Goal: Task Accomplishment & Management: Complete application form

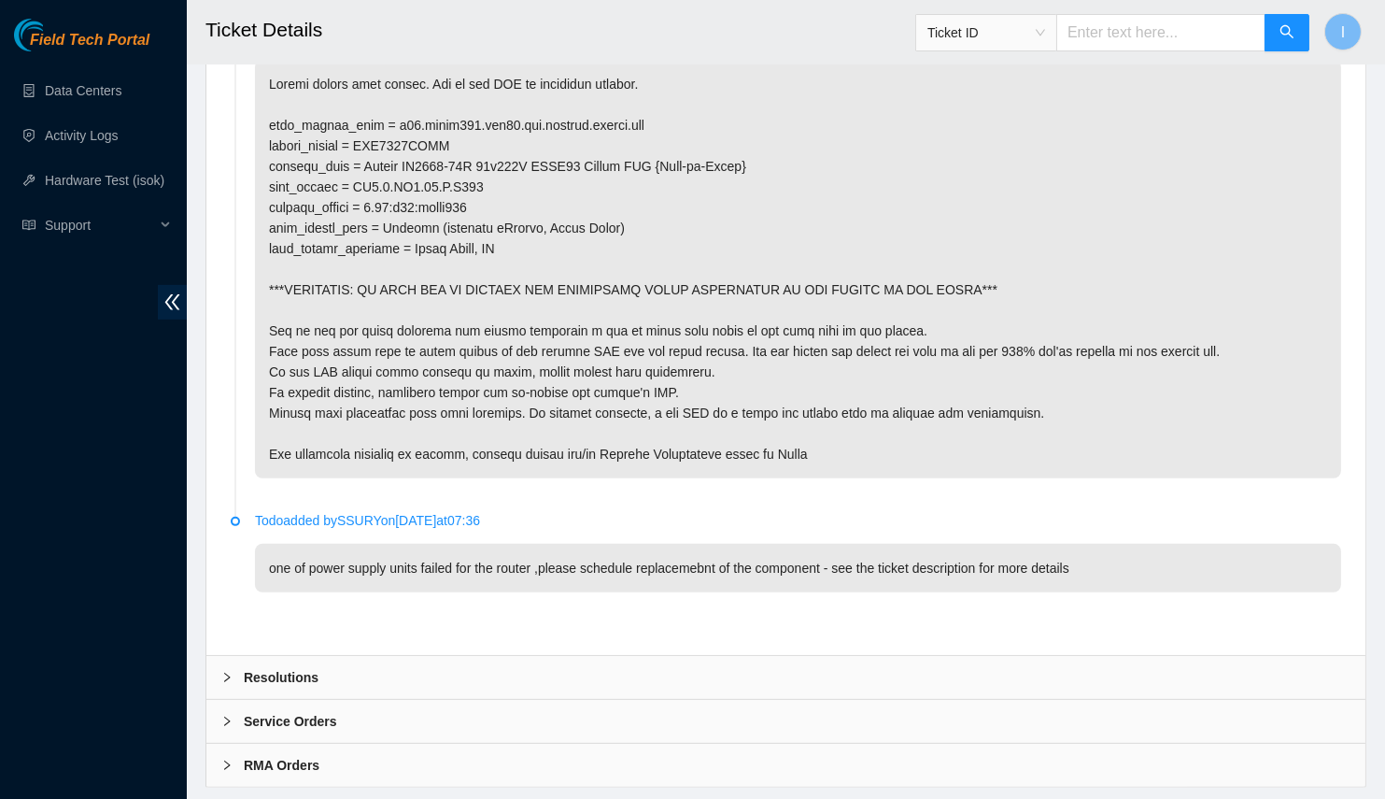
scroll to position [1279, 0]
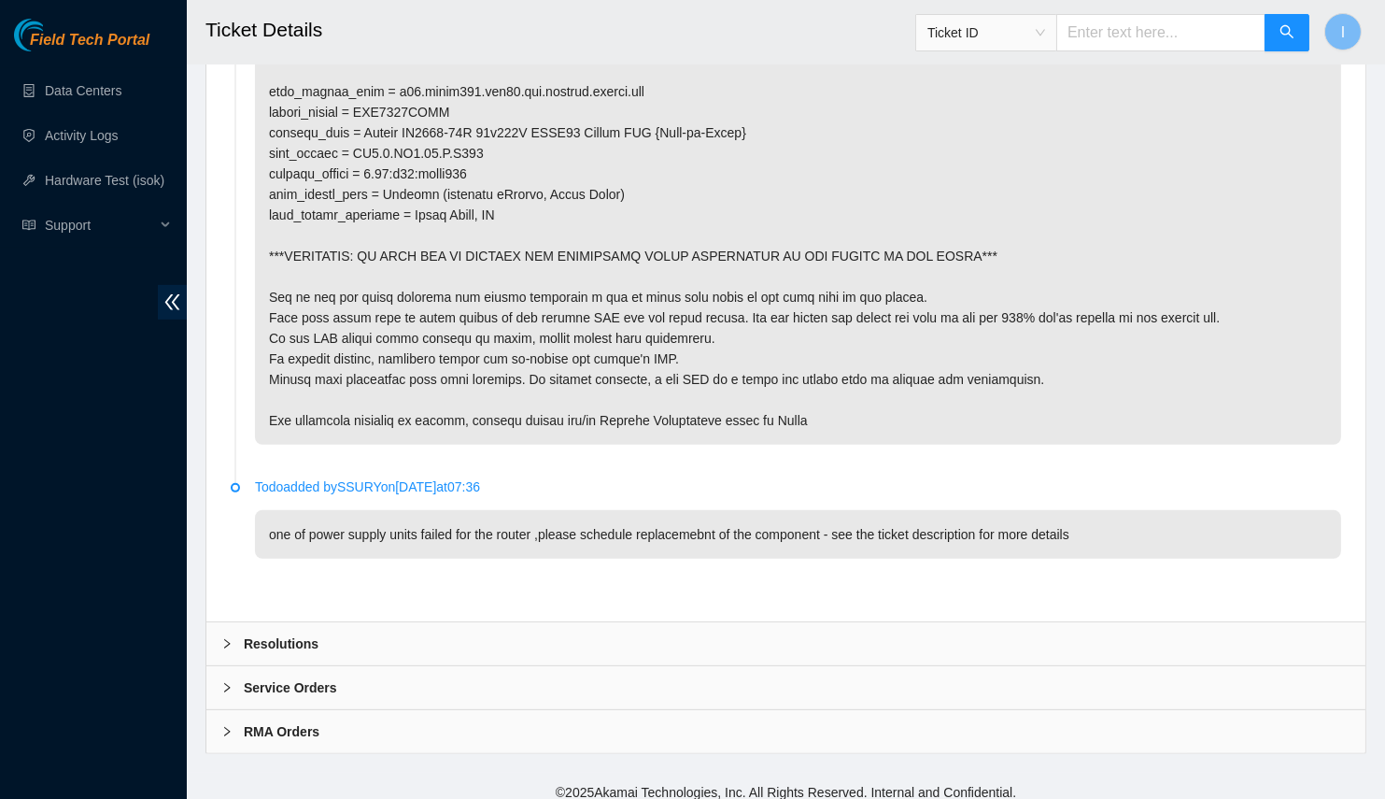
click at [441, 627] on div "Resolutions" at bounding box center [785, 643] width 1159 height 43
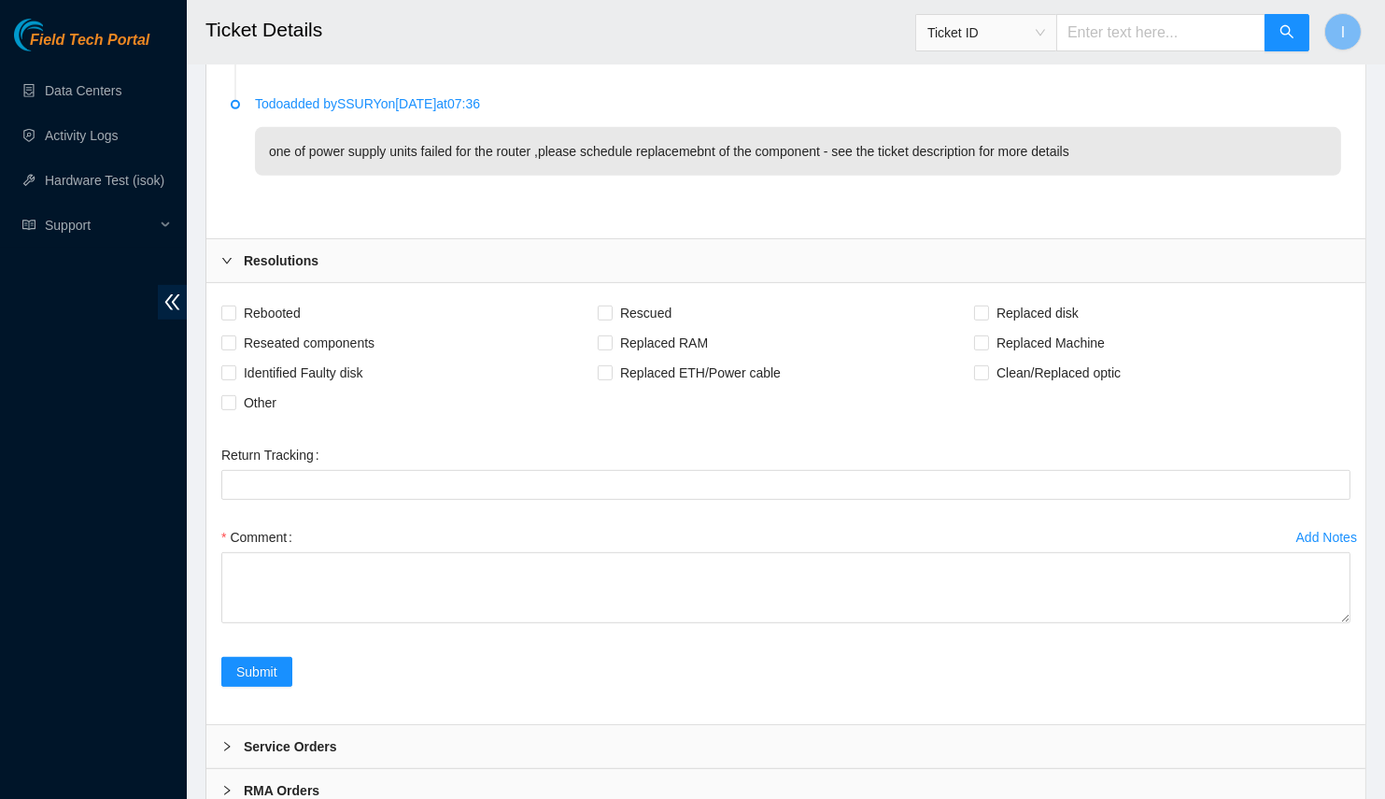
scroll to position [1720, 0]
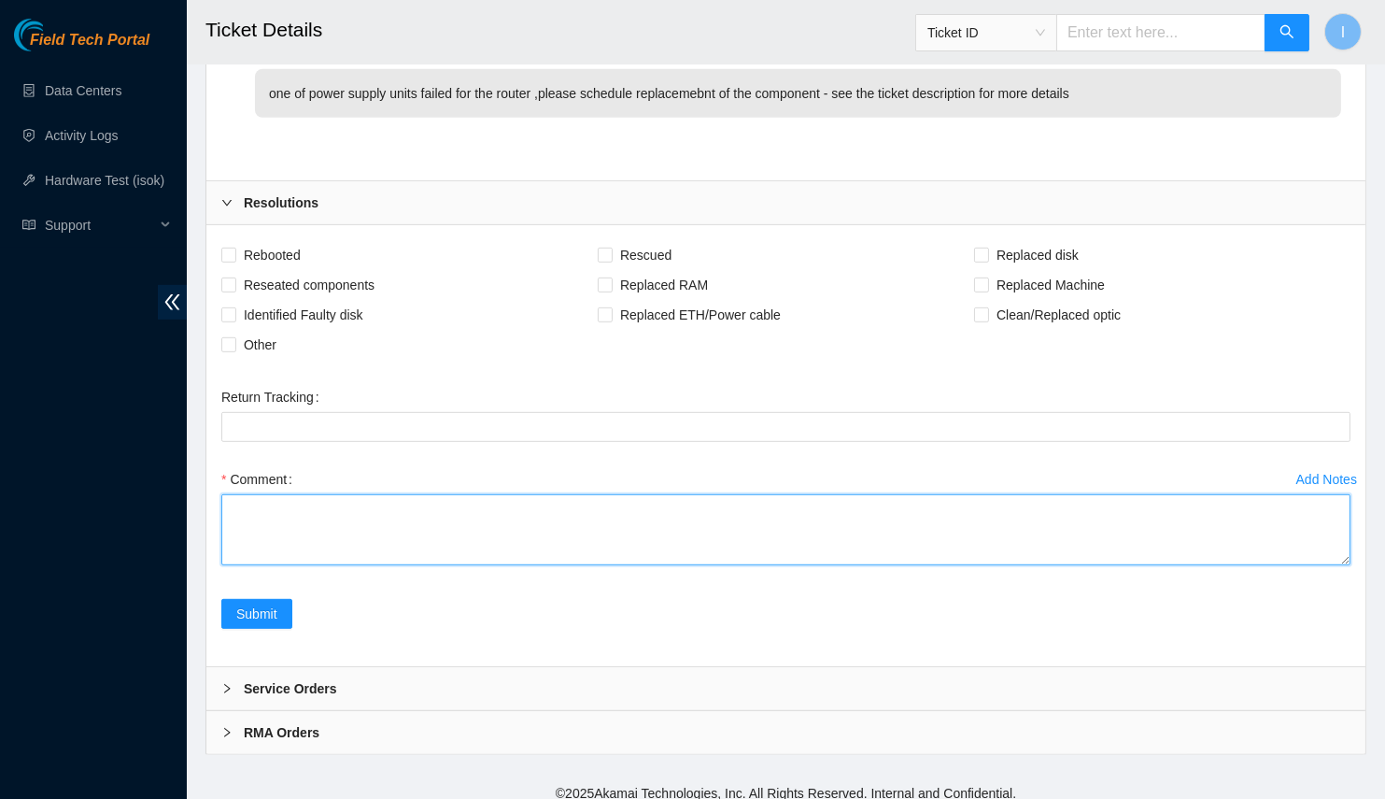
click at [580, 545] on textarea "Comment" at bounding box center [785, 529] width 1129 height 71
paste textarea "B-W-13JR5JP Worked with Philip and Paulina (on call) Informed NVERDI about main…"
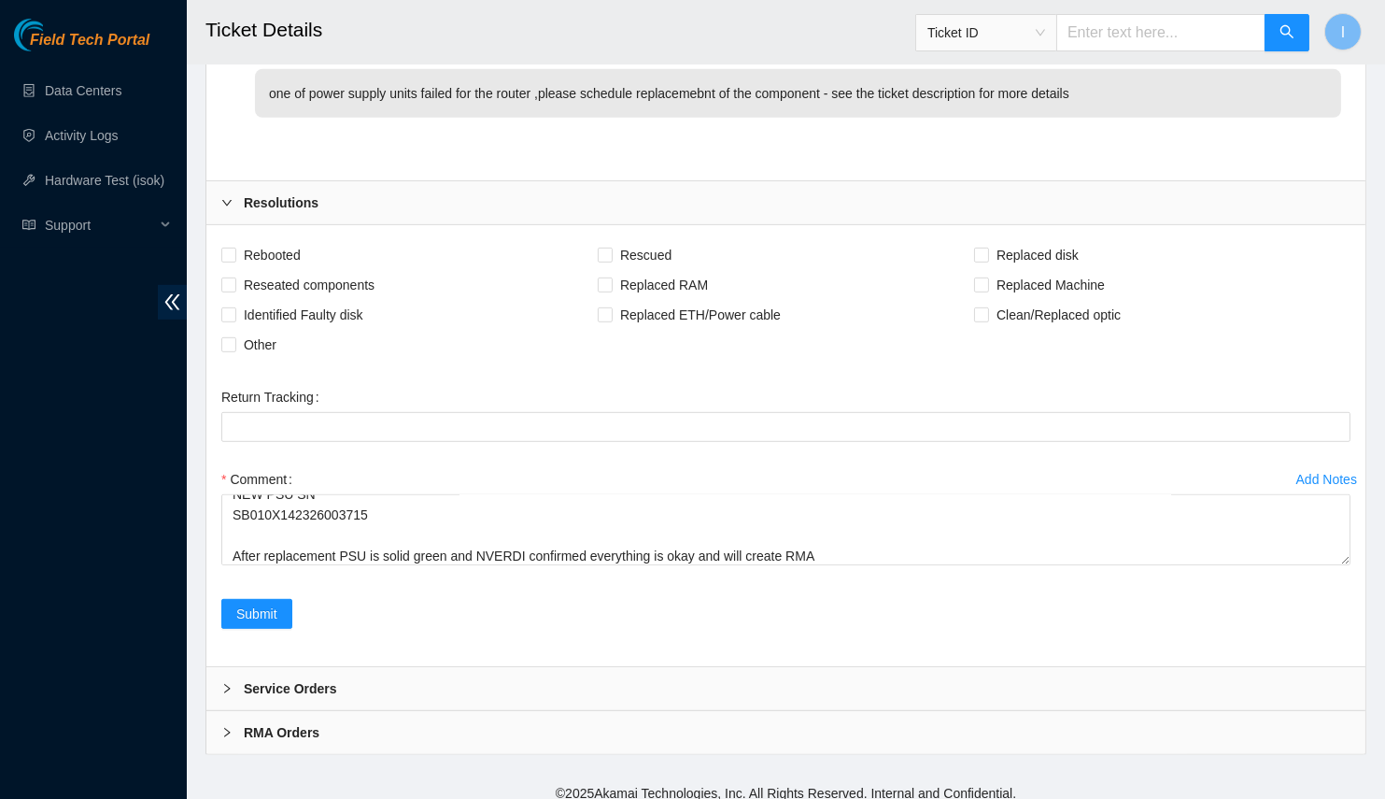
drag, startPoint x: 1347, startPoint y: 554, endPoint x: 1293, endPoint y: 799, distance: 250.6
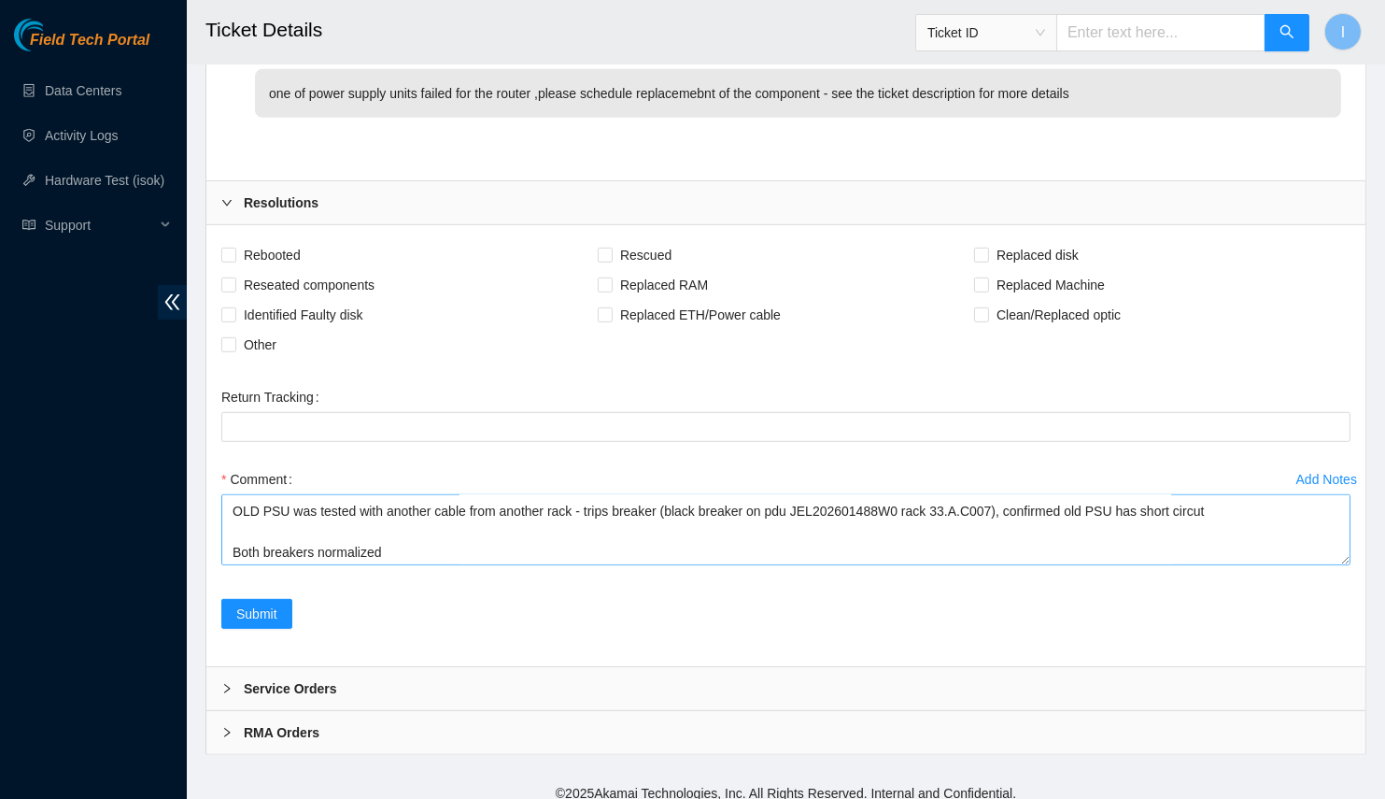
drag, startPoint x: 1345, startPoint y: 551, endPoint x: 1345, endPoint y: 799, distance: 247.5
click at [1345, 565] on textarea "B-W-13JR5JP Worked with Philip and Paulina (on call) Informed NVERDI about main…" at bounding box center [785, 529] width 1129 height 71
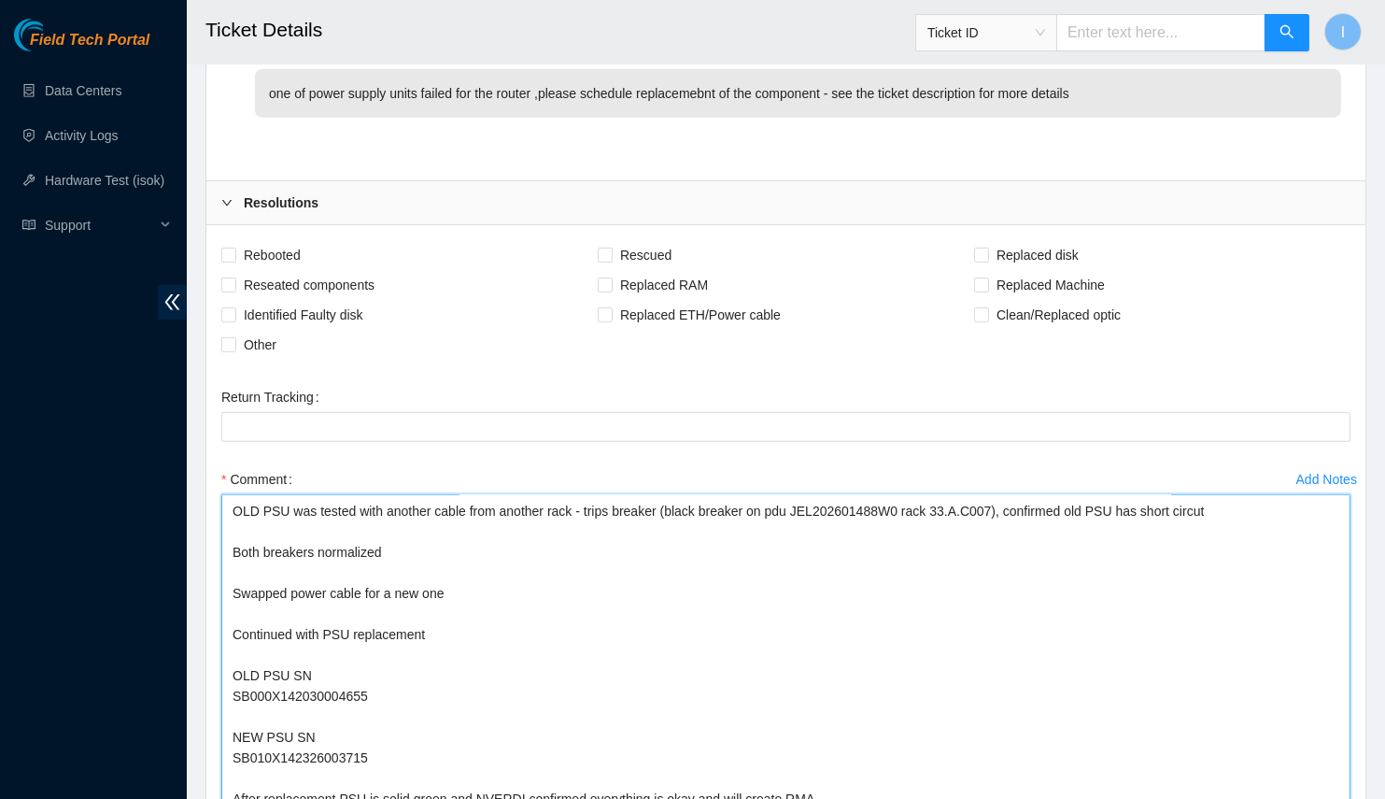
click at [902, 568] on textarea "B-W-13JR5JP Worked with Philip and Paulina (on call) Informed NVERDI about main…" at bounding box center [785, 653] width 1129 height 318
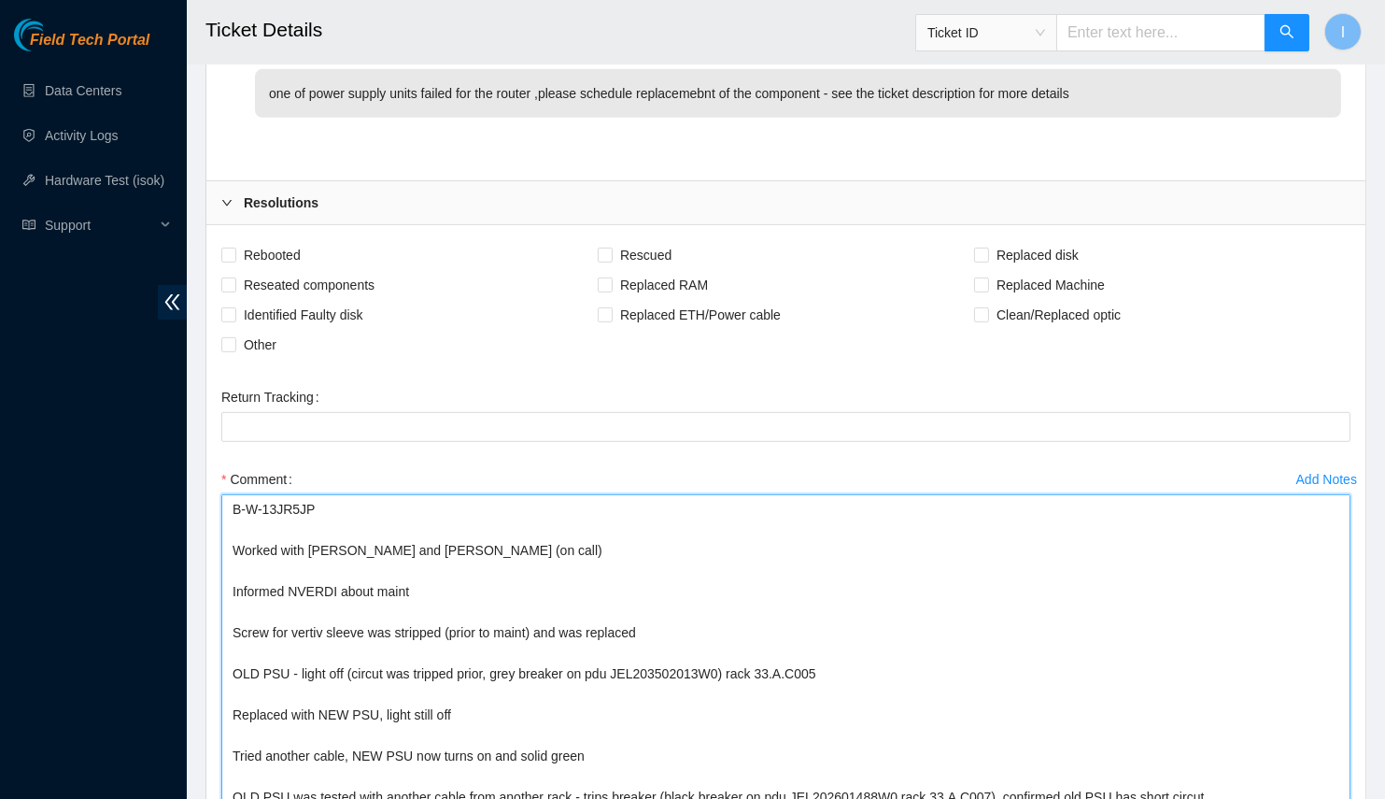
drag, startPoint x: 226, startPoint y: 539, endPoint x: 167, endPoint y: 393, distance: 157.1
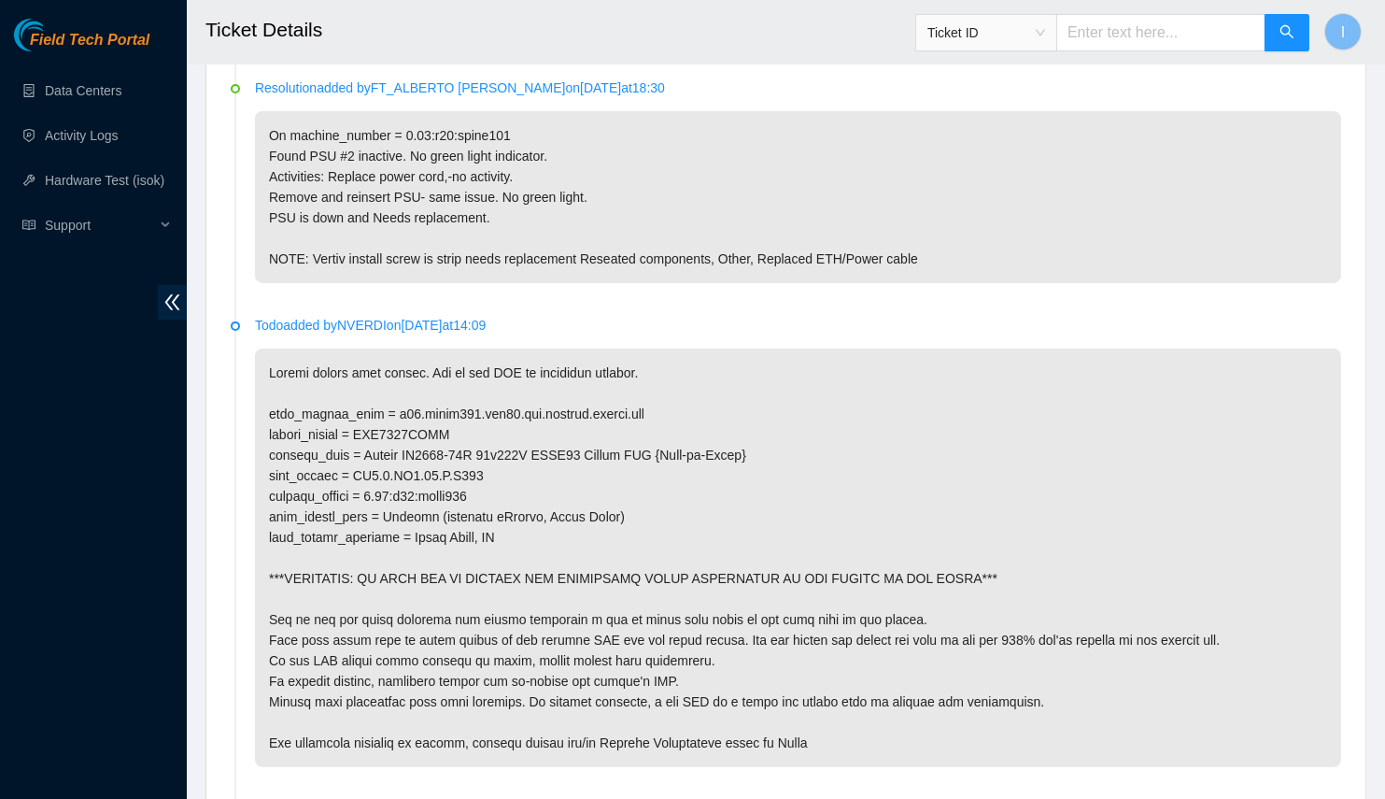
scroll to position [956, 0]
click at [437, 472] on p at bounding box center [798, 558] width 1086 height 418
click at [406, 467] on p at bounding box center [798, 558] width 1086 height 418
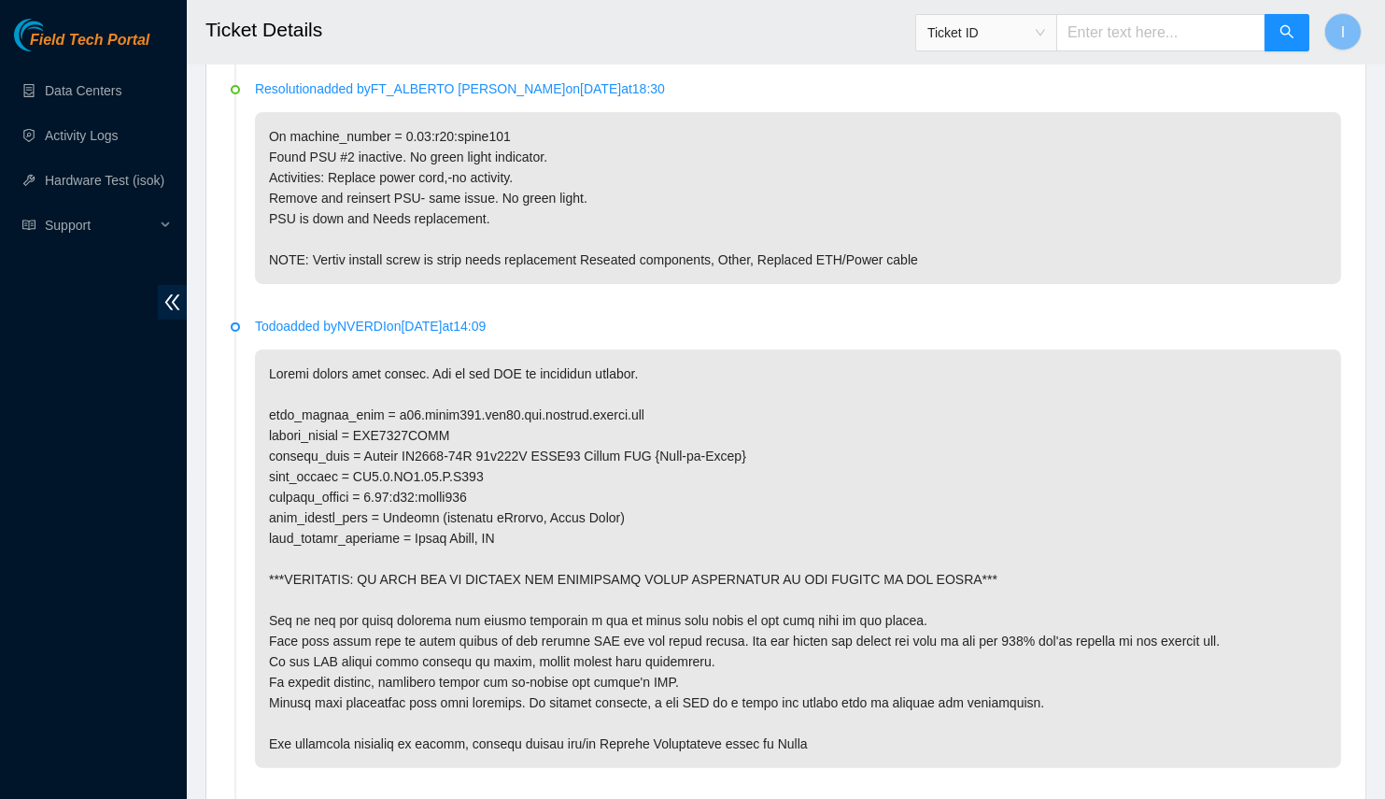
click at [406, 467] on p at bounding box center [798, 558] width 1086 height 418
click at [468, 469] on p at bounding box center [798, 558] width 1086 height 418
drag, startPoint x: 483, startPoint y: 467, endPoint x: 356, endPoint y: 468, distance: 127.0
click at [356, 468] on p at bounding box center [798, 558] width 1086 height 418
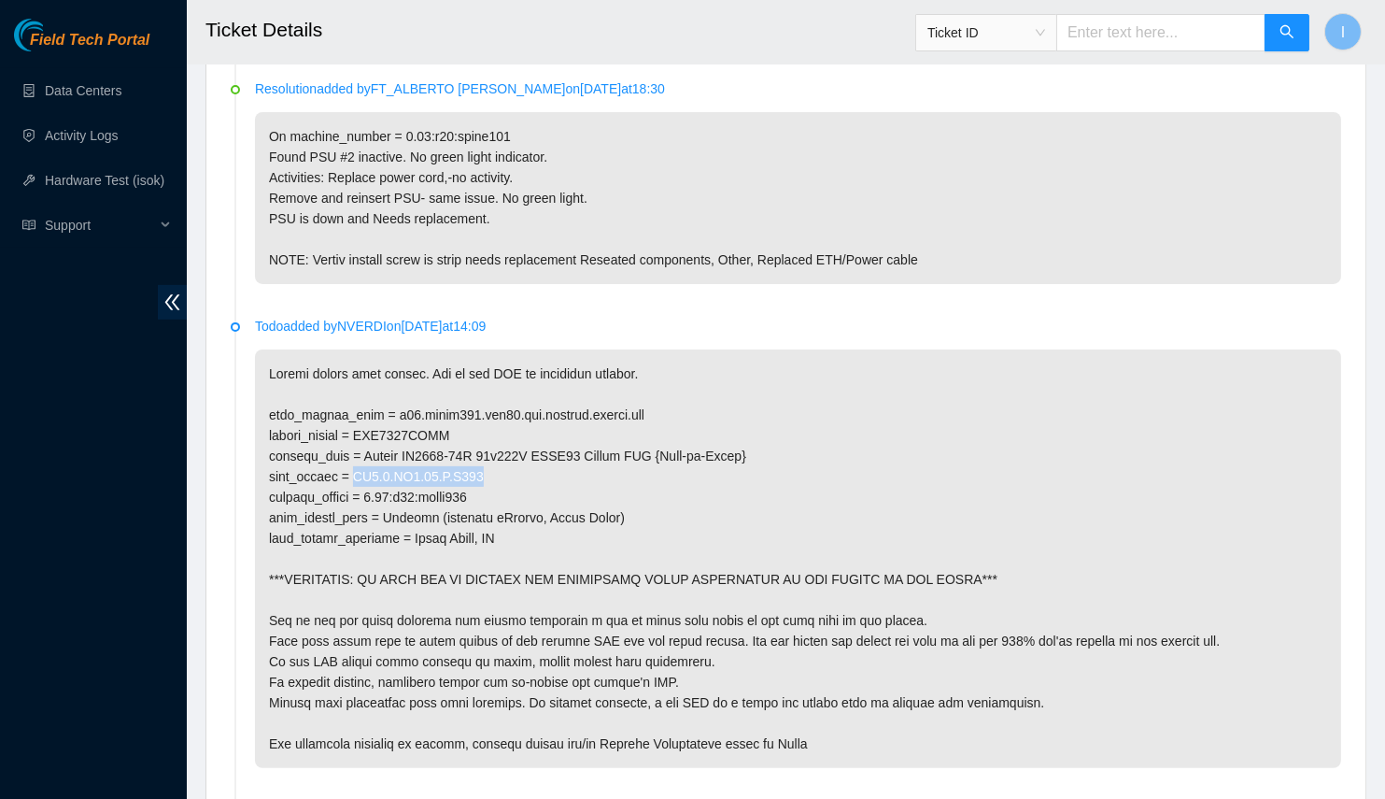
copy p "SV1.1.DH2.33.A.C005"
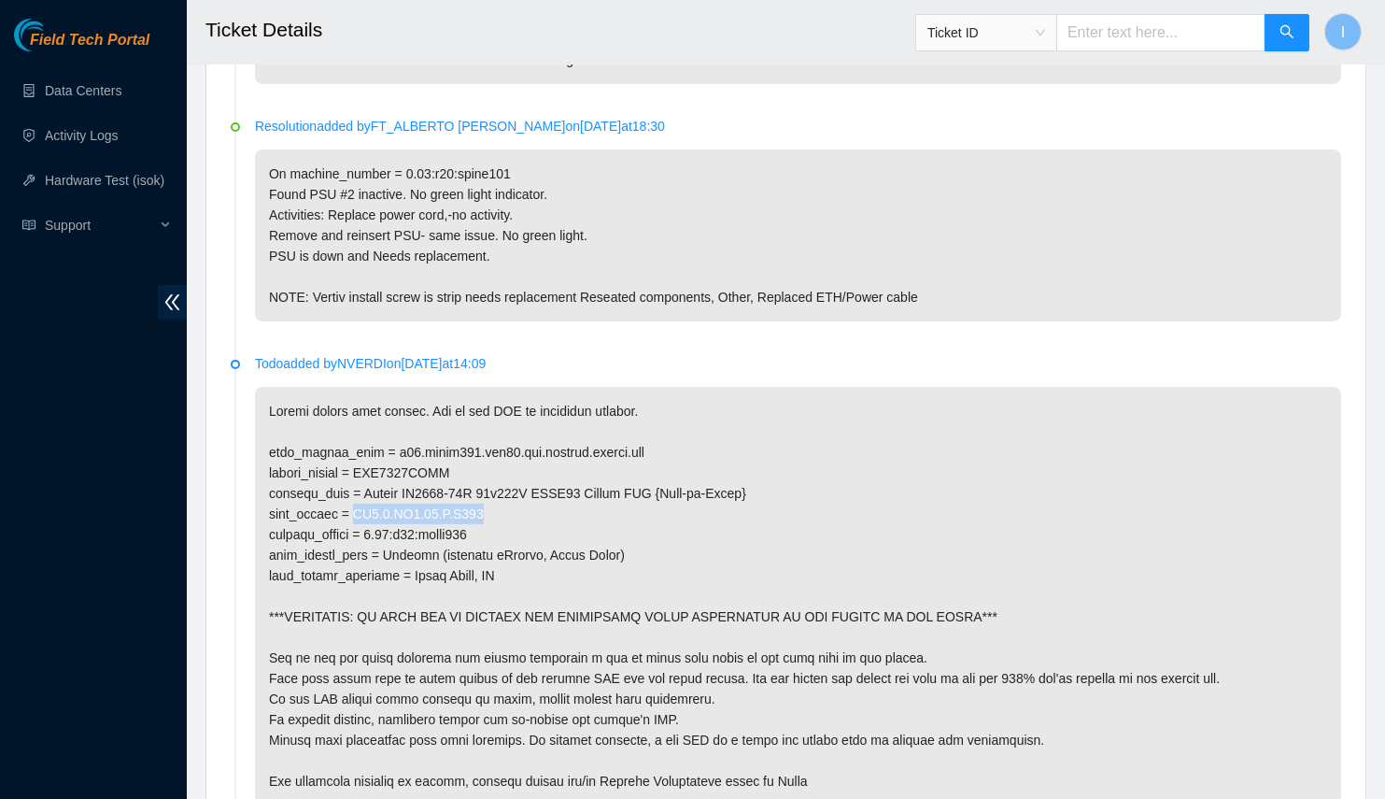
scroll to position [917, 0]
click at [490, 529] on p at bounding box center [798, 597] width 1086 height 418
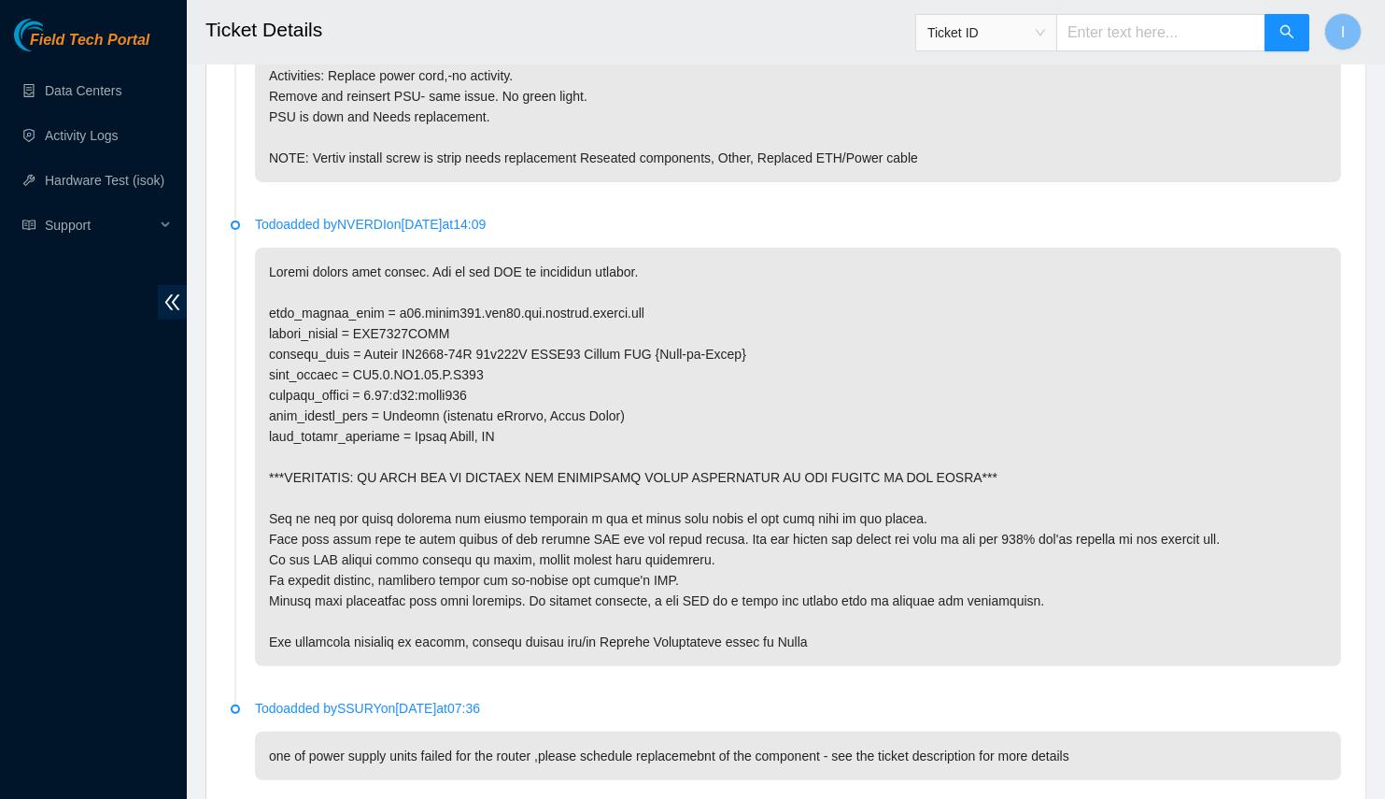
scroll to position [1058, 0]
drag, startPoint x: 501, startPoint y: 390, endPoint x: 402, endPoint y: 378, distance: 99.7
drag, startPoint x: 402, startPoint y: 378, endPoint x: 454, endPoint y: 319, distance: 79.4
click at [454, 319] on p at bounding box center [798, 456] width 1086 height 418
drag, startPoint x: 488, startPoint y: 383, endPoint x: 383, endPoint y: 391, distance: 104.9
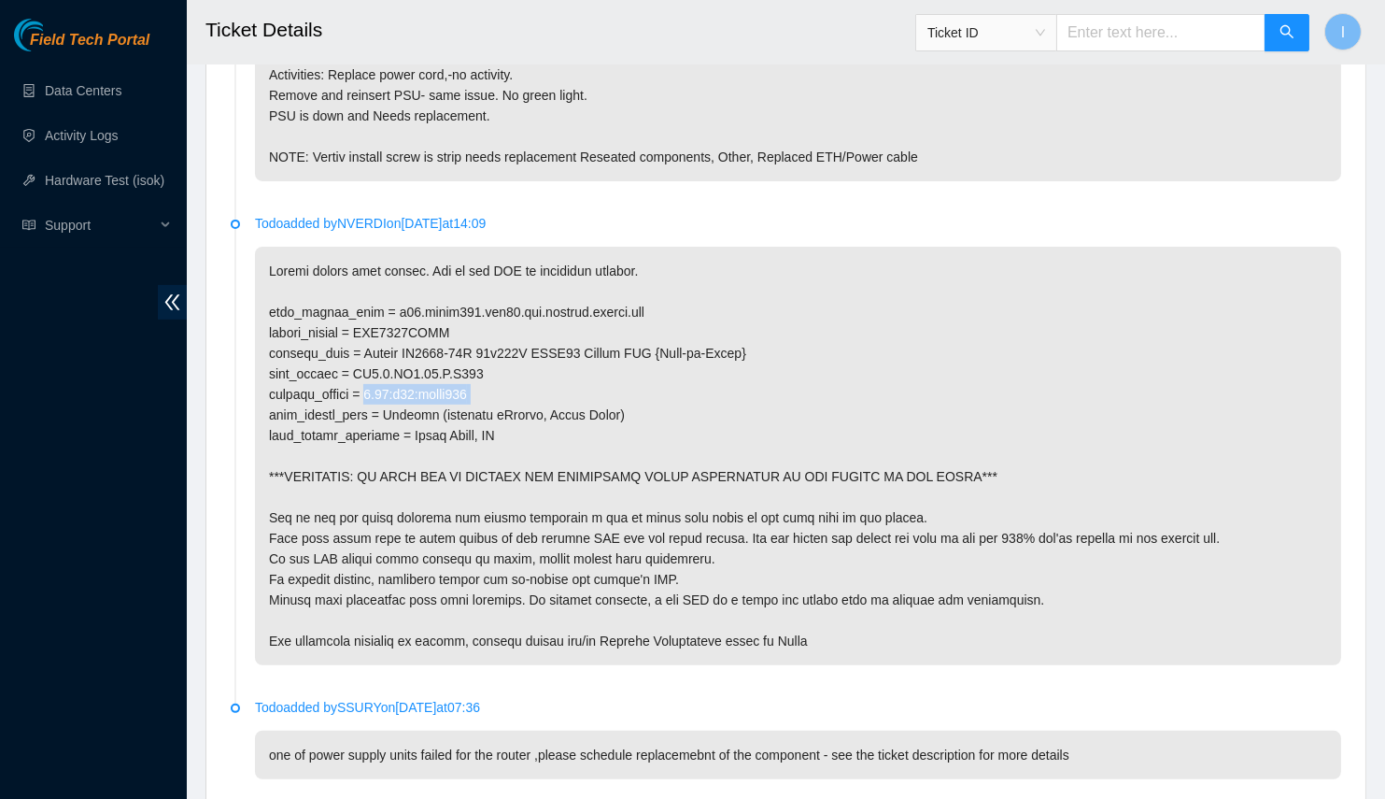
click at [383, 391] on p at bounding box center [798, 456] width 1086 height 418
copy p "0.03:r20:spine101"
click at [453, 322] on p at bounding box center [798, 456] width 1086 height 418
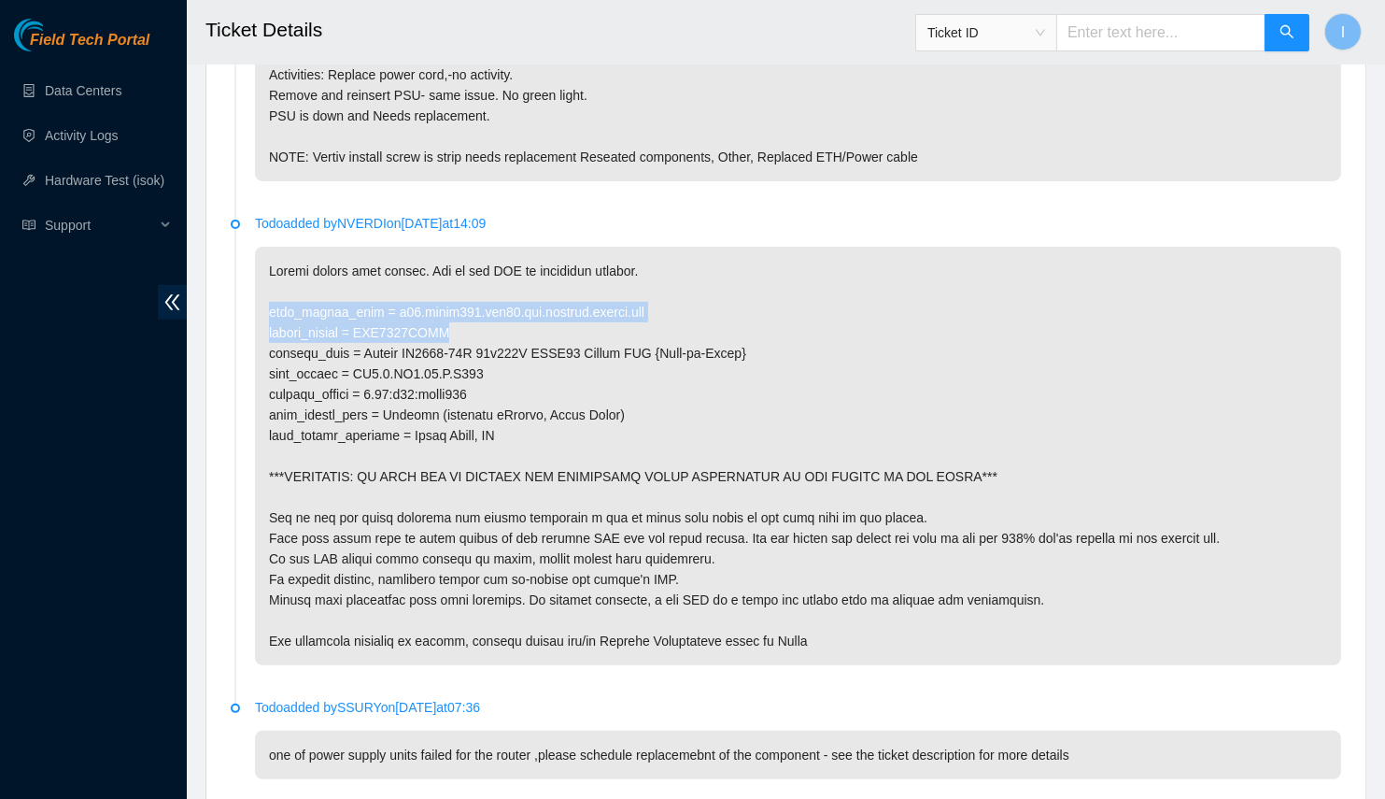
drag, startPoint x: 465, startPoint y: 319, endPoint x: 258, endPoint y: 304, distance: 207.9
click at [258, 304] on p at bounding box center [798, 456] width 1086 height 418
copy p "fqdn_router_name = r20.spine101.sjc01.fab.netarch.akamai.com serial_number = AA…"
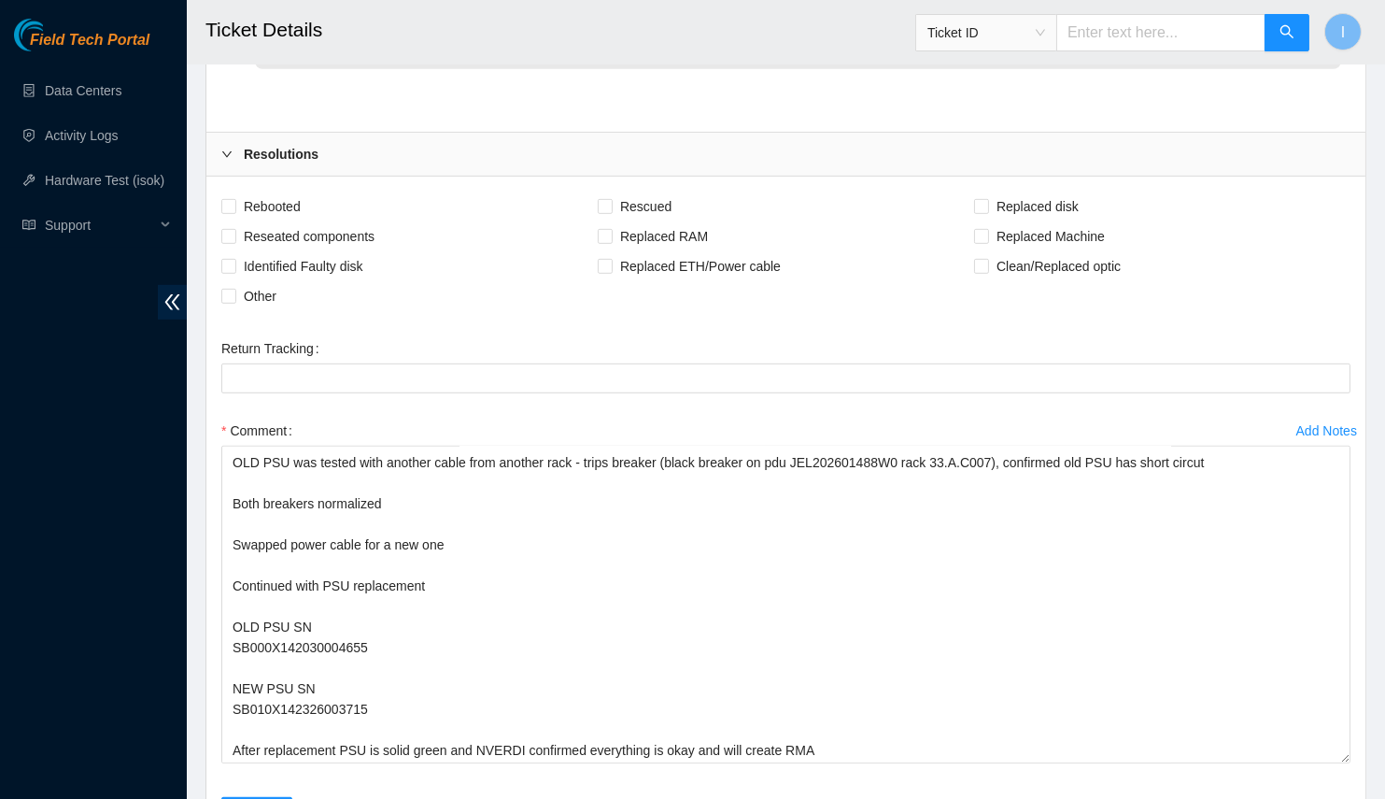
scroll to position [1966, 0]
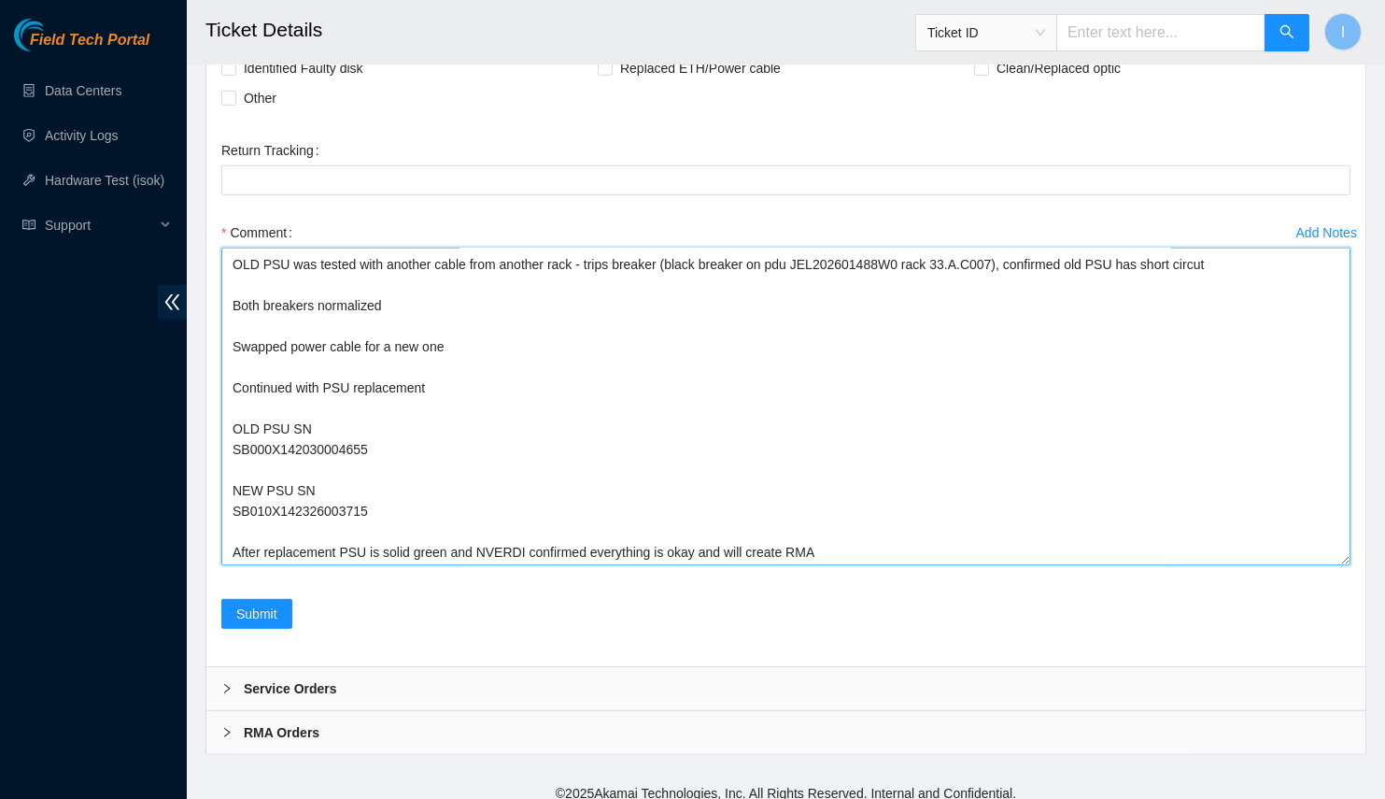
click at [1174, 497] on textarea "Worked with Philip and Paulina (on call) Informed NVERDI about maint Screw for …" at bounding box center [785, 407] width 1129 height 318
paste textarea "B-W-13JR5JP Worked with Philip and Paulina (on call) Located router: fqdn_route…"
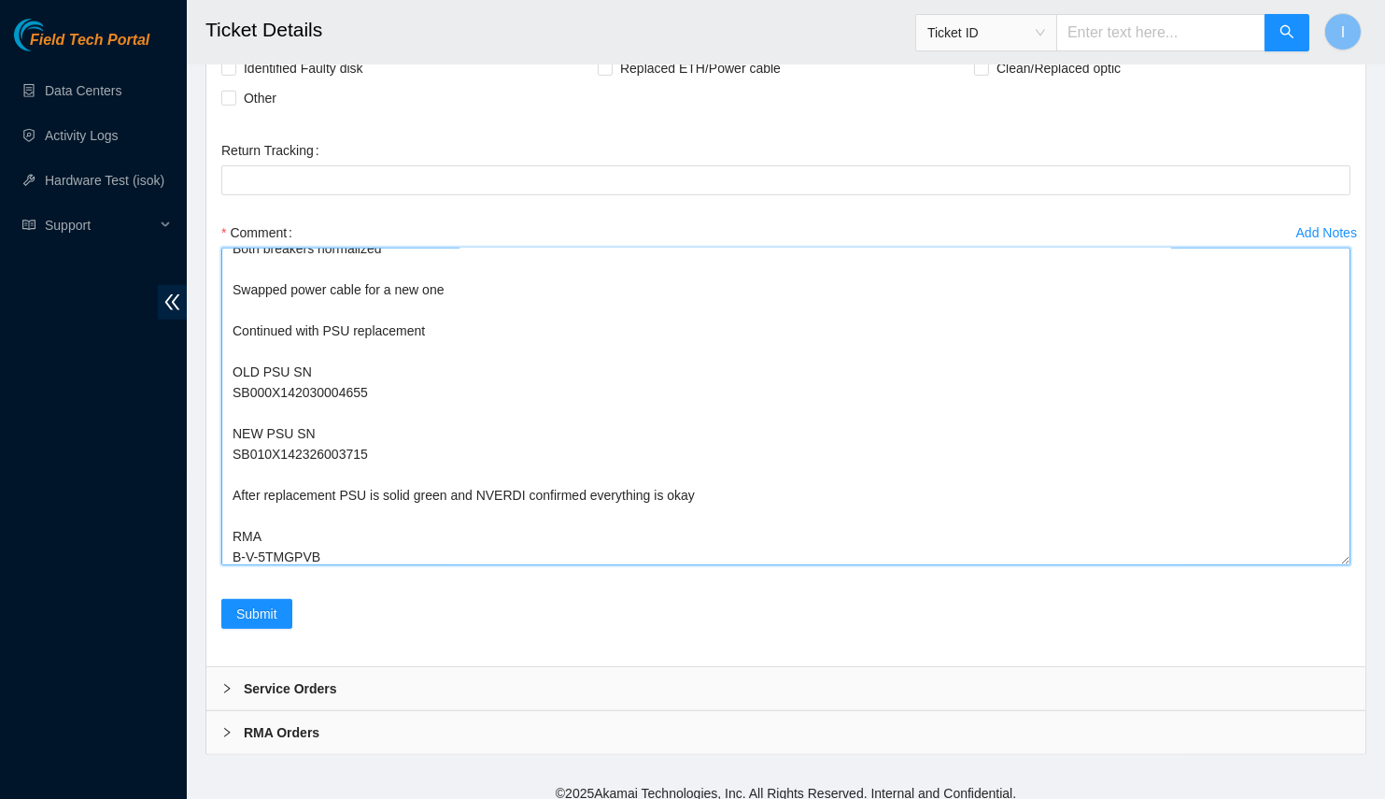
scroll to position [179, 0]
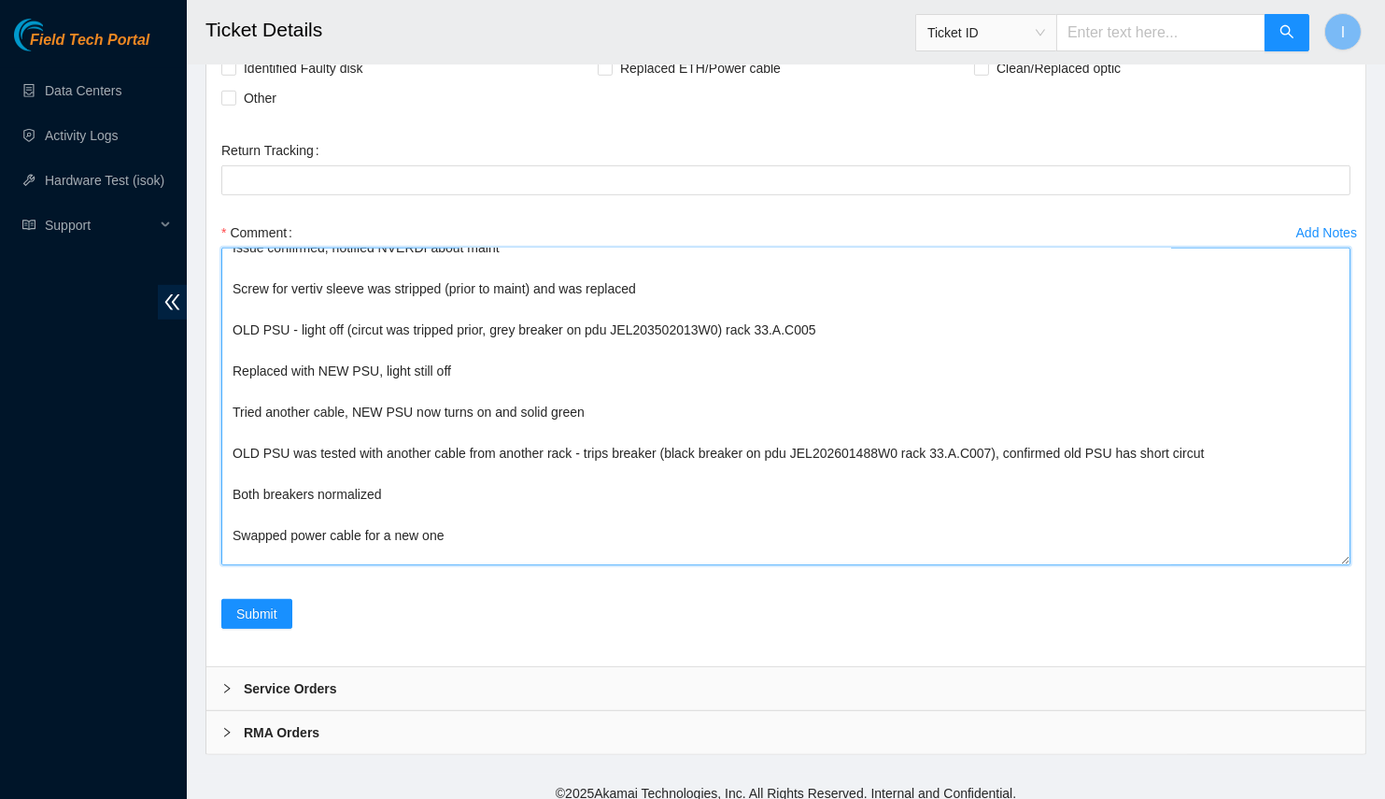
drag, startPoint x: 1344, startPoint y: 545, endPoint x: 1251, endPoint y: 799, distance: 269.8
click at [1251, 565] on textarea "B-W-13JR5JP Worked with Philip and Paulina (on call) Located router: fqdn_route…" at bounding box center [785, 407] width 1129 height 318
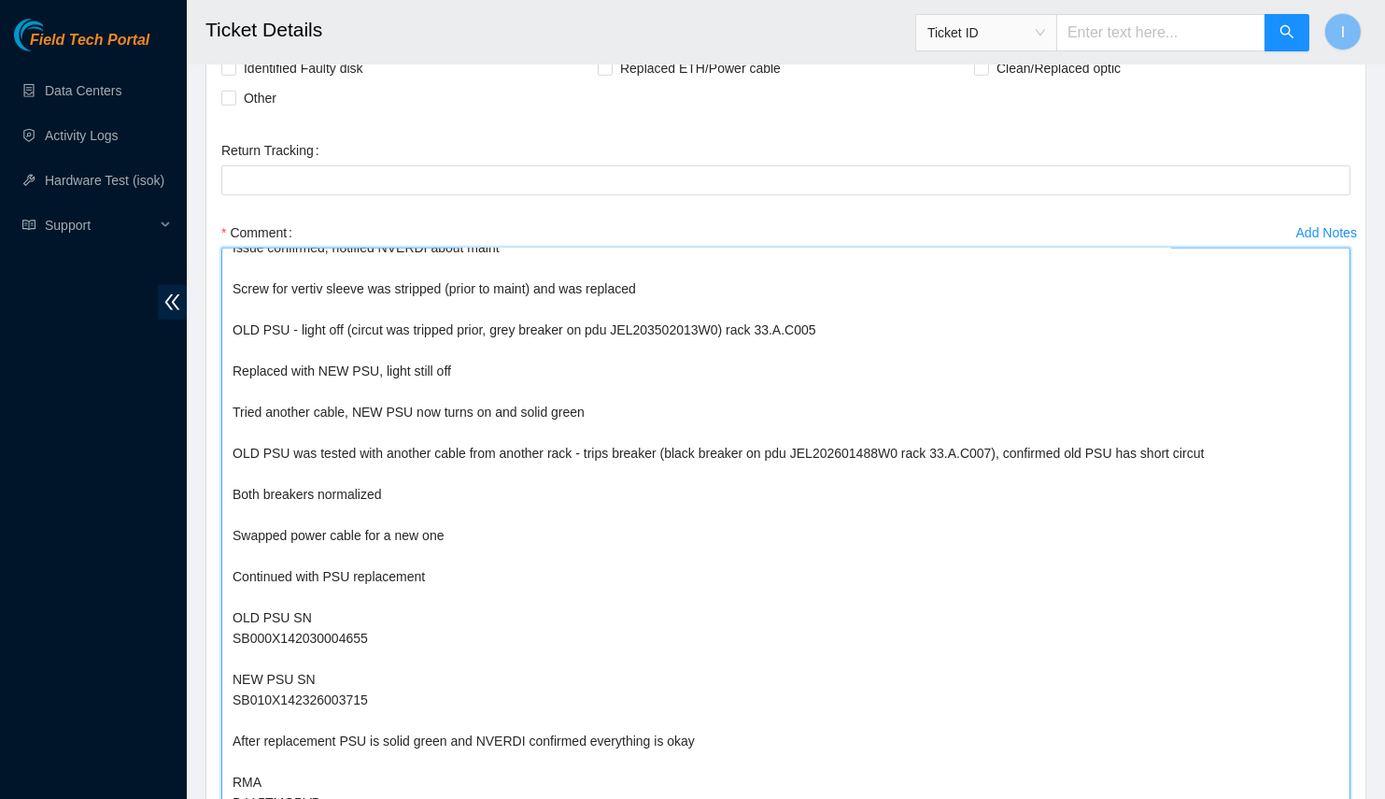
scroll to position [0, 0]
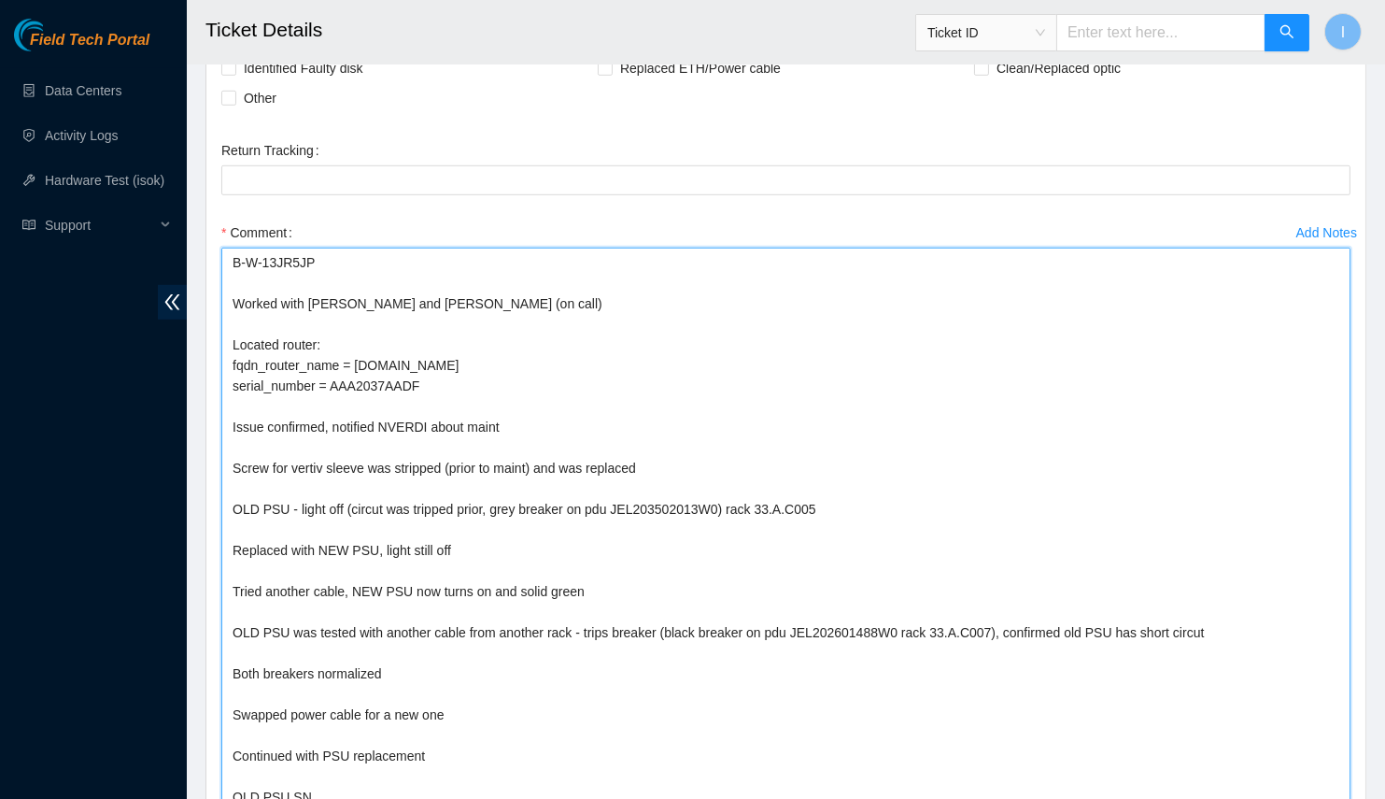
drag, startPoint x: 228, startPoint y: 290, endPoint x: 215, endPoint y: 250, distance: 41.4
click at [215, 250] on div "Add Notes Comment B-W-13JR5JP Worked with Philip and Paulina (on call) Located …" at bounding box center [786, 534] width 1144 height 632
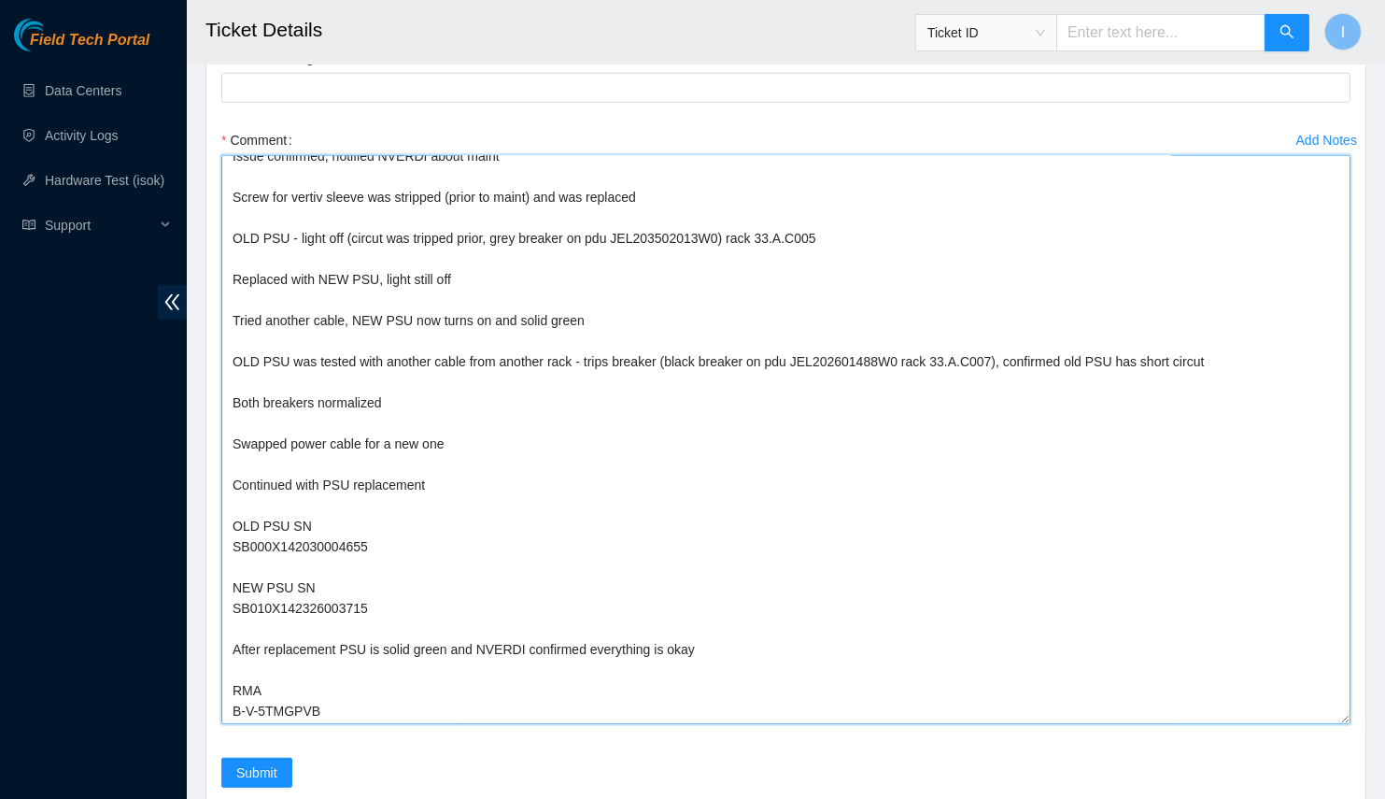
scroll to position [2218, 0]
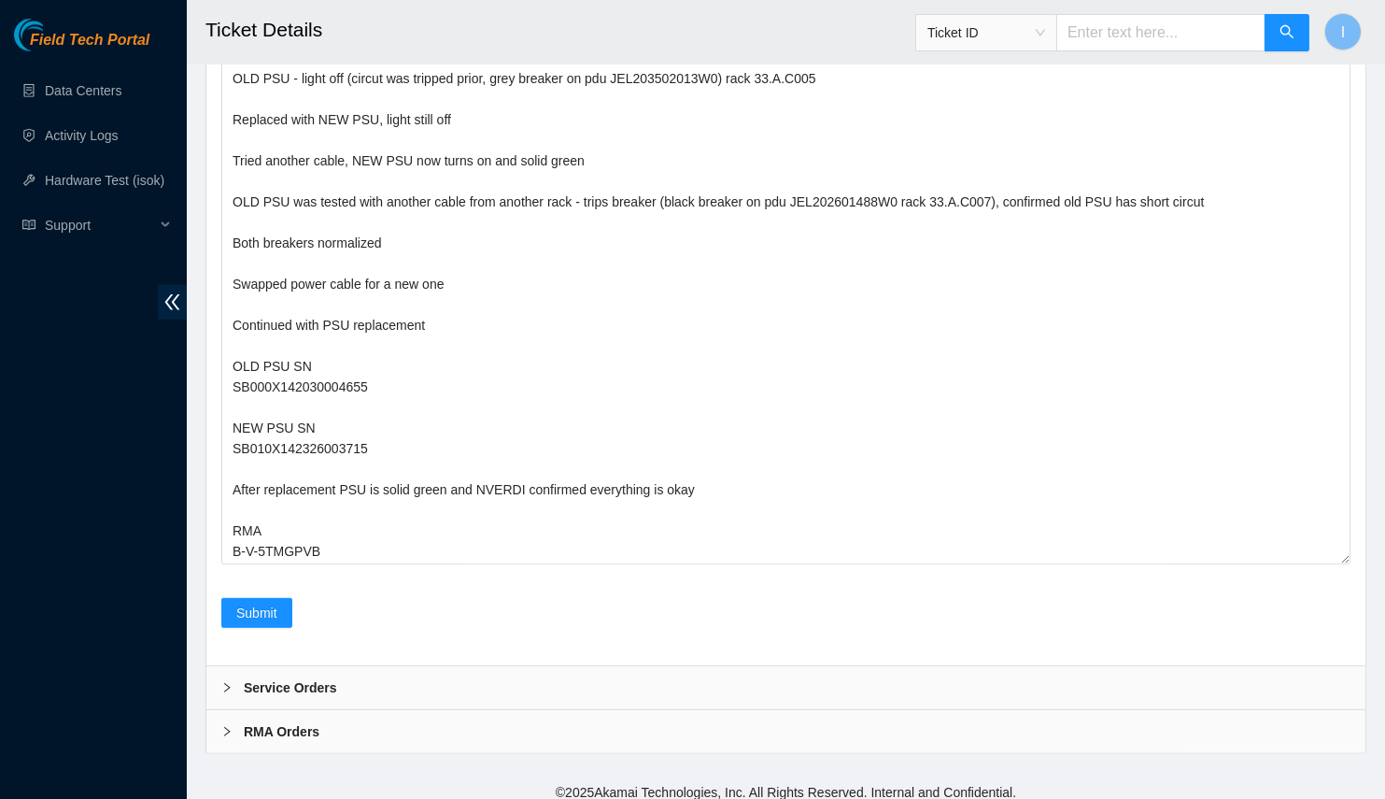
click at [425, 681] on div "Service Orders" at bounding box center [785, 687] width 1159 height 43
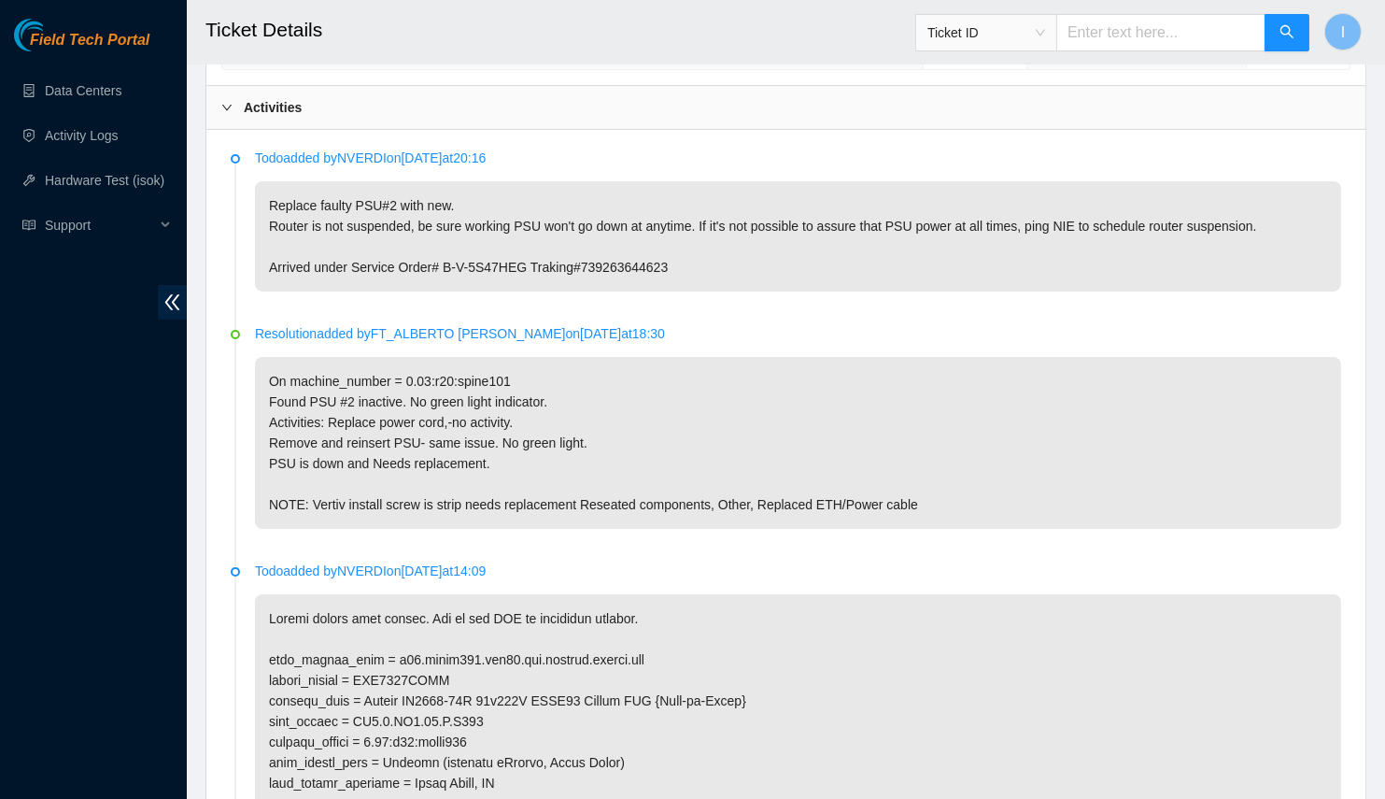
scroll to position [1097, 0]
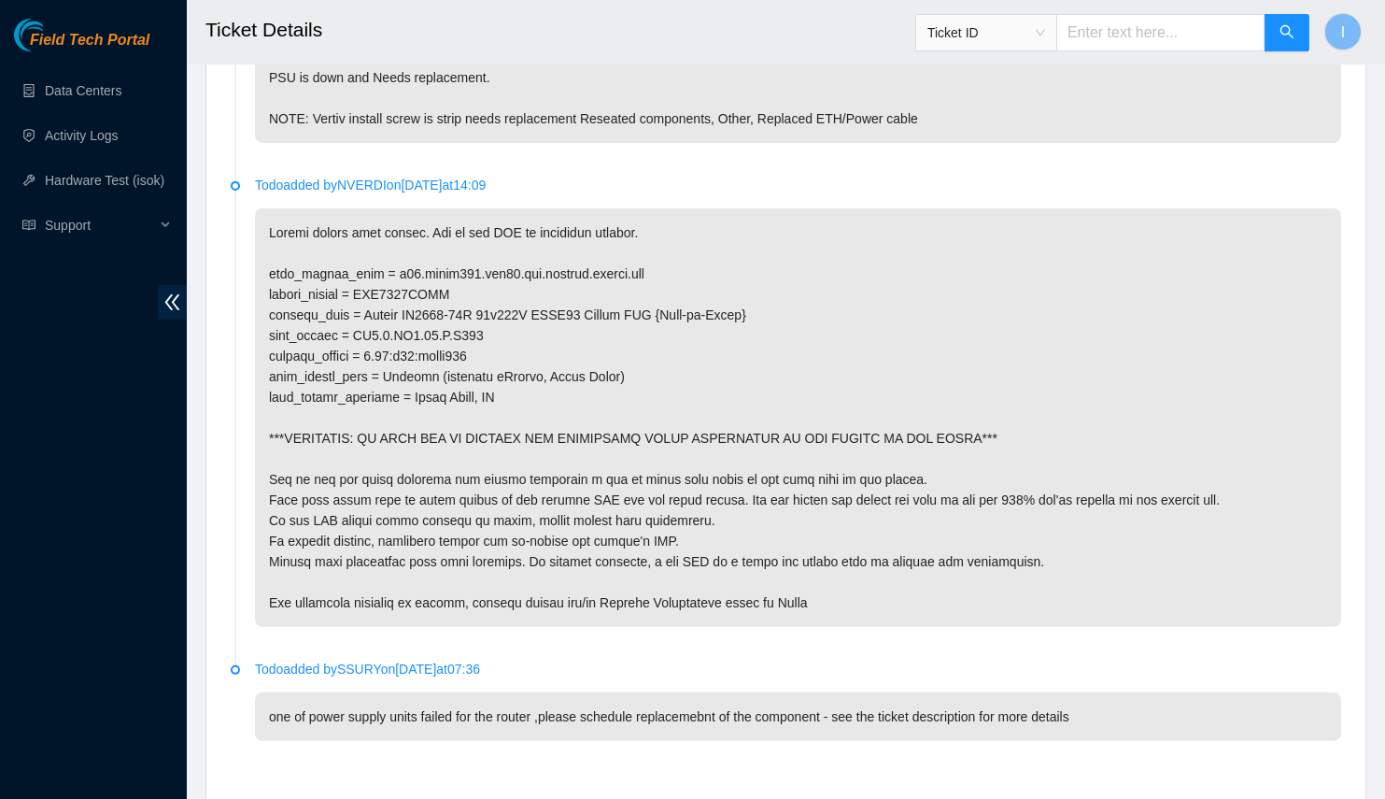
click at [444, 322] on p at bounding box center [798, 417] width 1086 height 418
click at [460, 325] on p at bounding box center [798, 417] width 1086 height 418
drag, startPoint x: 460, startPoint y: 325, endPoint x: 361, endPoint y: 333, distance: 98.4
click at [361, 333] on p at bounding box center [798, 417] width 1086 height 418
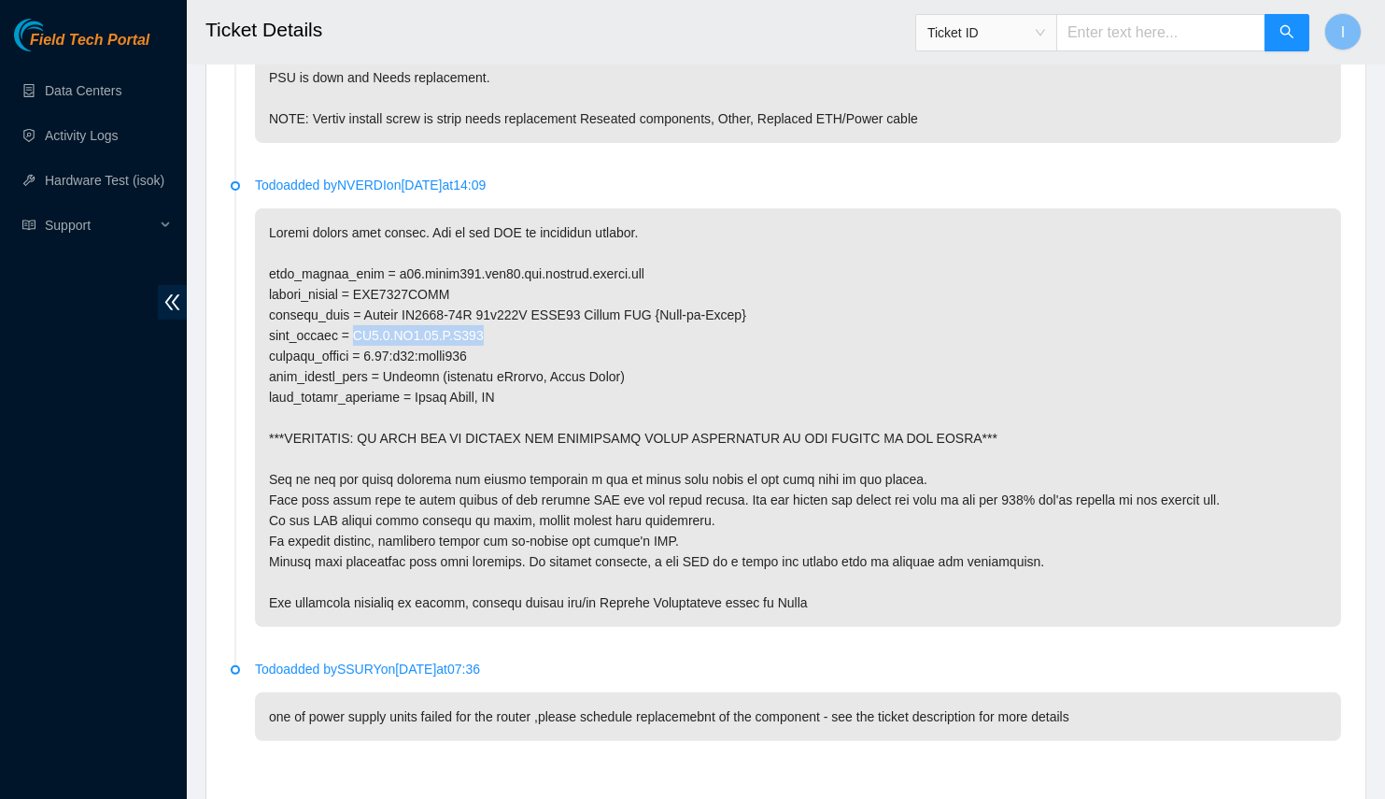
copy p "SV1.1.DH2.33.A.C005"
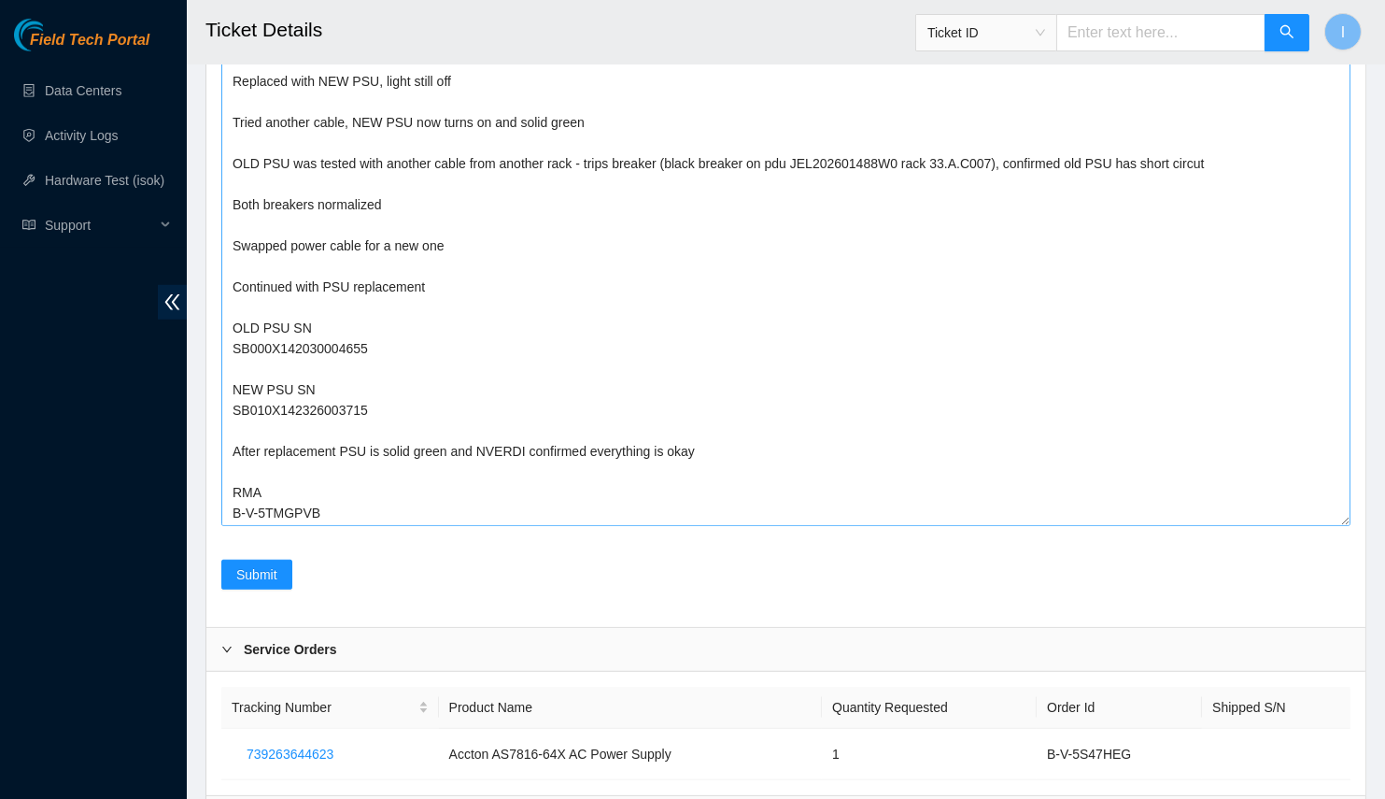
scroll to position [0, 0]
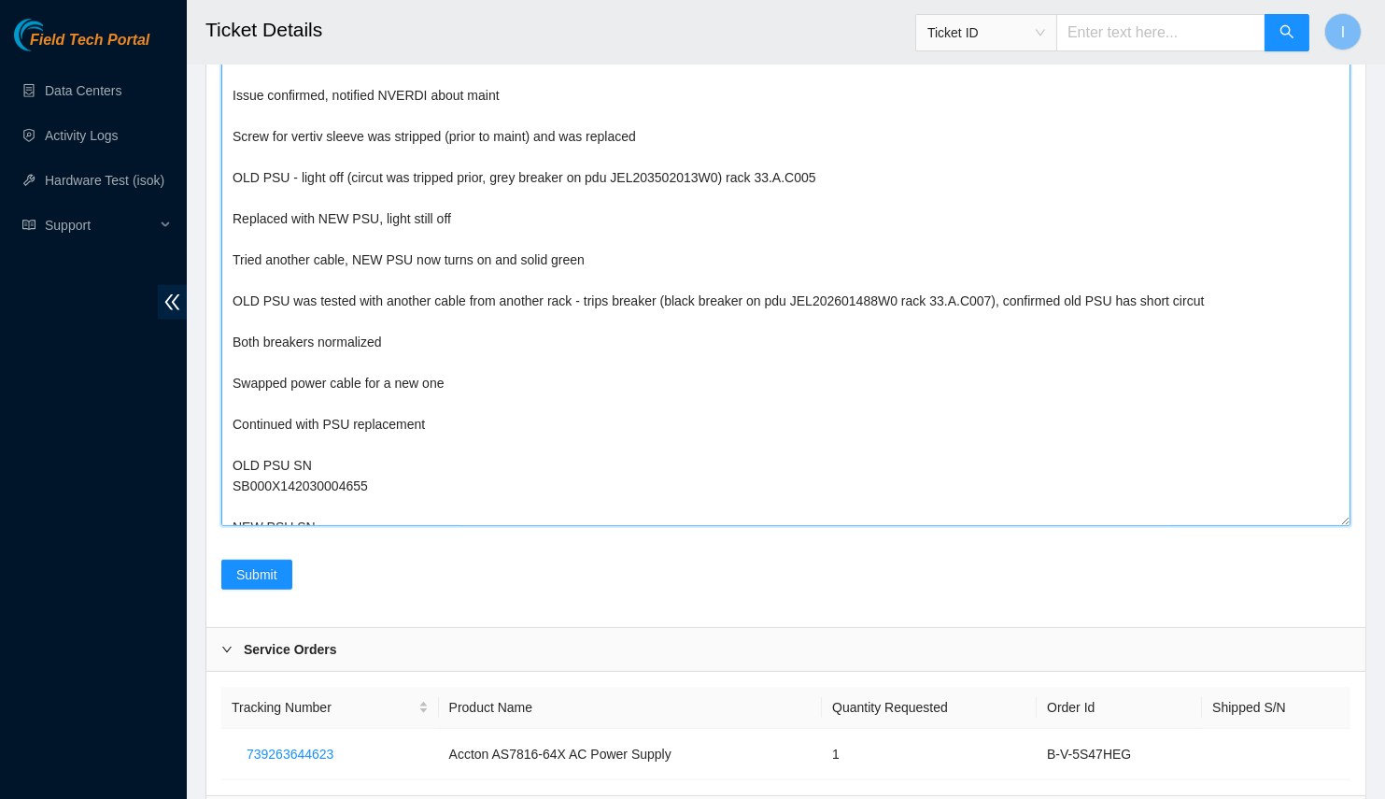
drag, startPoint x: 808, startPoint y: 168, endPoint x: 745, endPoint y: 163, distance: 62.8
click at [745, 163] on textarea "Worked with Philip and Paulina (on call) Located router: fqdn_router_name = r20…" at bounding box center [785, 241] width 1129 height 569
paste textarea "SV1.1.DH2."
drag, startPoint x: 967, startPoint y: 284, endPoint x: 917, endPoint y: 288, distance: 49.6
click at [917, 288] on textarea "Worked with Philip and Paulina (on call) Located router: fqdn_router_name = r20…" at bounding box center [785, 241] width 1129 height 569
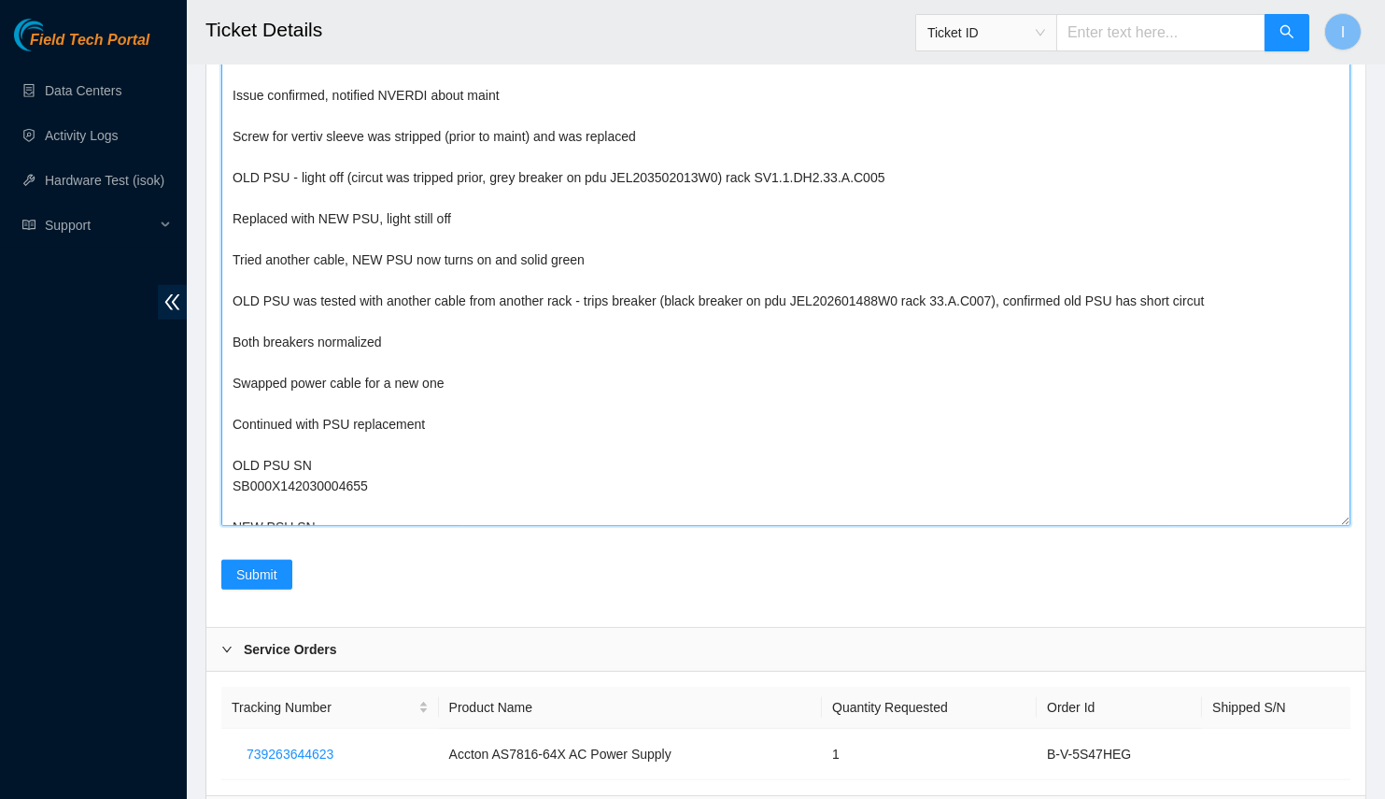
paste textarea "SV1.1.DH2.33.A.C005"
click at [994, 322] on textarea "Worked with Philip and Paulina (on call) Located router: fqdn_router_name = r20…" at bounding box center [785, 241] width 1129 height 569
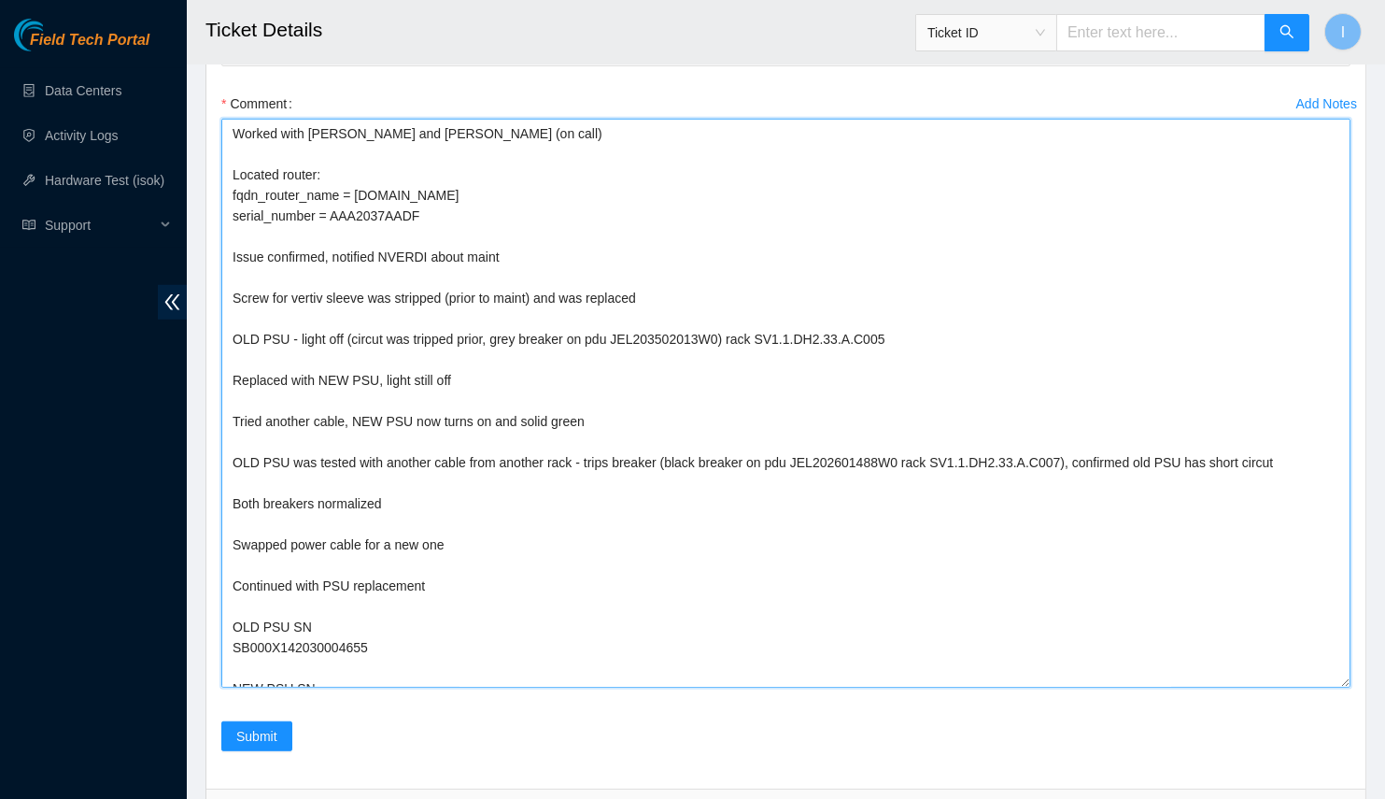
scroll to position [137, 0]
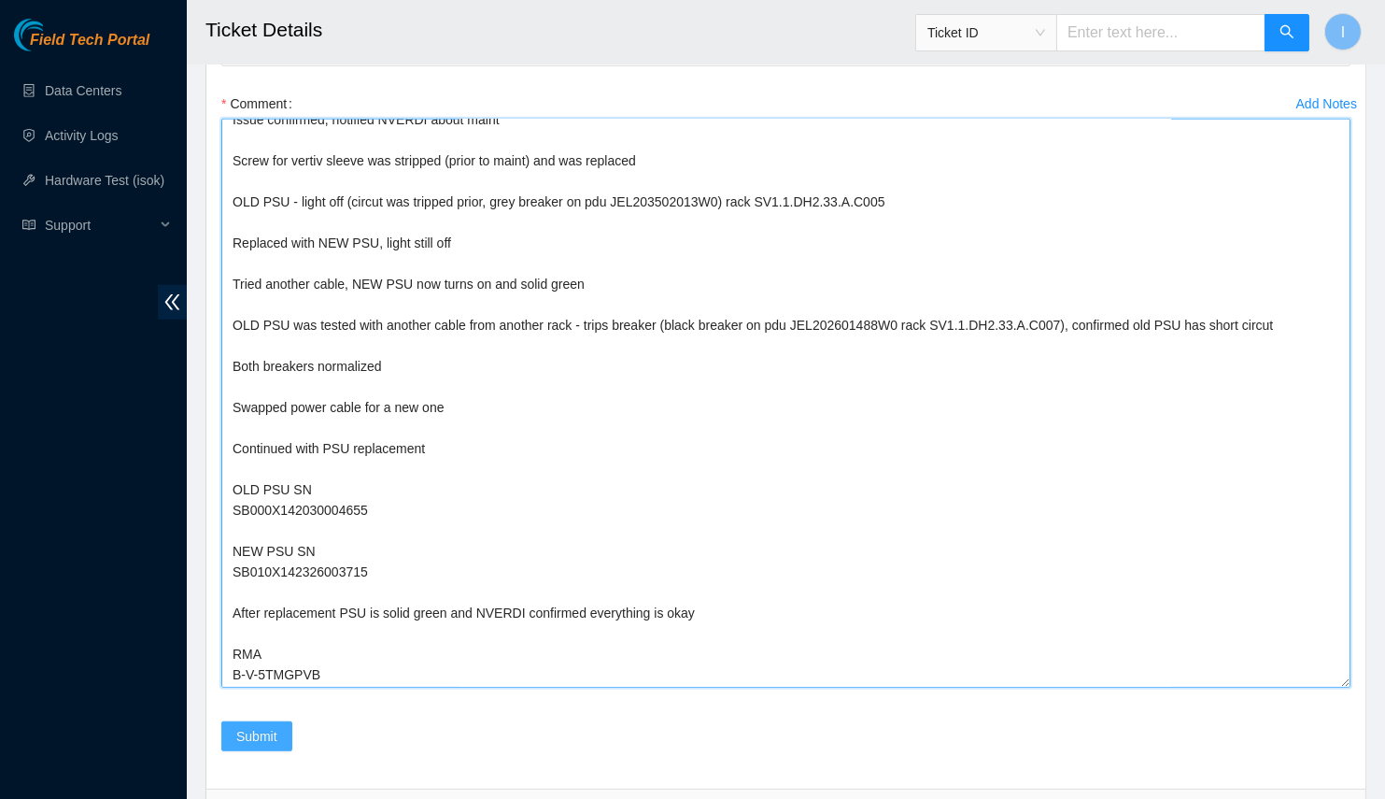
type textarea "Worked with Philip and Paulina (on call) Located router: fqdn_router_name = r20…"
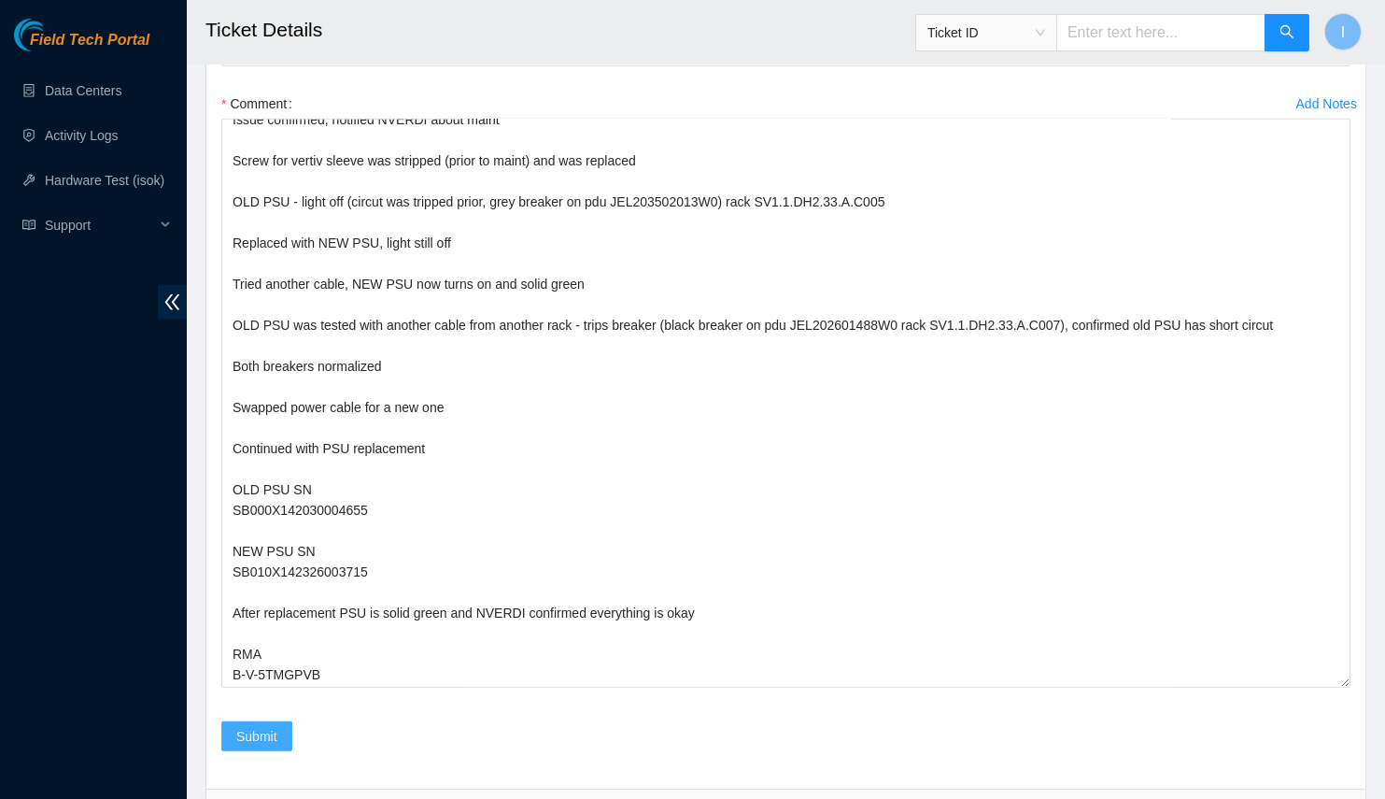
click at [276, 731] on span "Submit" at bounding box center [256, 736] width 41 height 21
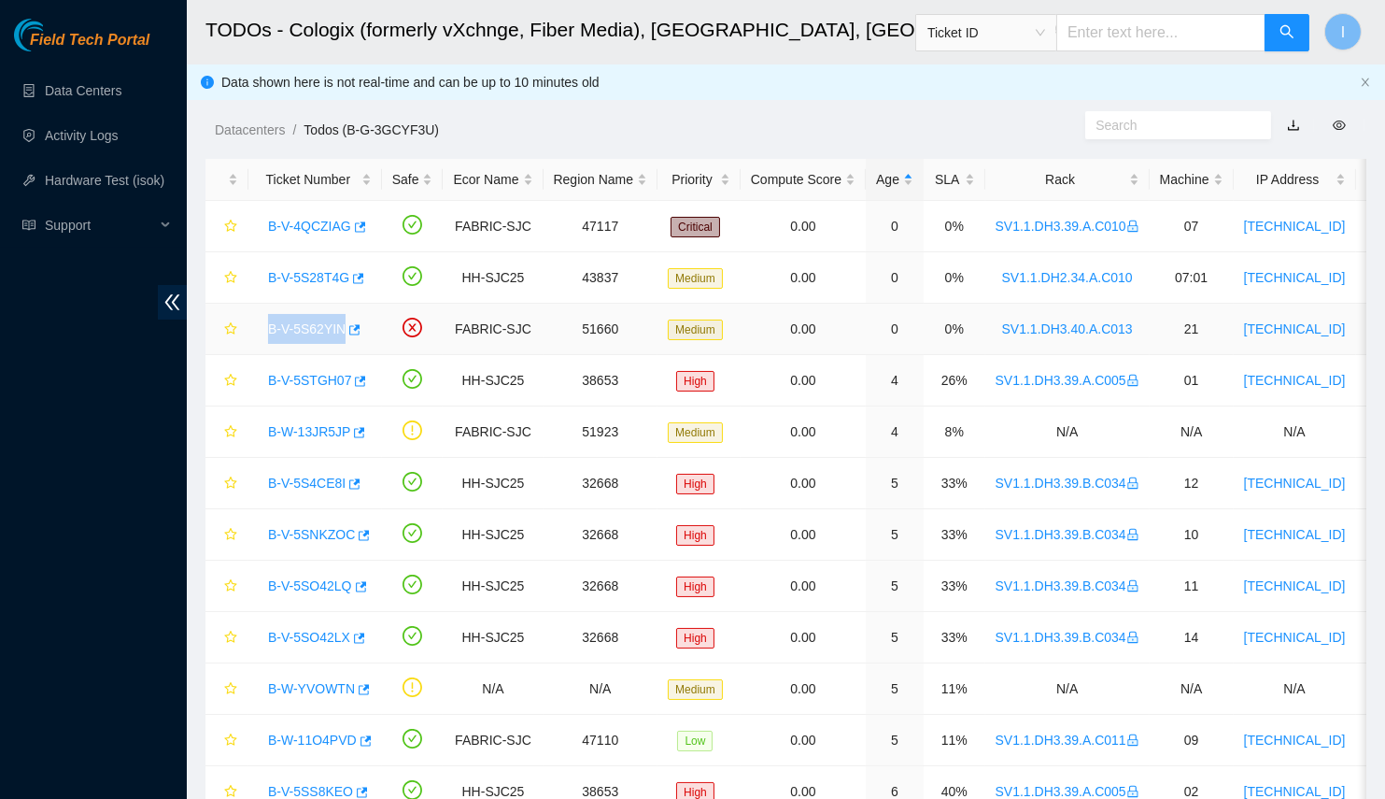
drag, startPoint x: 263, startPoint y: 325, endPoint x: 339, endPoint y: 332, distance: 75.9
click at [339, 332] on div "B-V-5S62YIN" at bounding box center [315, 329] width 113 height 30
copy link "B-V-5S62YIN"
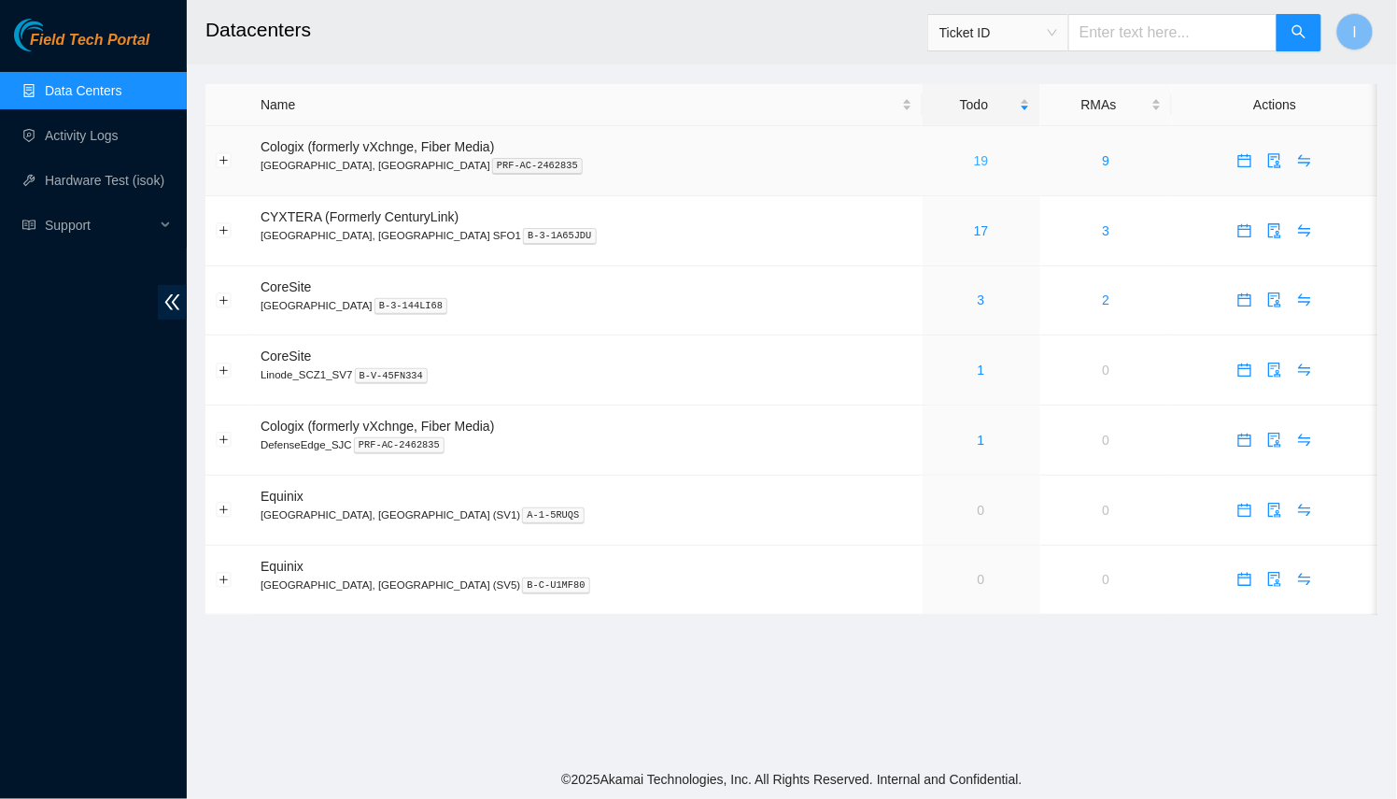
click at [974, 153] on link "19" at bounding box center [981, 160] width 15 height 15
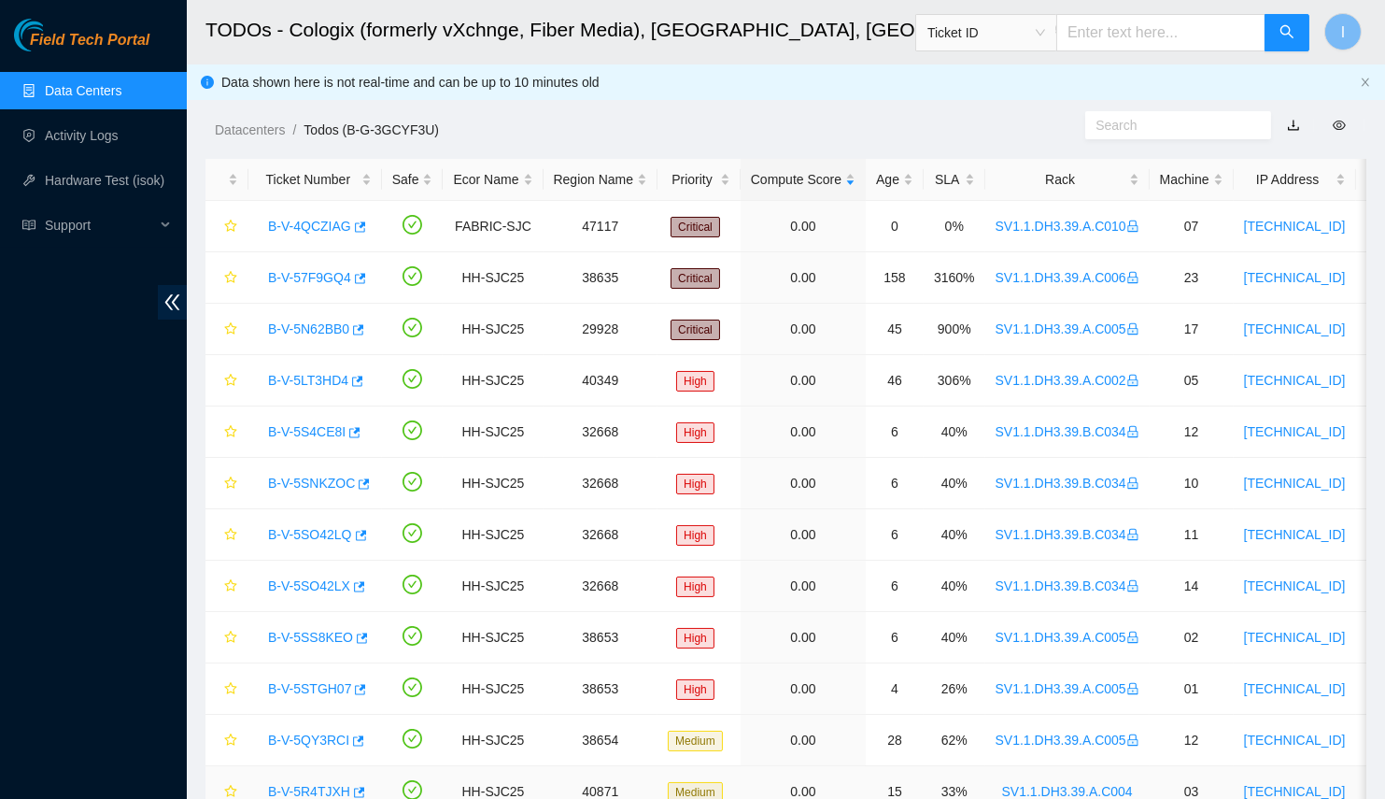
scroll to position [439, 0]
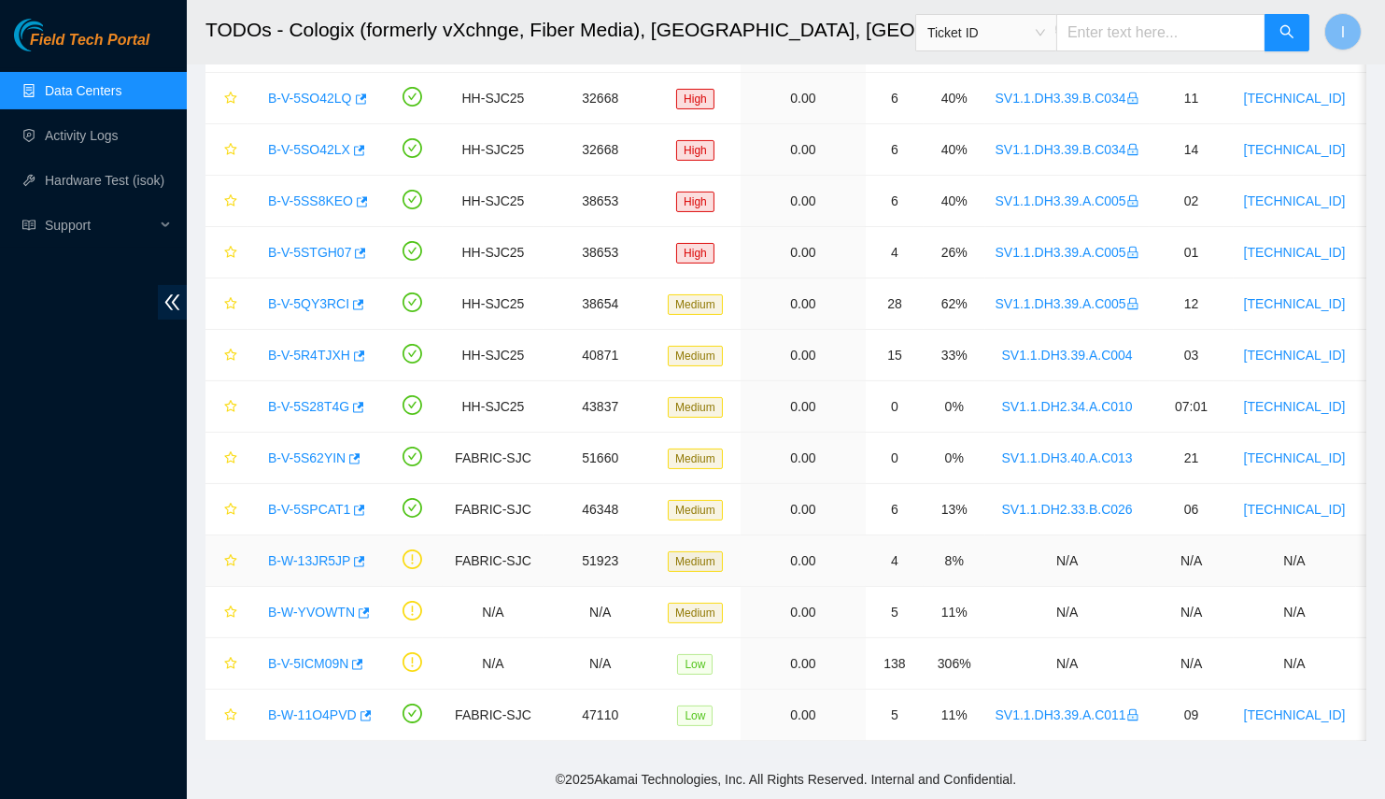
click at [325, 555] on link "B-W-13JR5JP" at bounding box center [309, 560] width 82 height 15
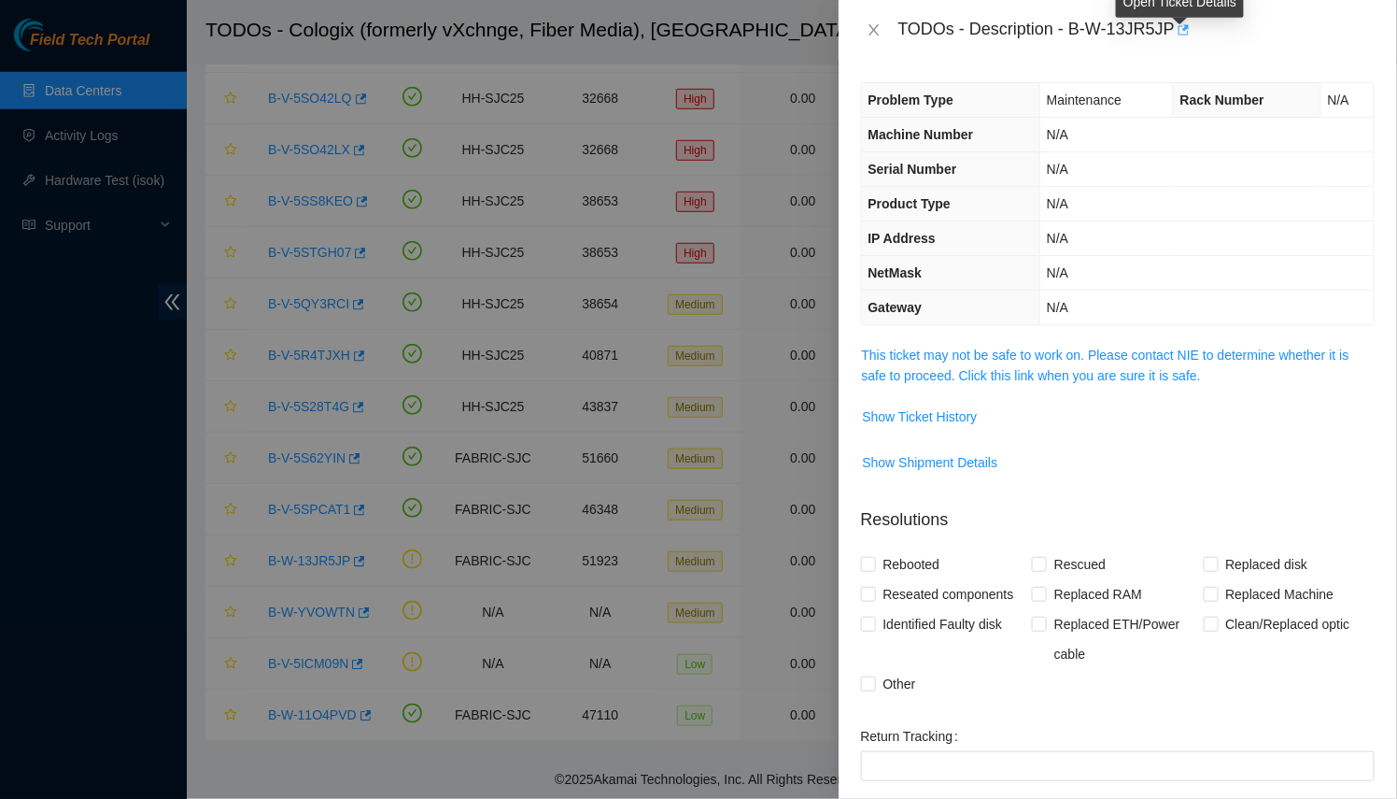
click at [1182, 32] on icon "button" at bounding box center [1182, 29] width 13 height 13
click at [415, 86] on div at bounding box center [698, 399] width 1397 height 799
click at [665, 268] on div at bounding box center [698, 399] width 1397 height 799
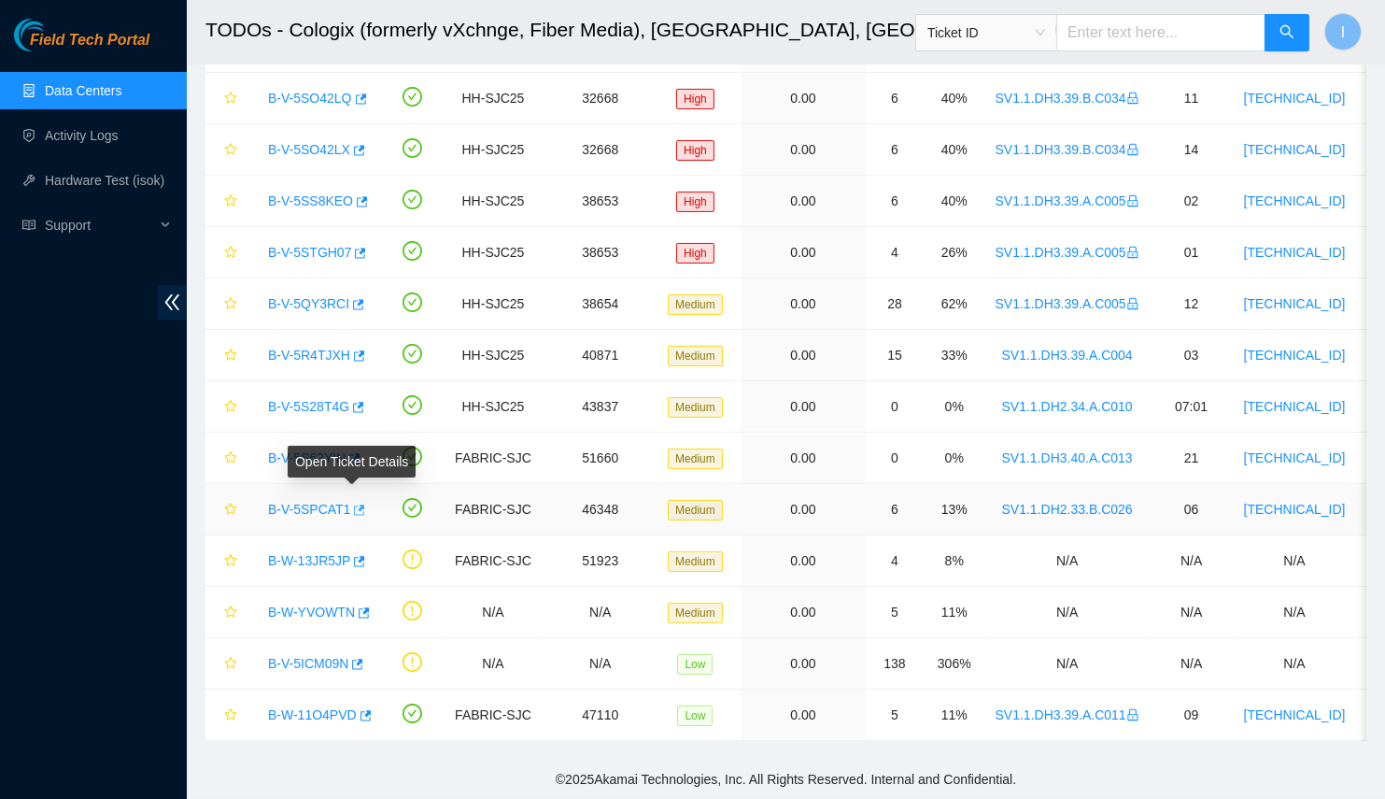
click at [355, 504] on icon "button" at bounding box center [360, 509] width 11 height 10
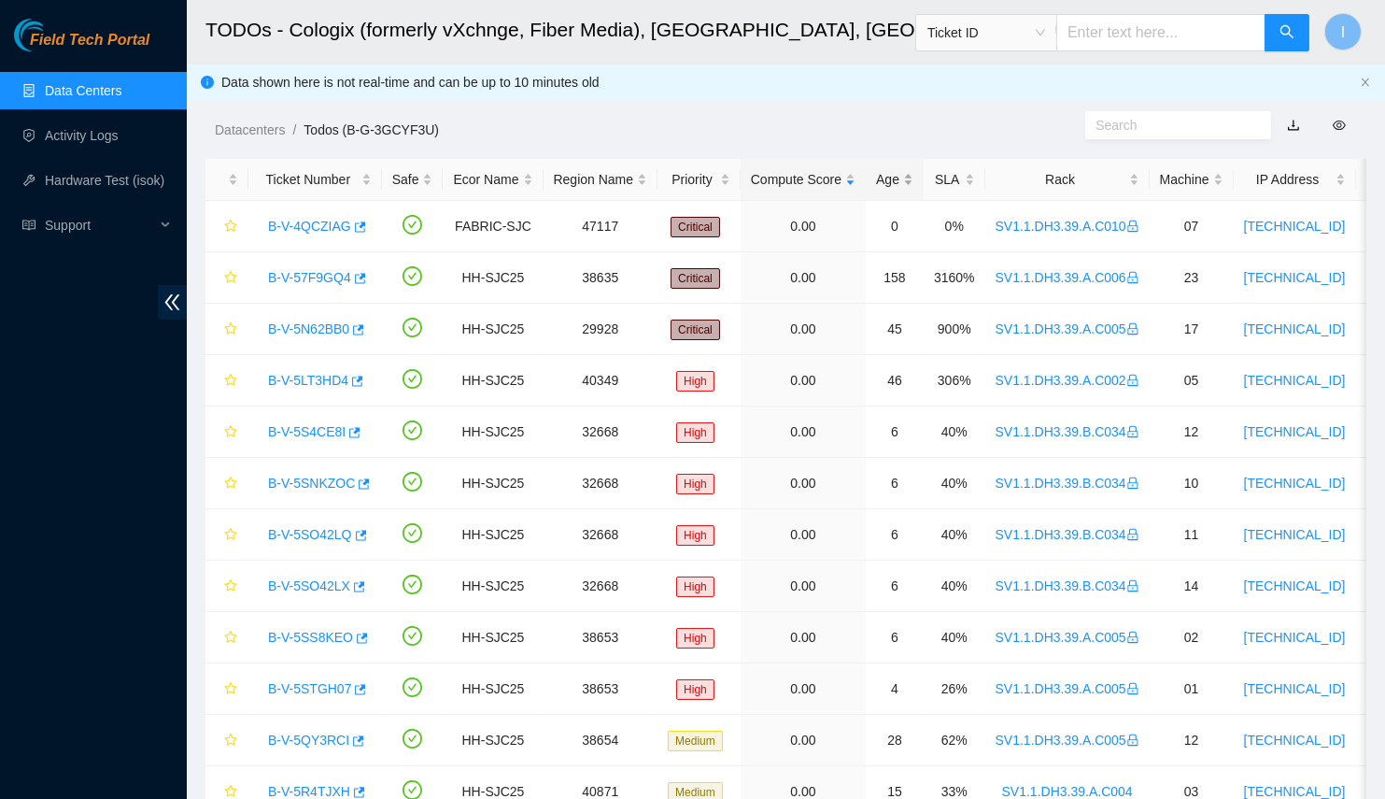
click at [888, 181] on div "Age" at bounding box center [894, 179] width 37 height 21
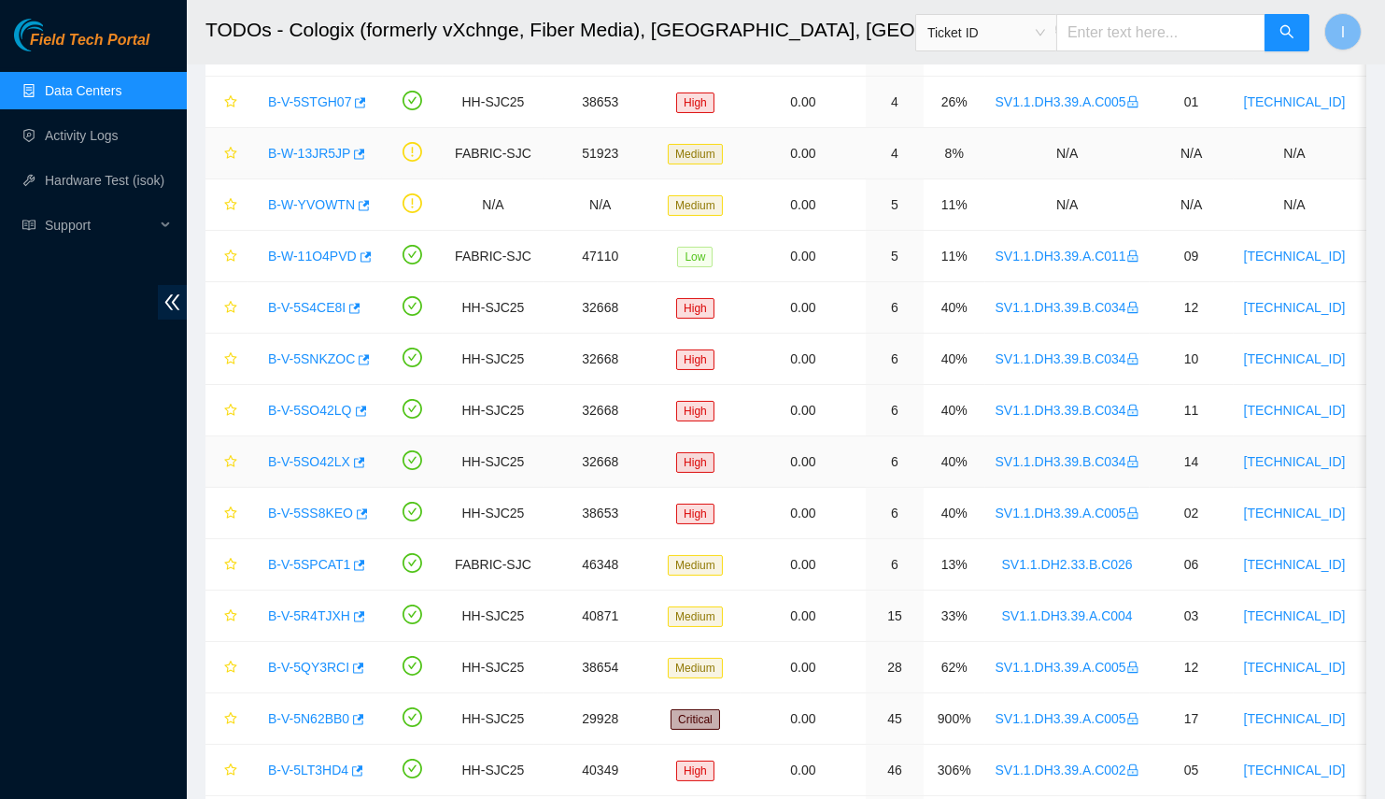
scroll to position [279, 0]
click at [304, 615] on link "B-V-5R4TJXH" at bounding box center [309, 614] width 82 height 15
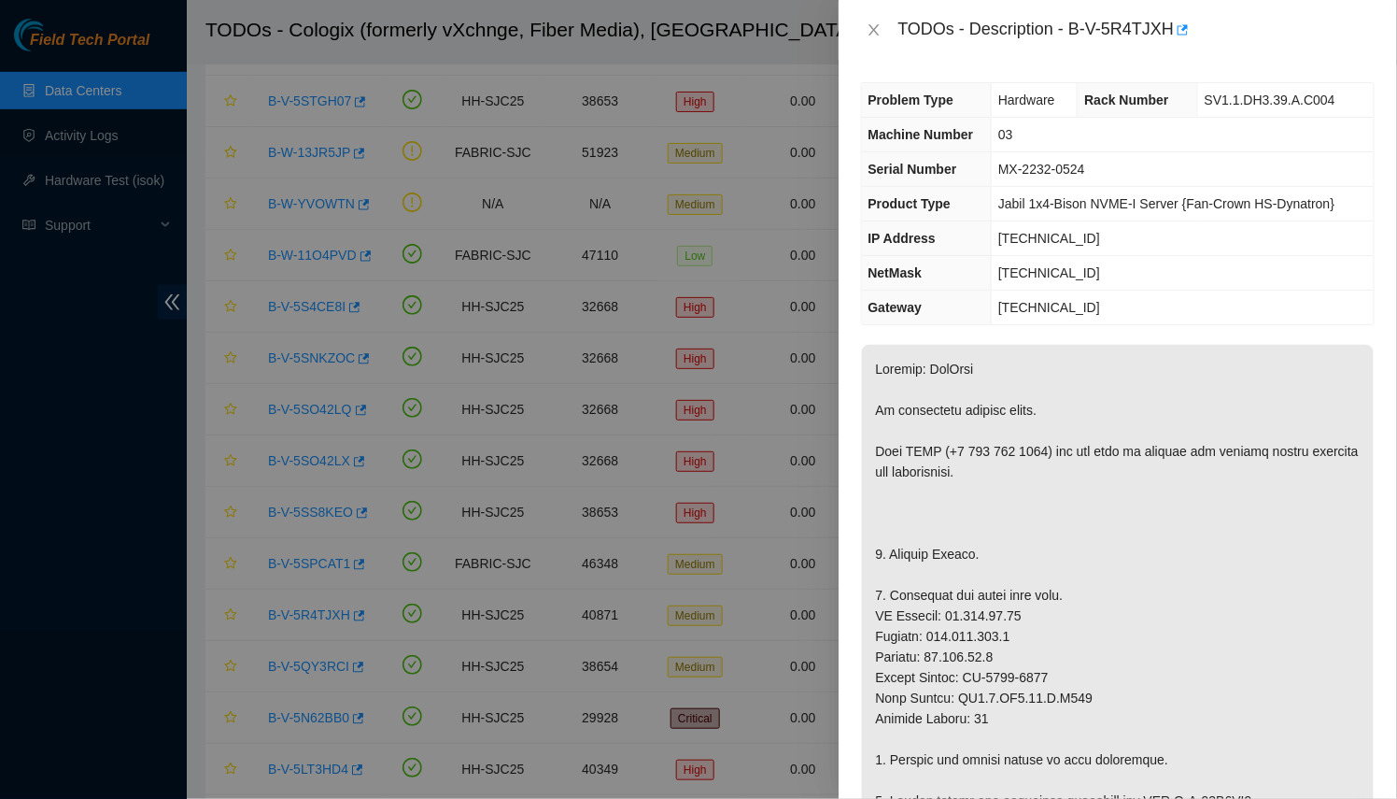
click at [766, 516] on div at bounding box center [698, 399] width 1397 height 799
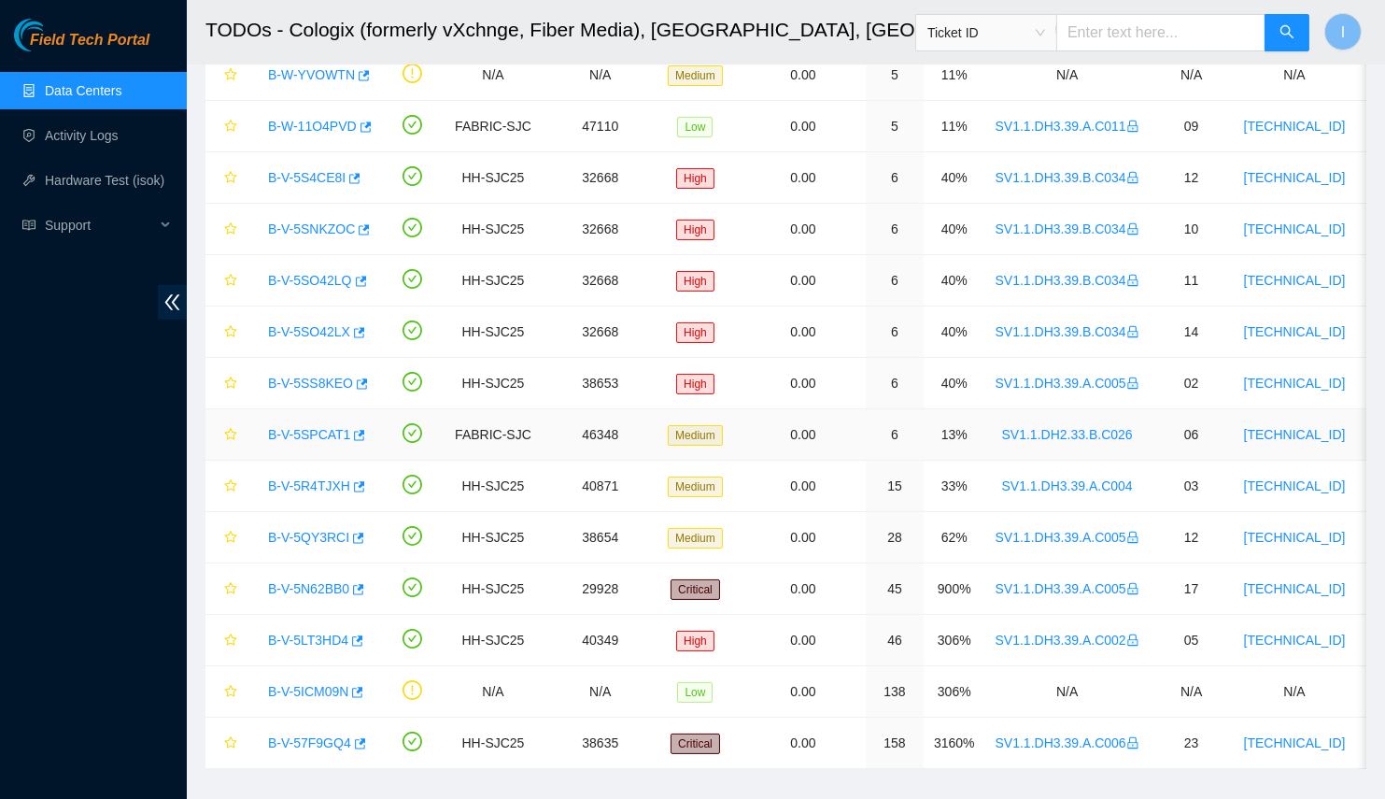
scroll to position [409, 0]
click at [299, 683] on link "B-V-5ICM09N" at bounding box center [308, 690] width 80 height 15
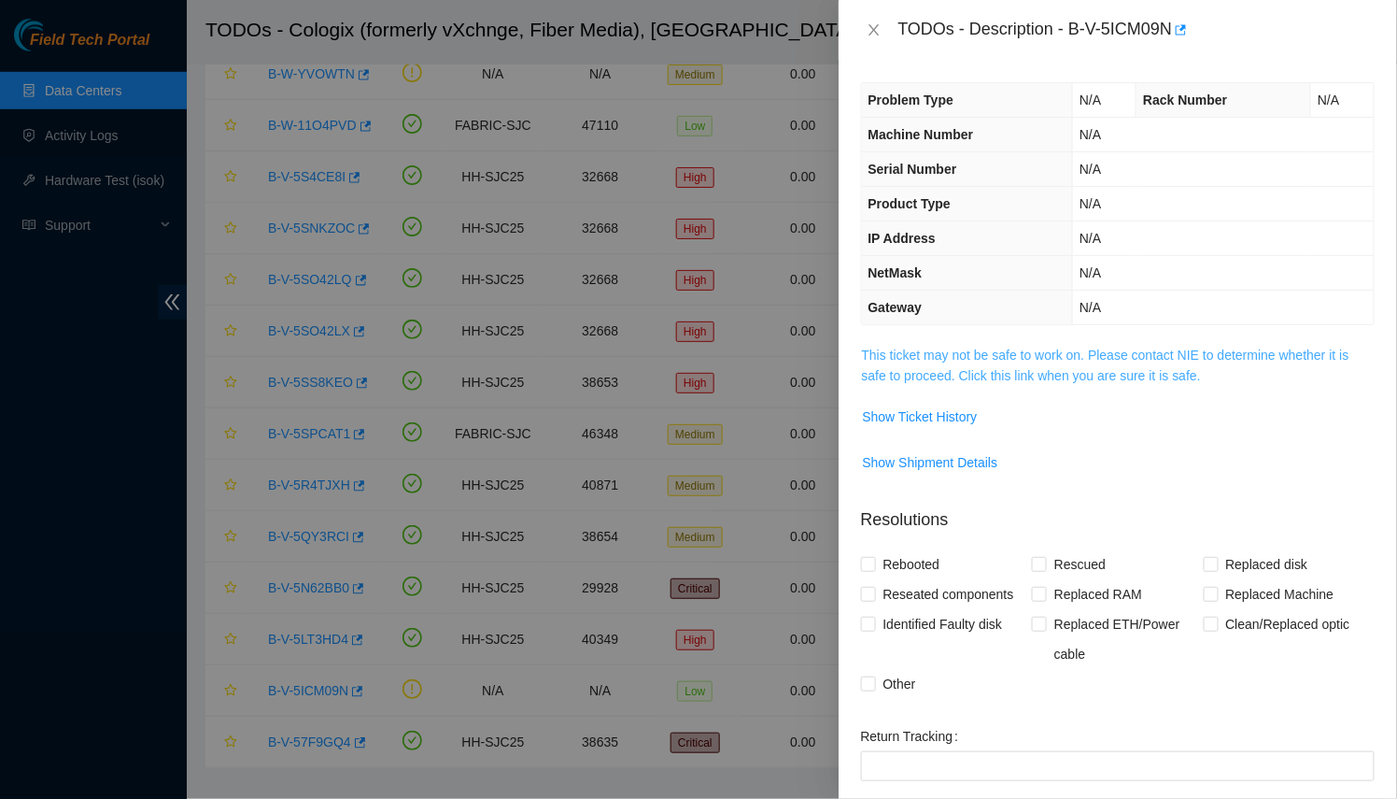
click at [942, 350] on link "This ticket may not be safe to work on. Please contact NIE to determine whether…" at bounding box center [1106, 364] width 488 height 35
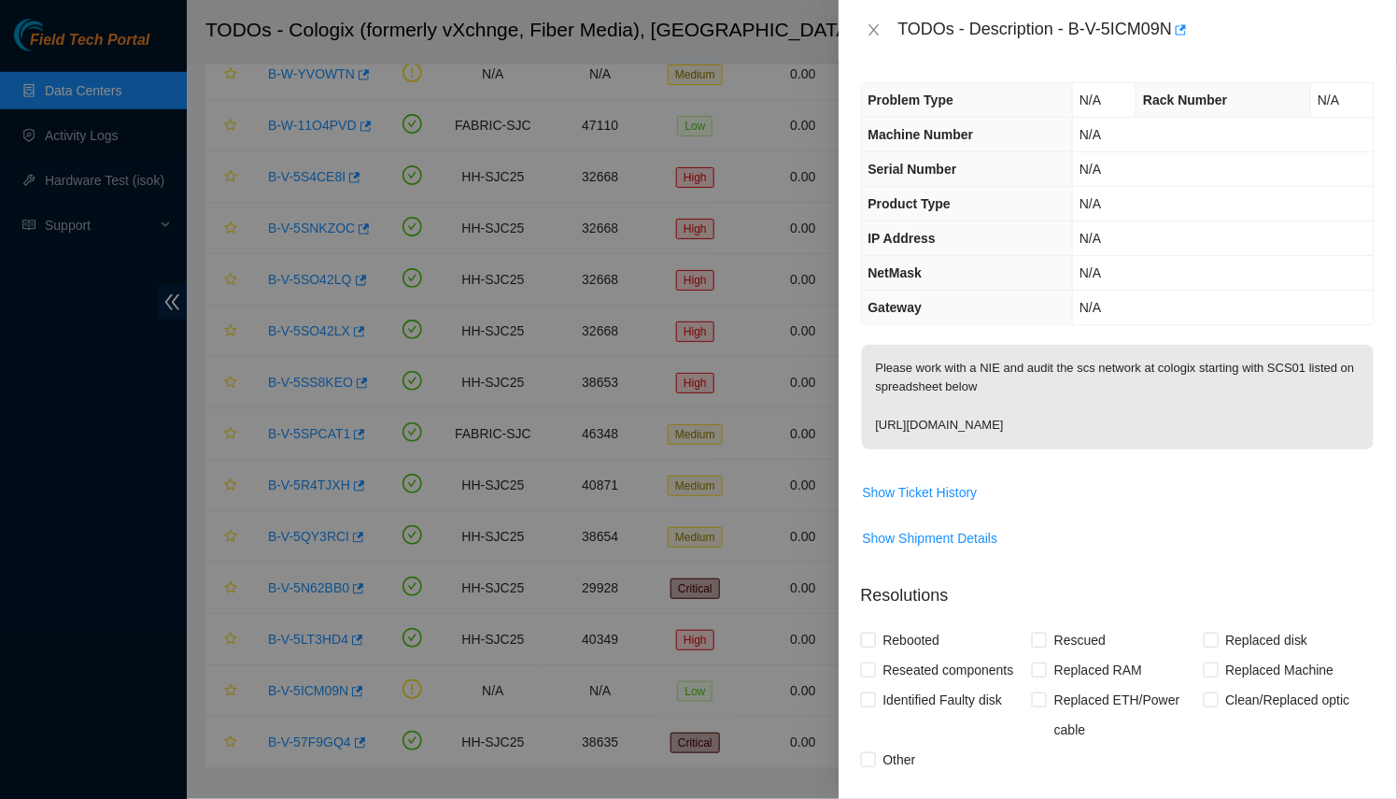
click at [755, 515] on div at bounding box center [698, 399] width 1397 height 799
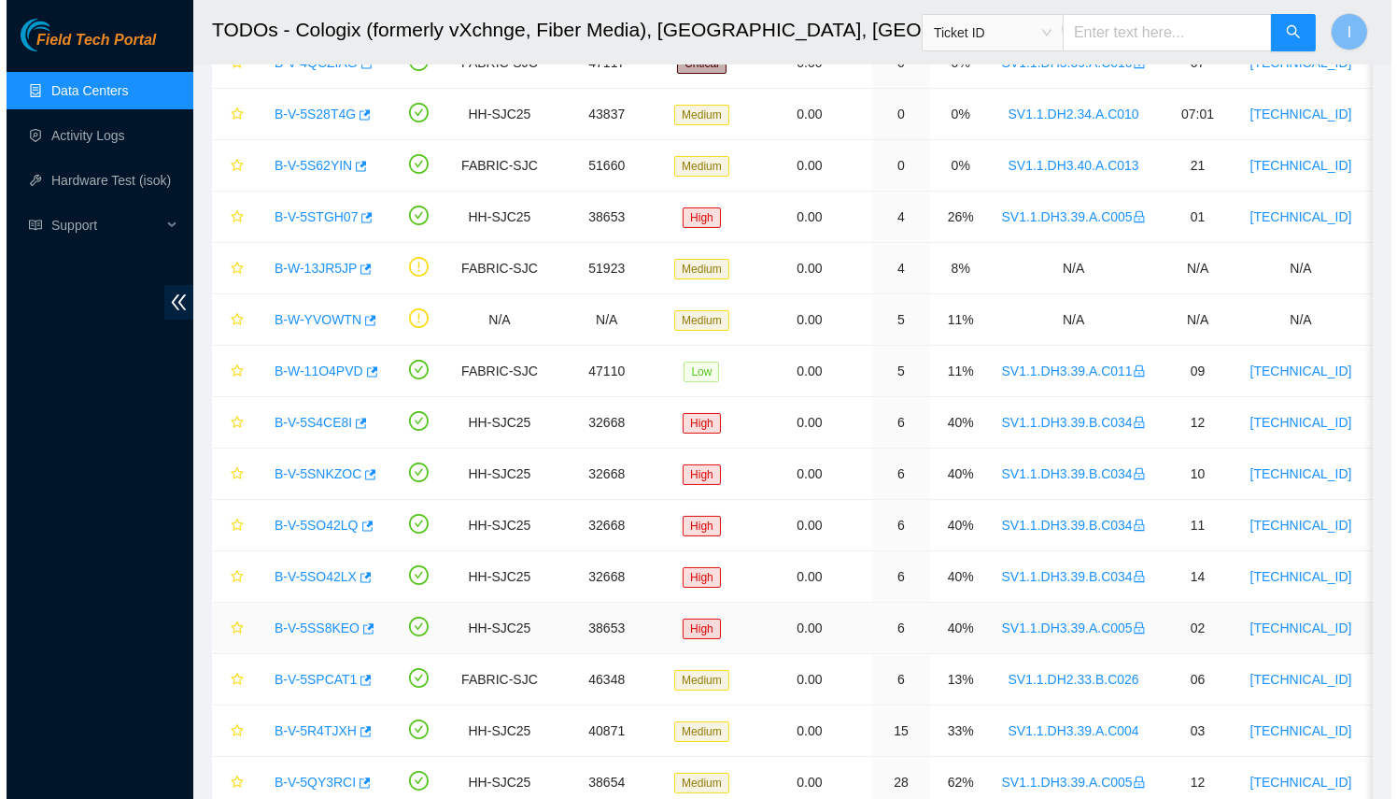
scroll to position [163, 0]
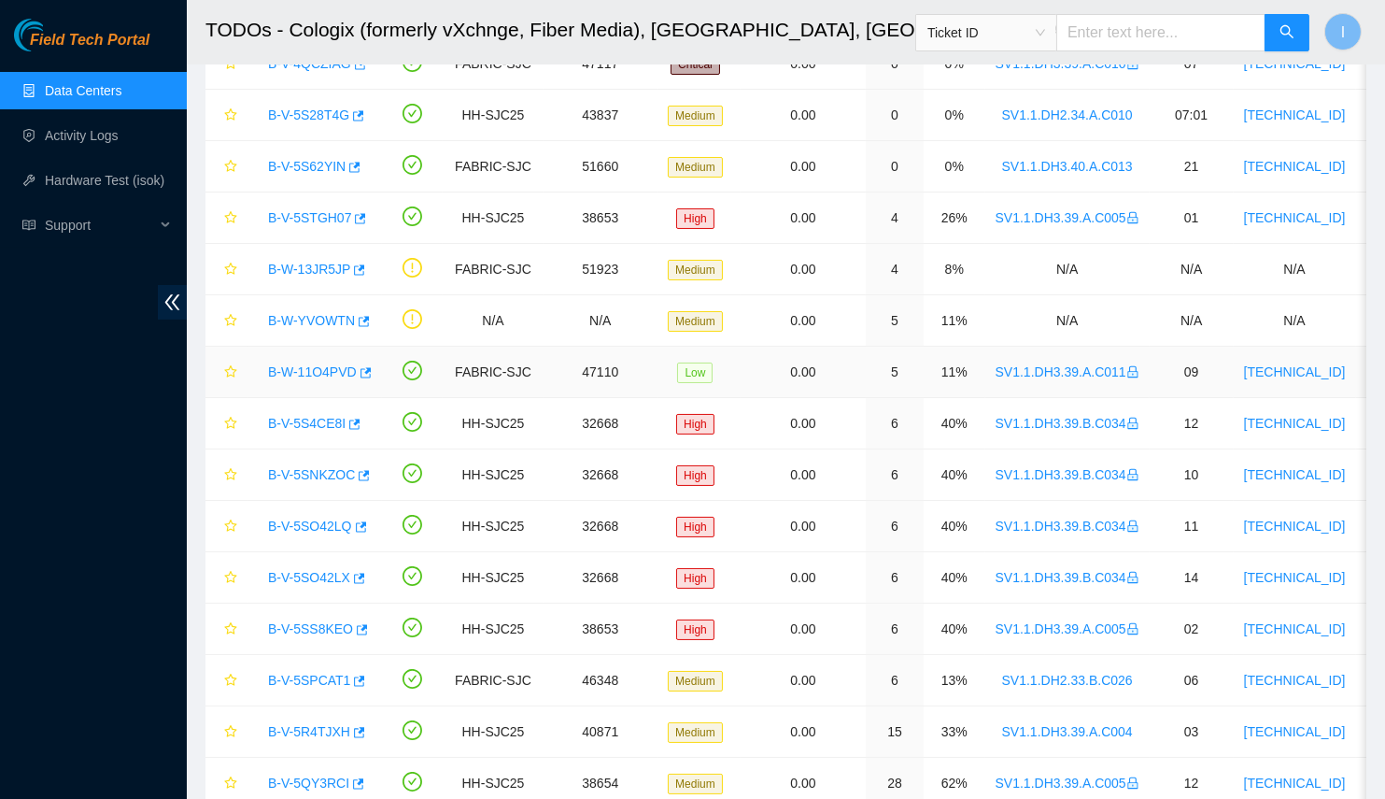
click at [299, 365] on link "B-W-11O4PVD" at bounding box center [312, 371] width 89 height 15
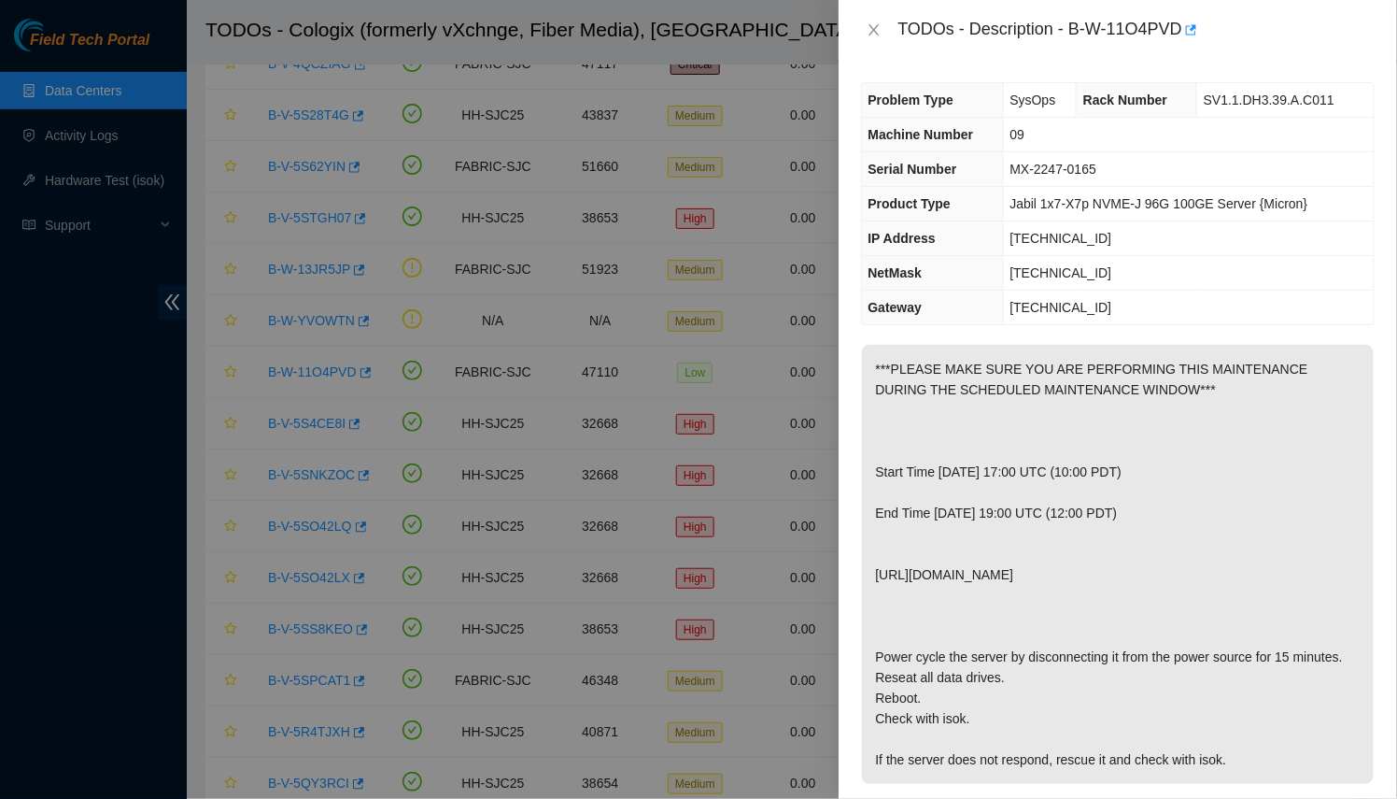
click at [966, 547] on p "***PLEASE MAKE SURE YOU ARE PERFORMING THIS MAINTENANCE DURING THE SCHEDULED MA…" at bounding box center [1118, 564] width 512 height 439
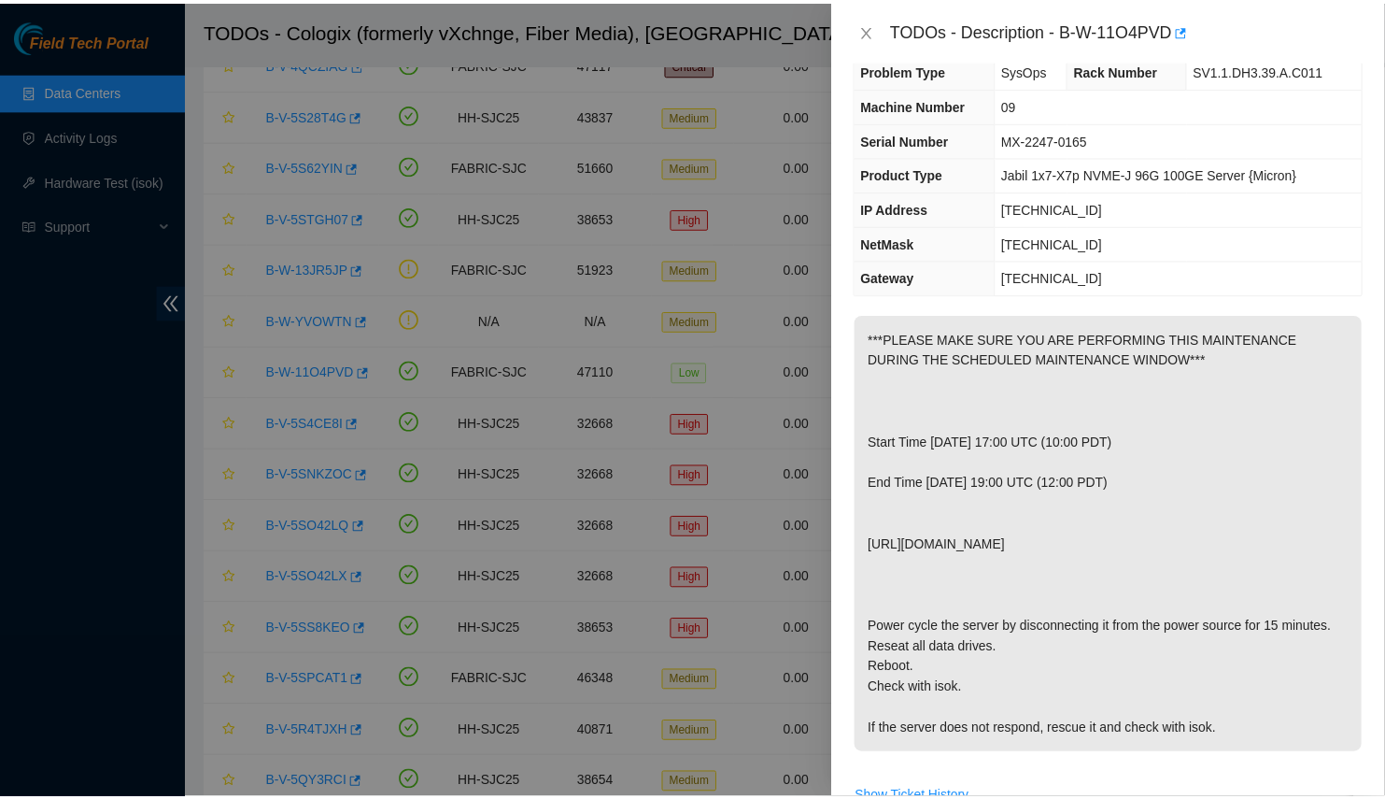
scroll to position [41, 0]
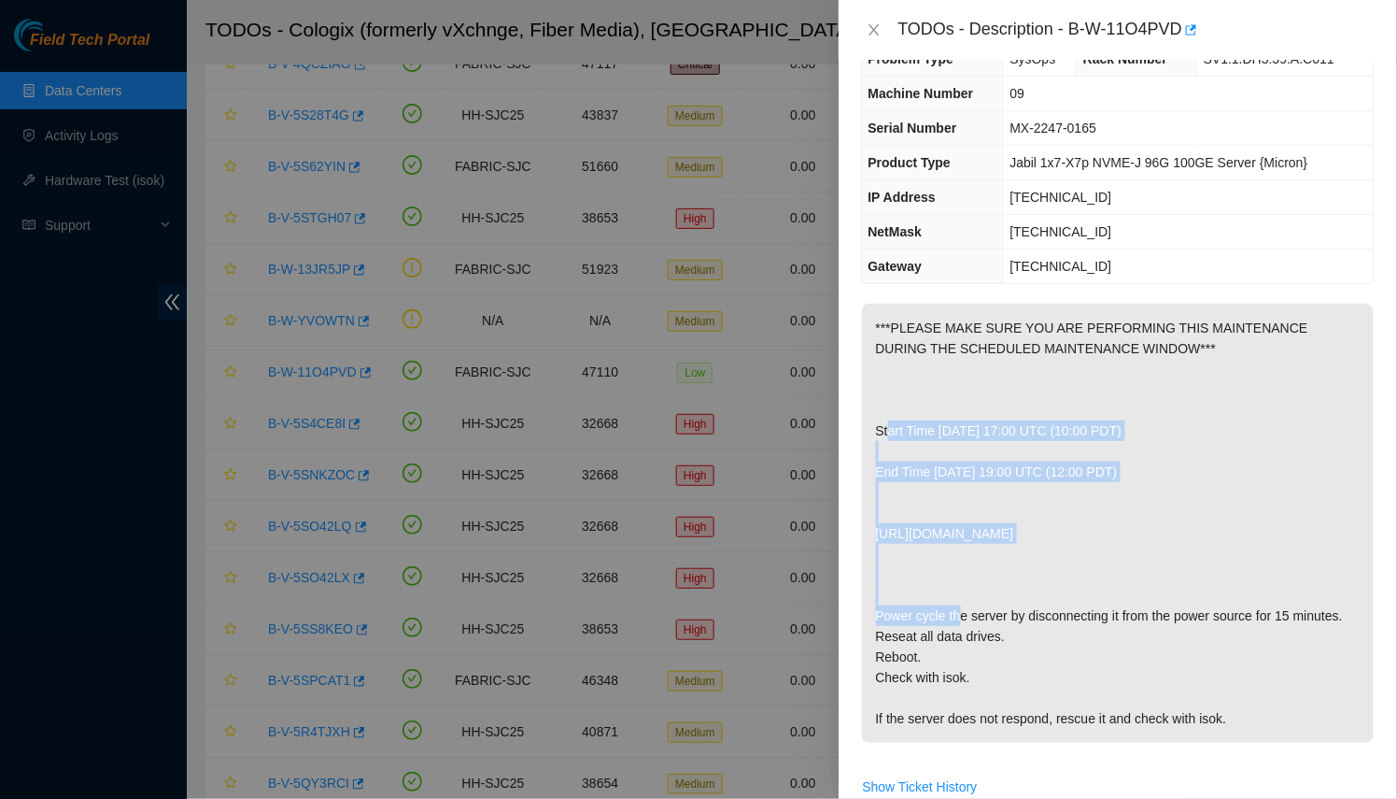
drag, startPoint x: 1253, startPoint y: 492, endPoint x: 878, endPoint y: 446, distance: 377.3
click at [878, 446] on p "***PLEASE MAKE SURE YOU ARE PERFORMING THIS MAINTENANCE DURING THE SCHEDULED MA…" at bounding box center [1118, 523] width 512 height 439
copy p "Start Time Wednesday, August 13th 2025, 17:00 UTC (10:00 PDT) End Time Wednesda…"
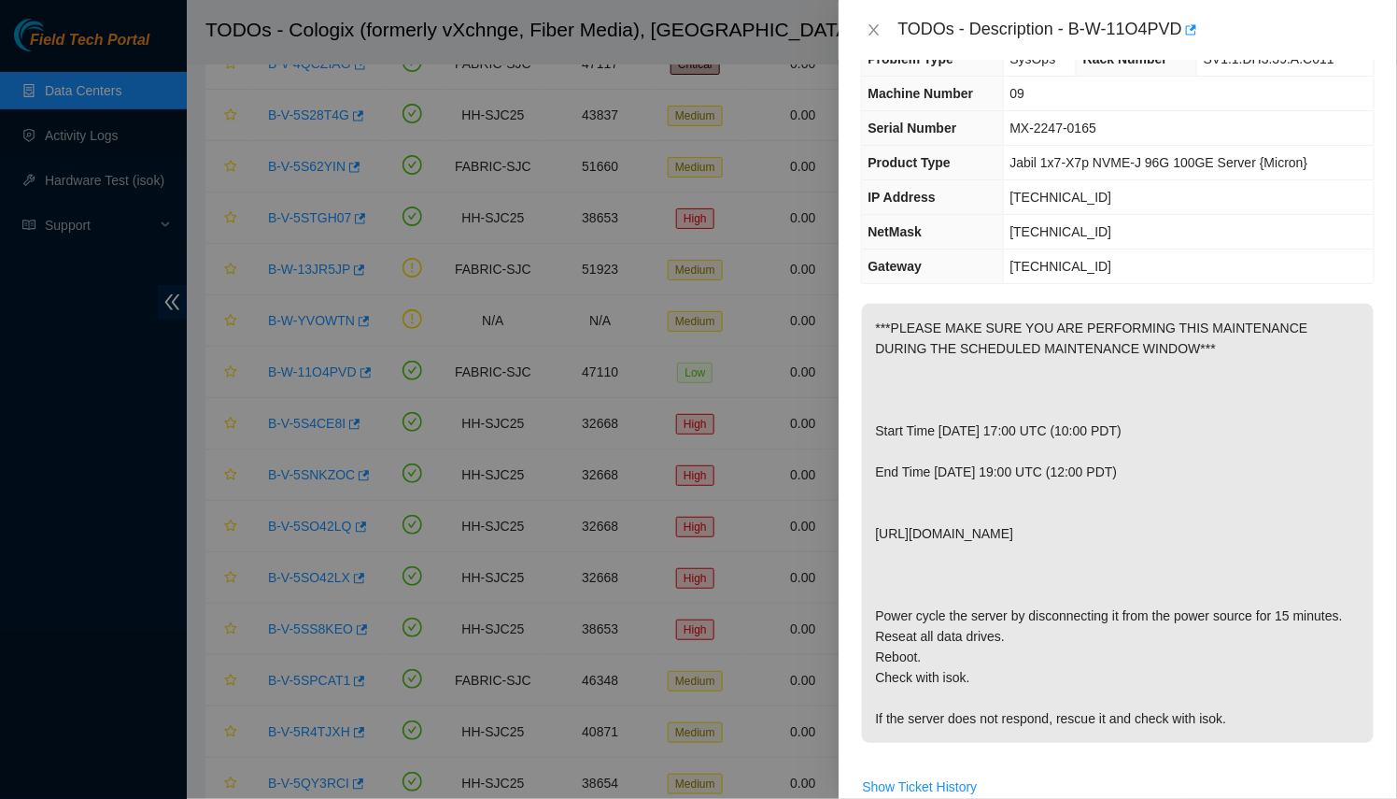
click at [739, 300] on div at bounding box center [698, 399] width 1397 height 799
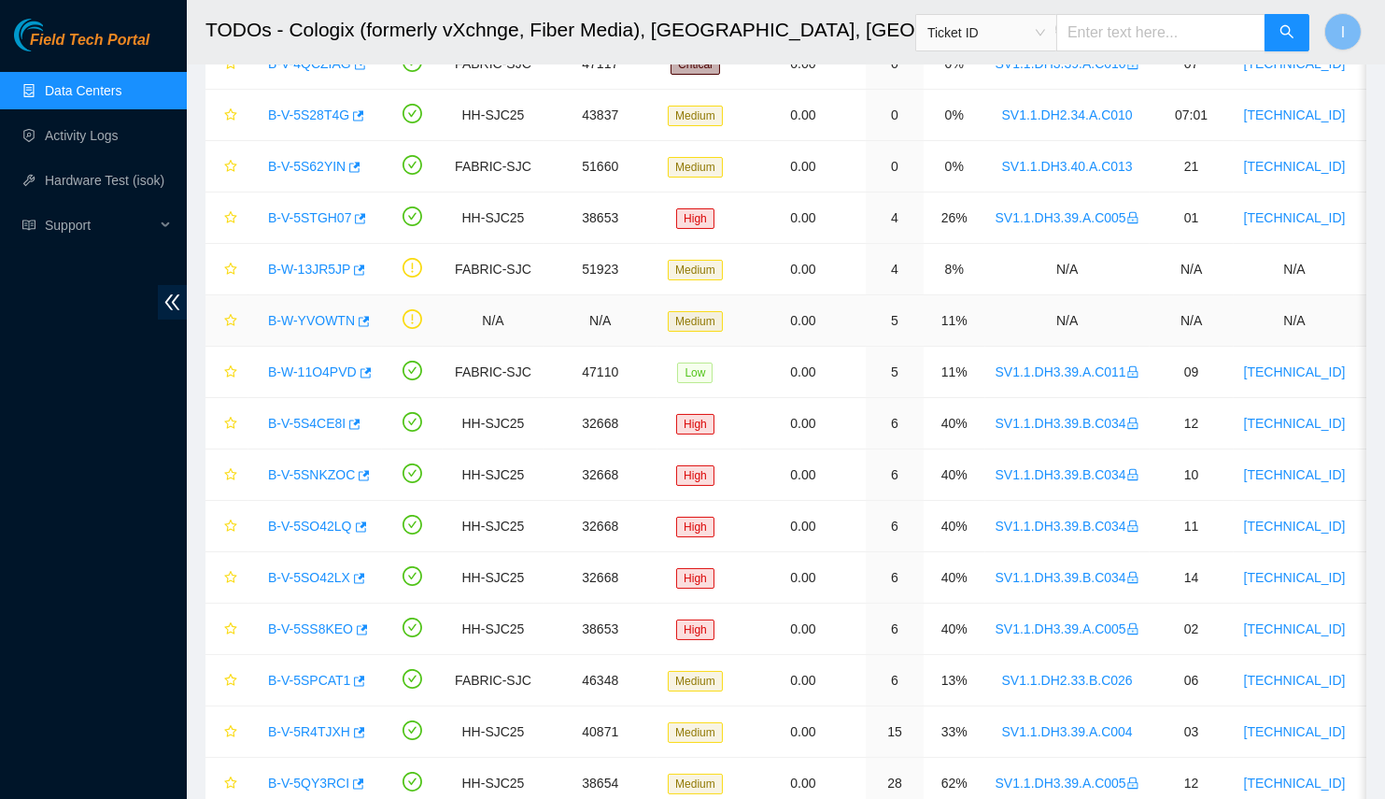
scroll to position [0, 0]
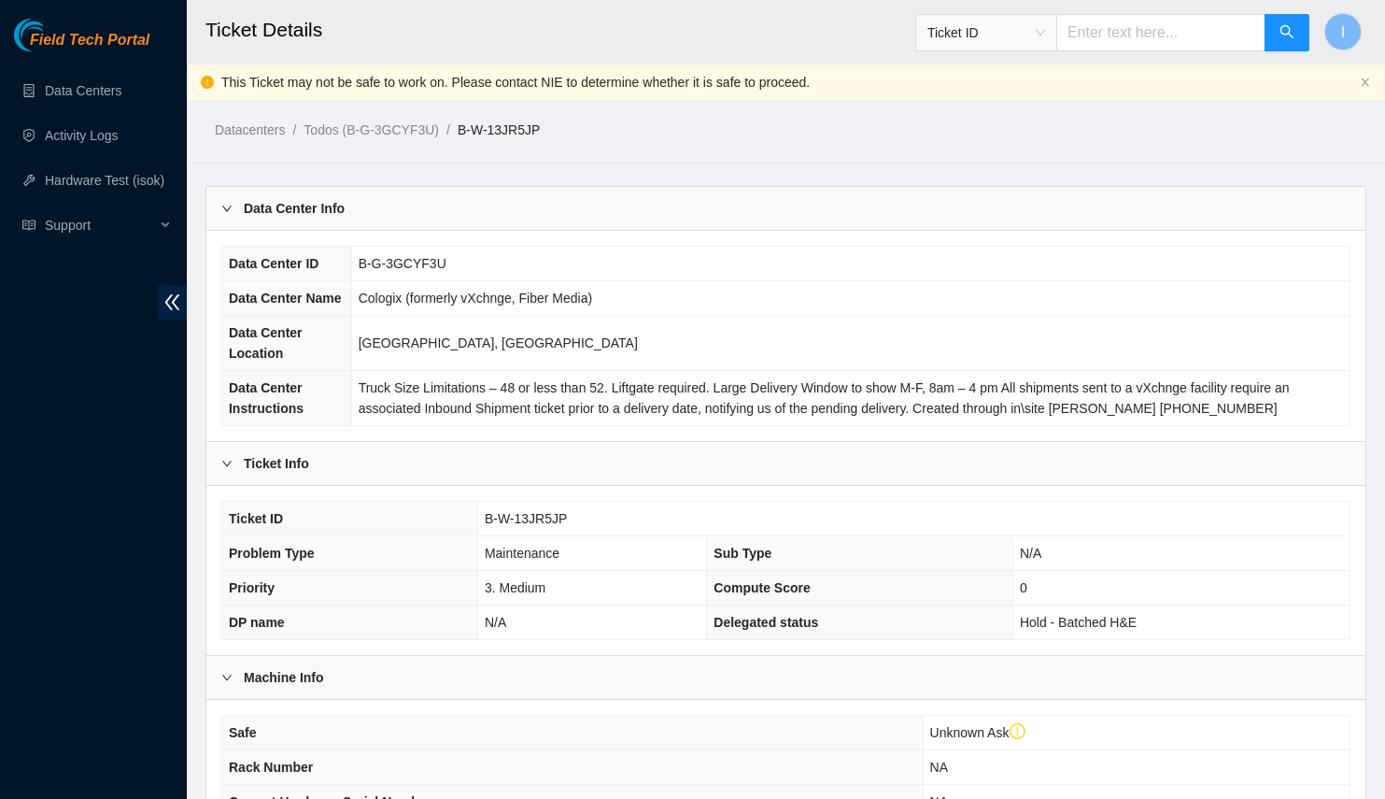
scroll to position [428, 0]
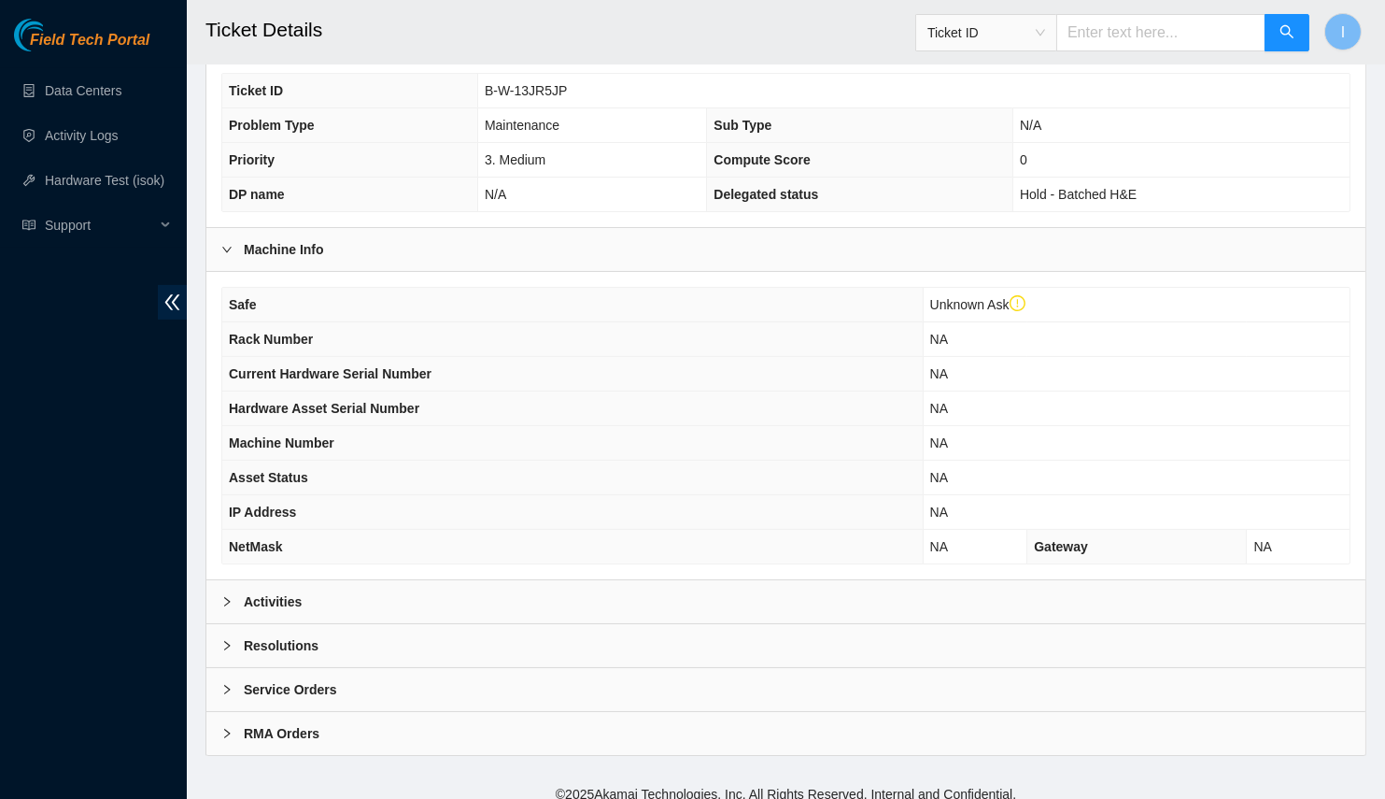
click at [395, 582] on div "Activities" at bounding box center [785, 601] width 1159 height 43
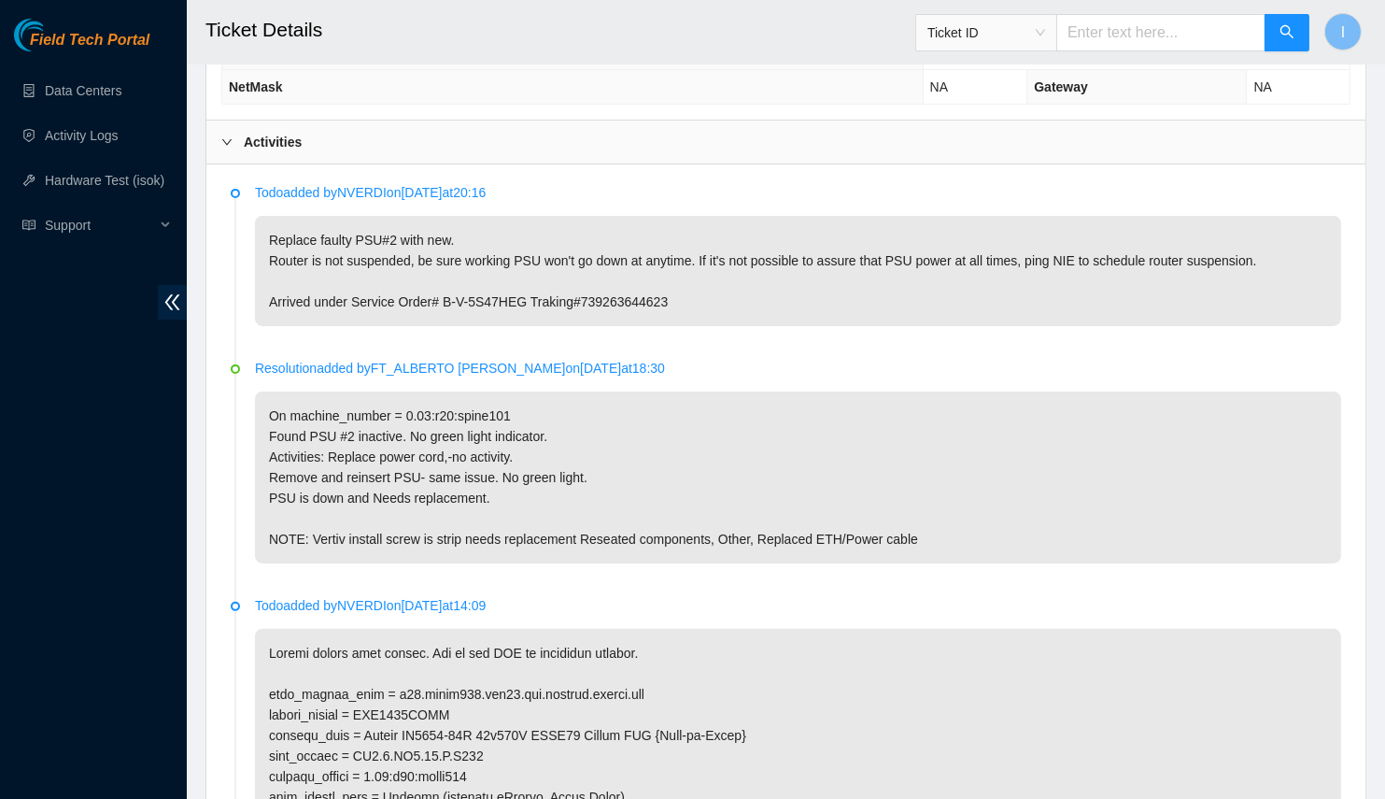
scroll to position [1487, 0]
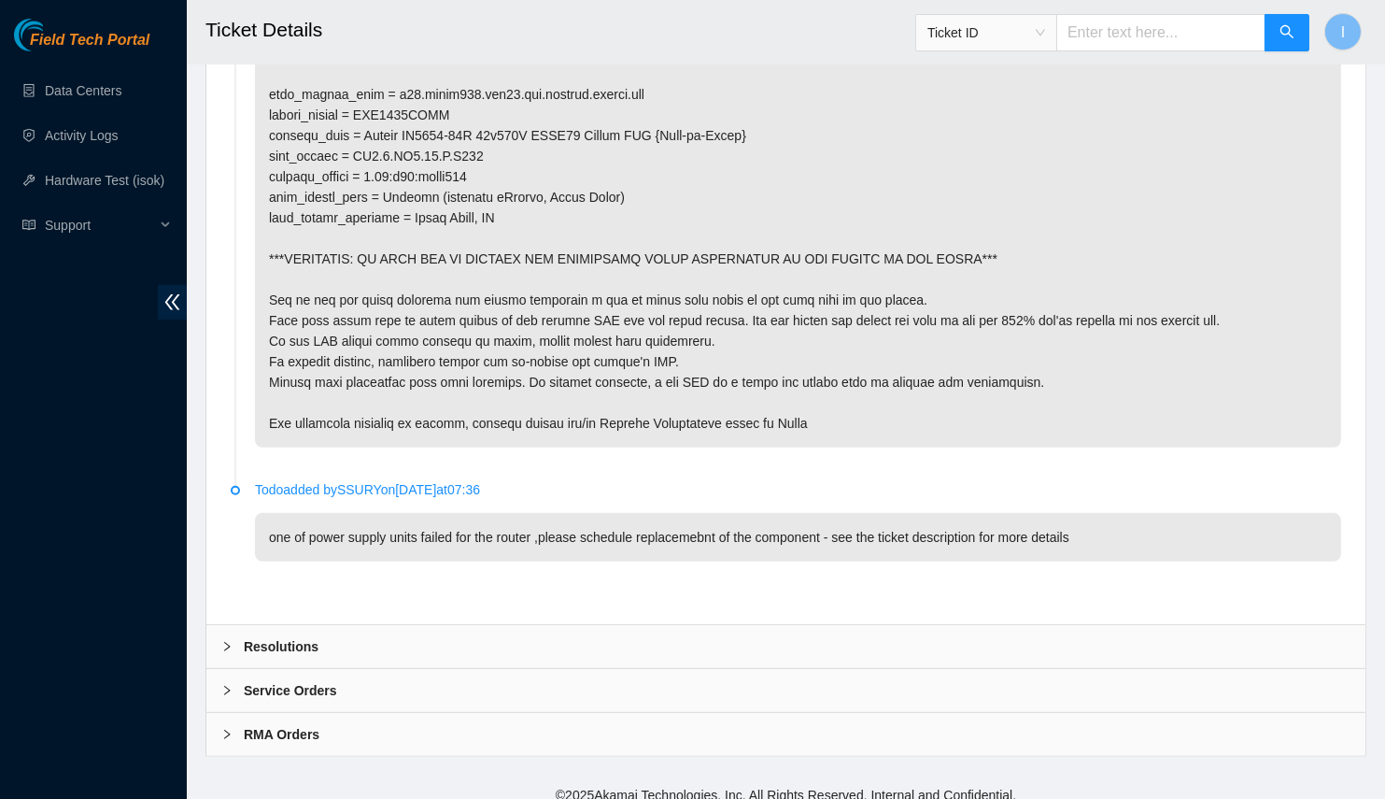
click at [351, 638] on div "Resolutions" at bounding box center [785, 646] width 1159 height 43
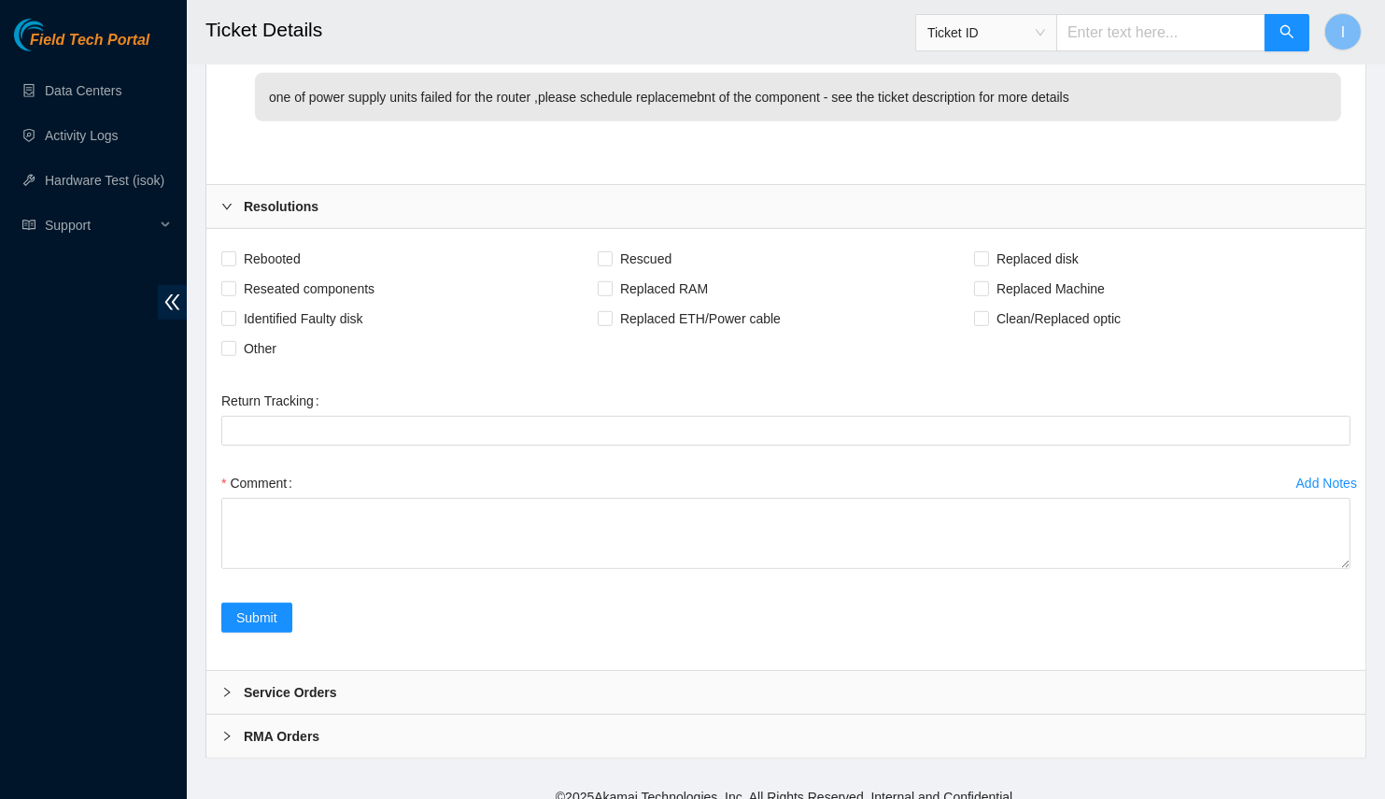
scroll to position [1927, 0]
click at [437, 572] on div "Add Notes Comment" at bounding box center [786, 535] width 1144 height 135
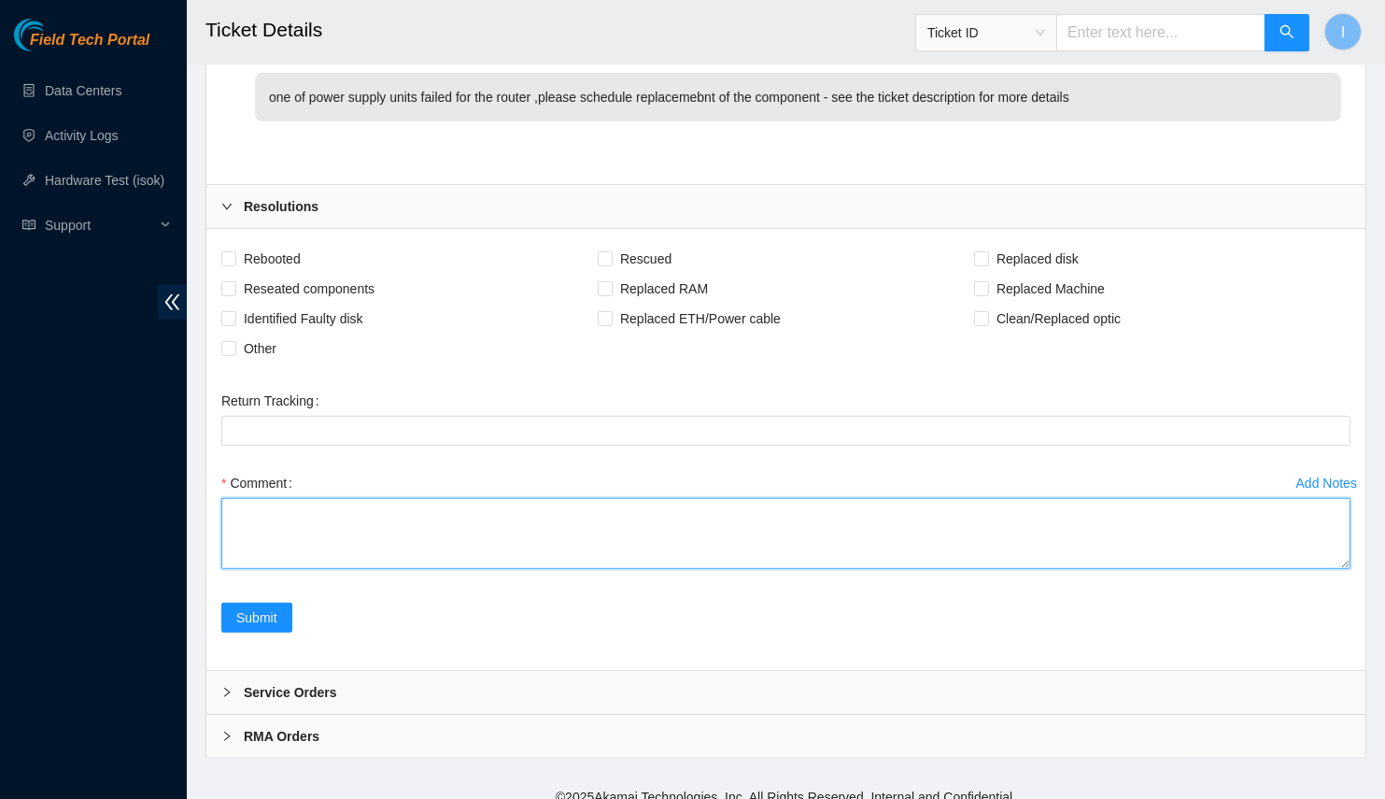
click at [539, 535] on textarea "Comment" at bounding box center [785, 533] width 1129 height 71
paste textarea "B-W-13JR5JP Worked with [PERSON_NAME] and [PERSON_NAME] (on call) Located route…"
drag, startPoint x: 1348, startPoint y: 543, endPoint x: 1179, endPoint y: 799, distance: 306.7
click at [1179, 569] on textarea "B-W-13JR5JP Worked with [PERSON_NAME] and [PERSON_NAME] (on call) Located route…" at bounding box center [785, 533] width 1129 height 71
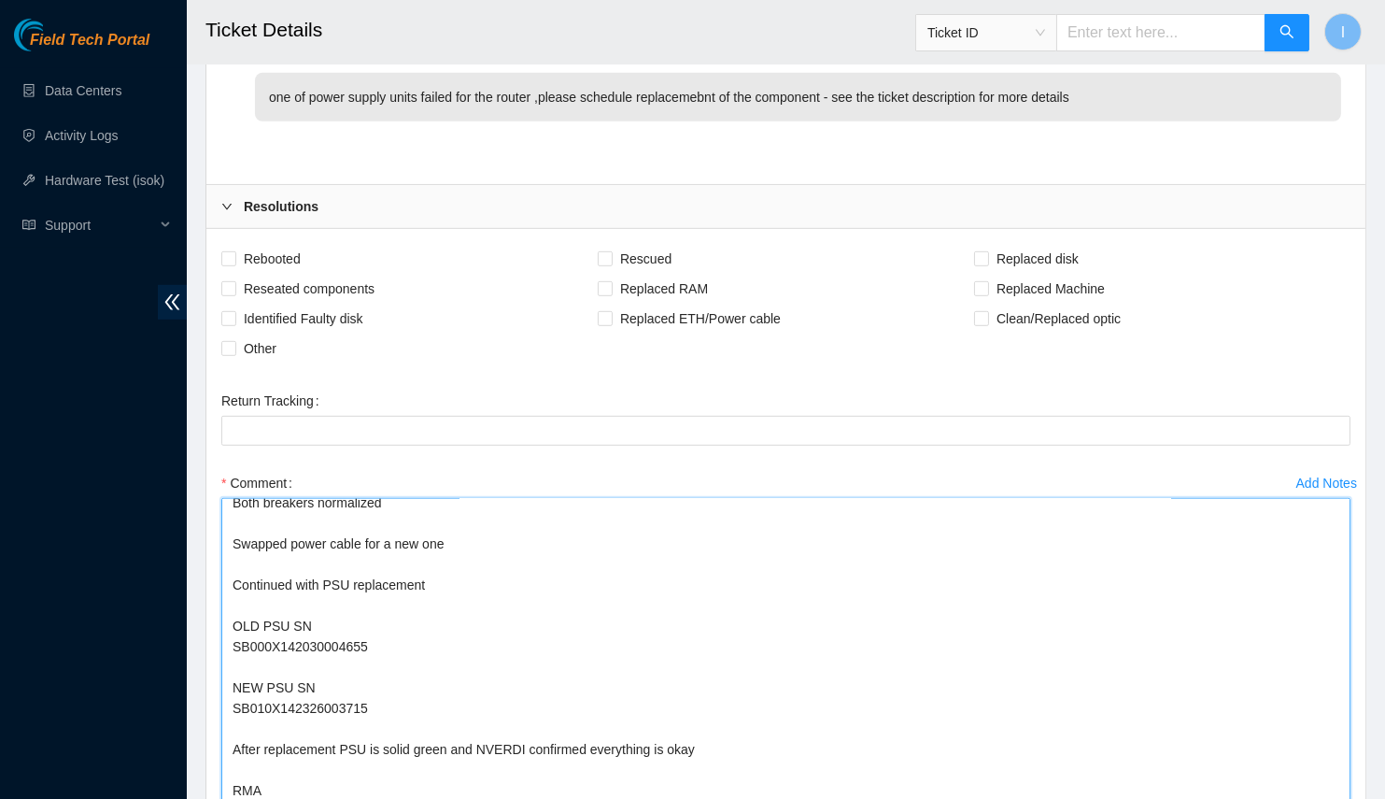
scroll to position [0, 0]
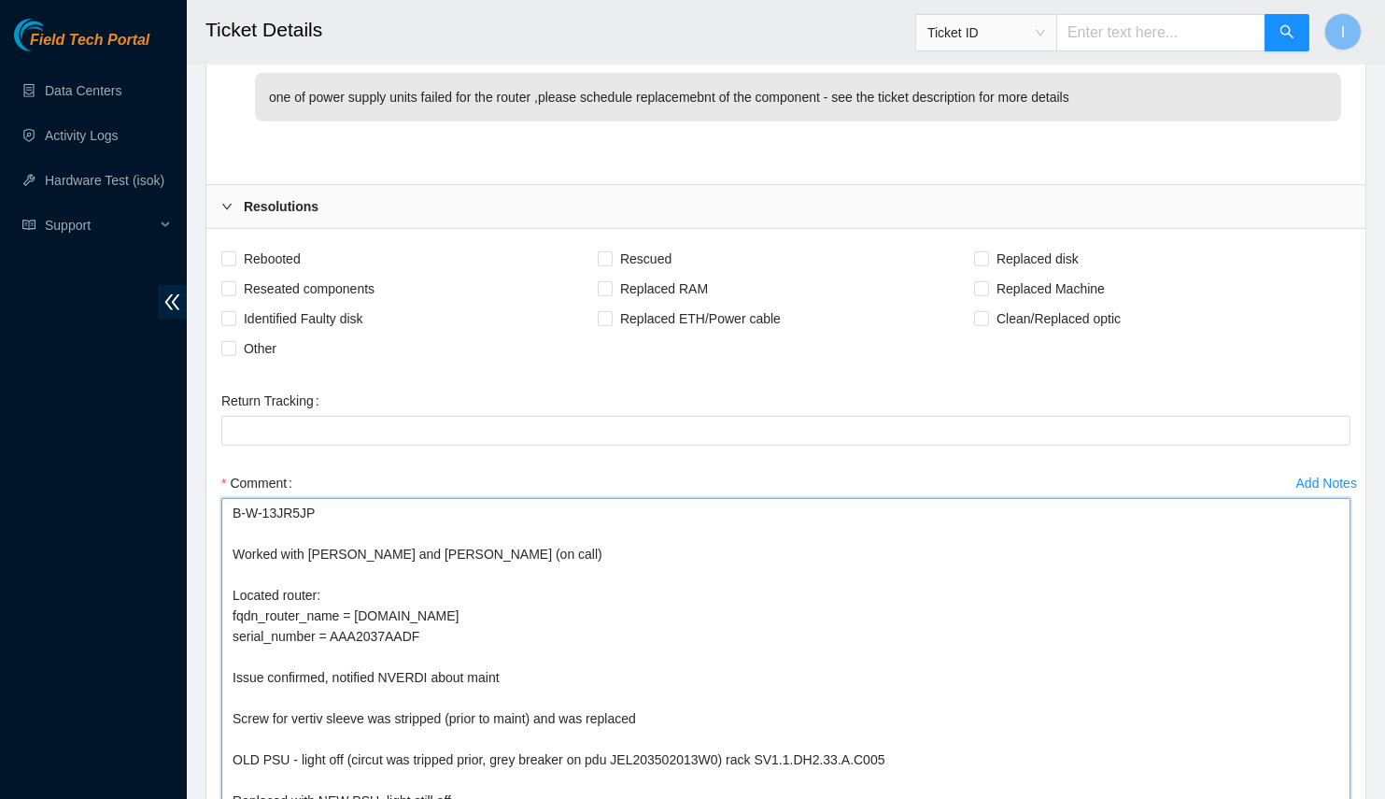
drag, startPoint x: 247, startPoint y: 529, endPoint x: 126, endPoint y: 427, distance: 157.7
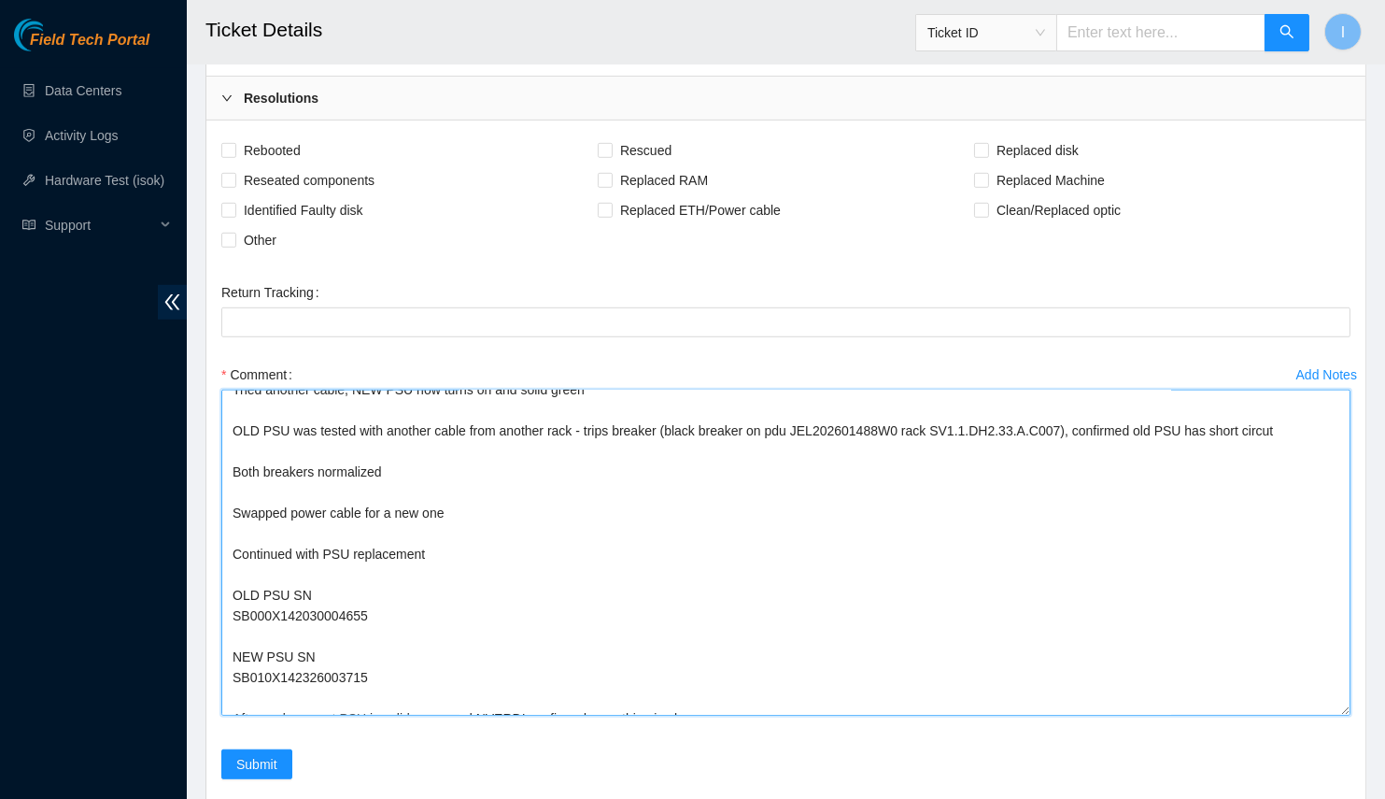
scroll to position [380, 0]
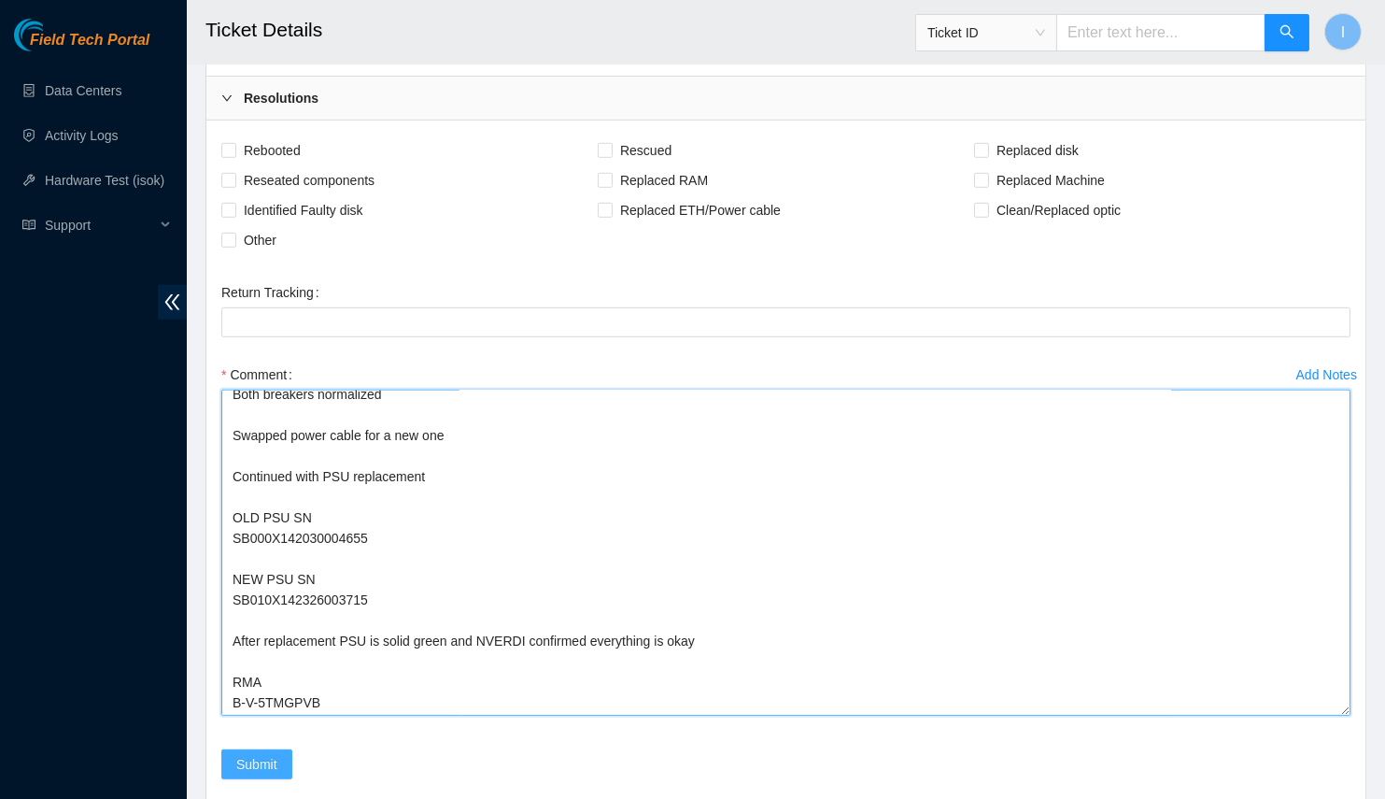
type textarea "Worked with Philip and Paulina (on call) Located router: fqdn_router_name = r20…"
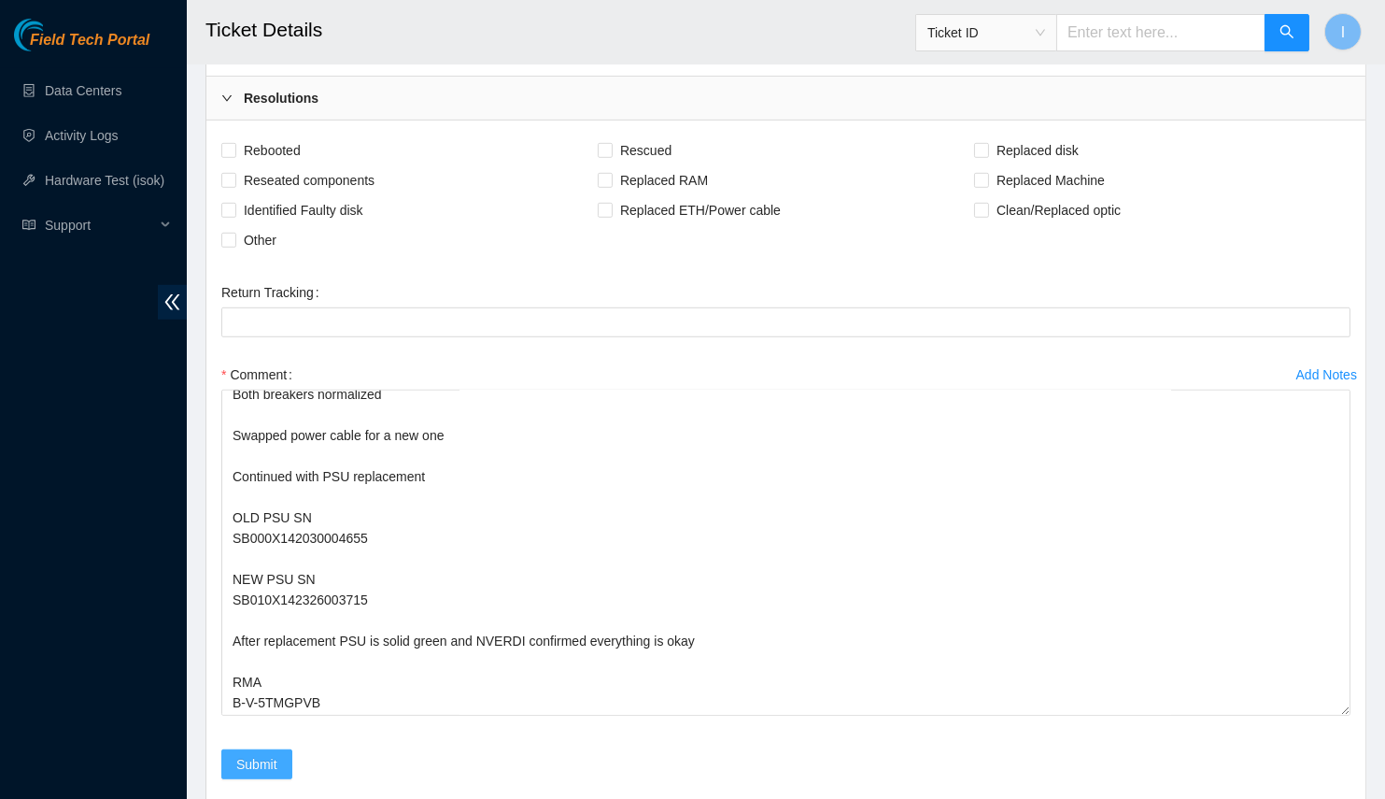
click at [258, 754] on span "Submit" at bounding box center [256, 764] width 41 height 21
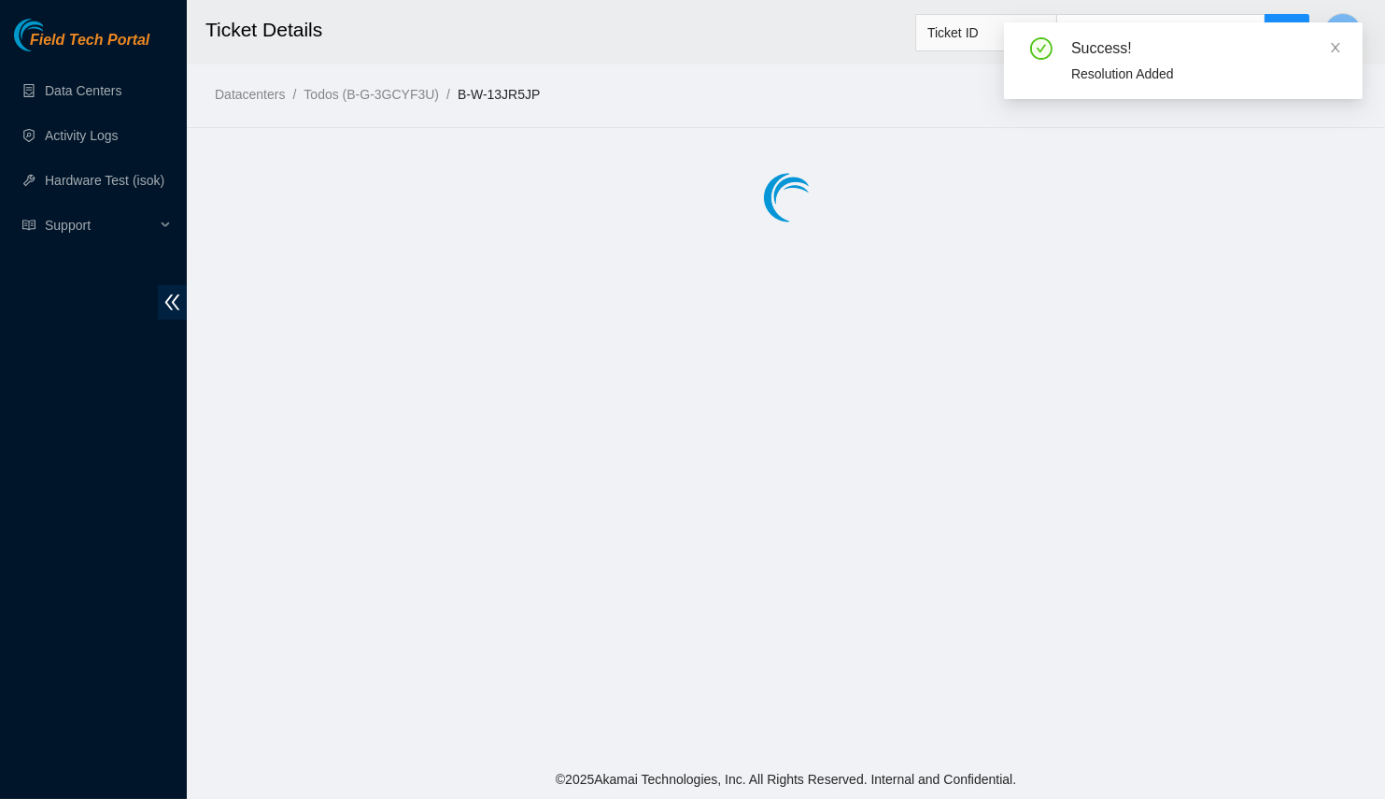
scroll to position [0, 0]
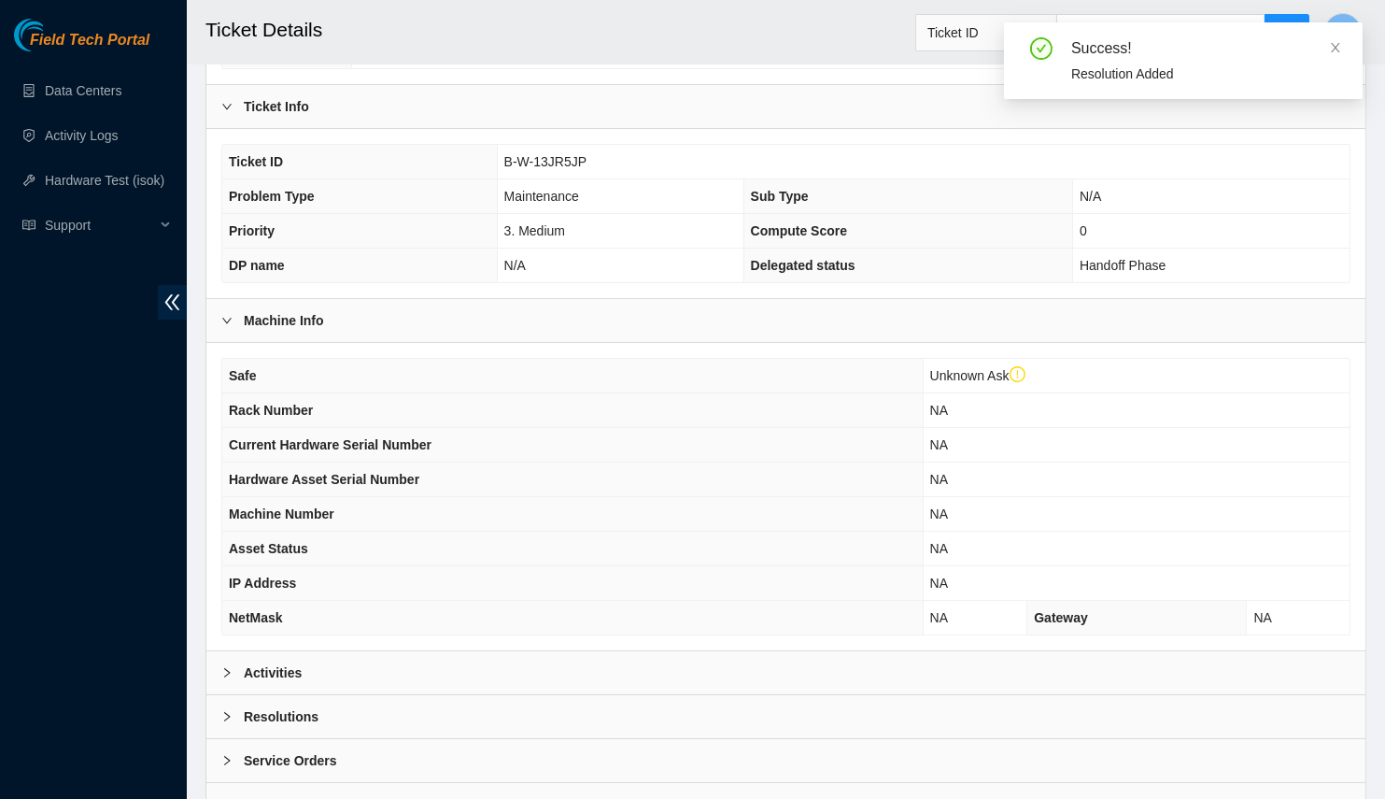
click at [318, 661] on div "Activities" at bounding box center [785, 672] width 1159 height 43
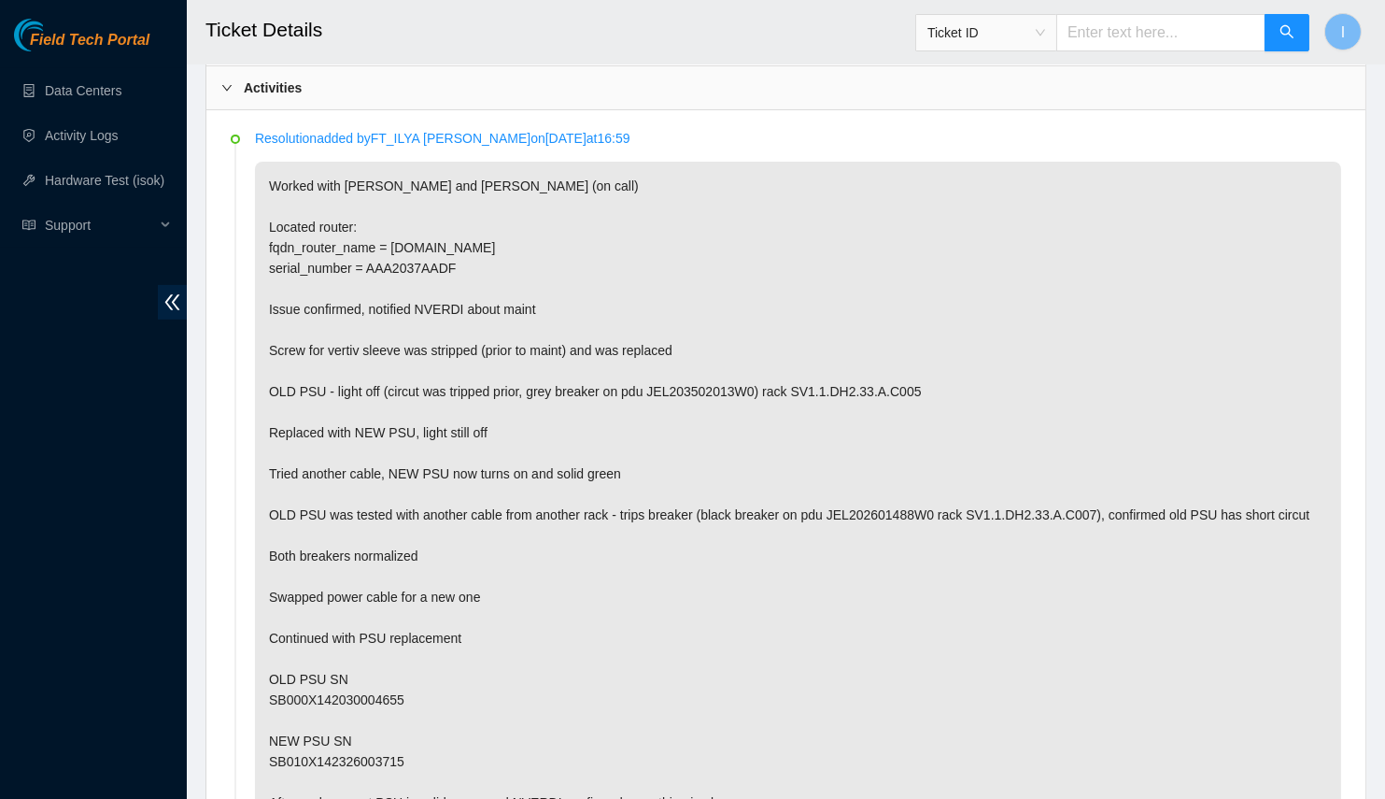
scroll to position [940, 0]
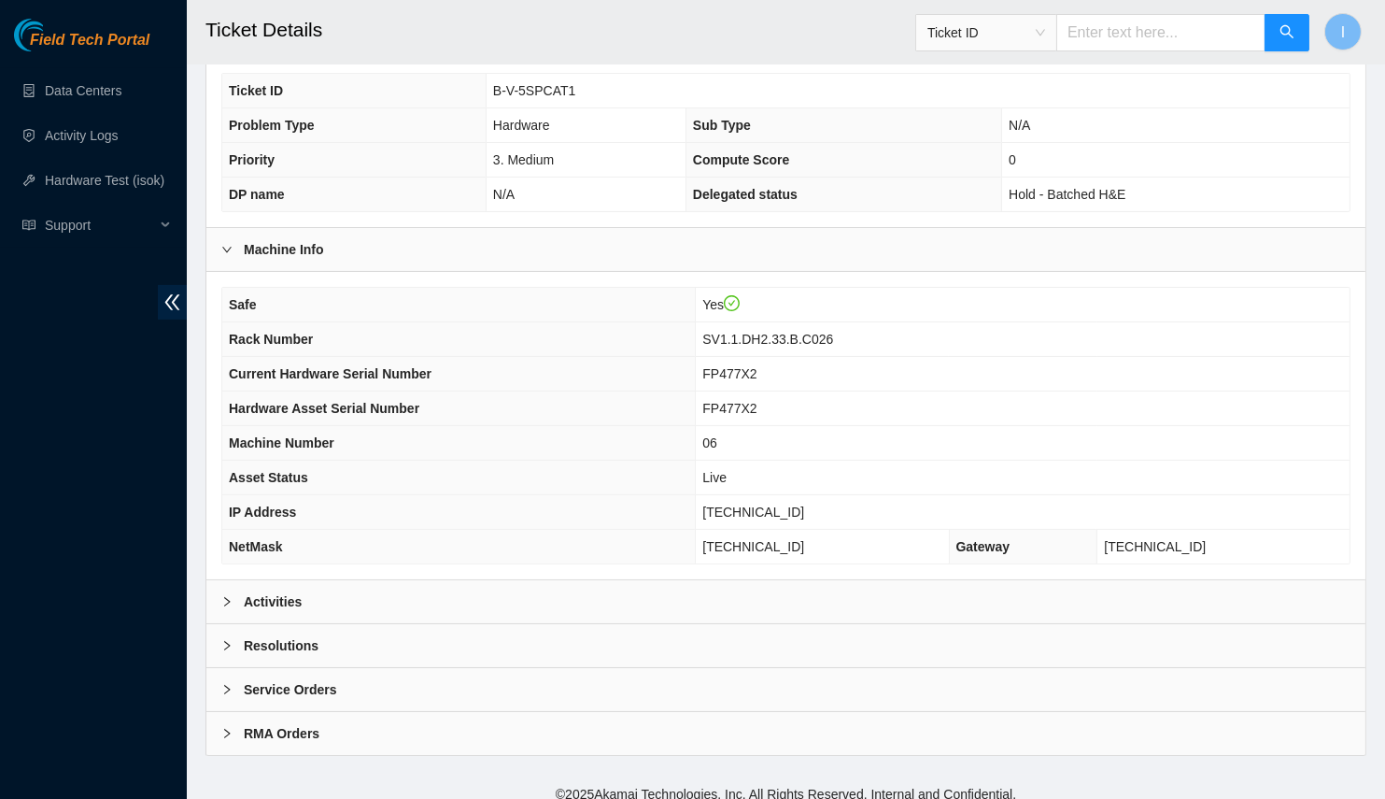
click at [424, 599] on div "Activities" at bounding box center [785, 601] width 1159 height 43
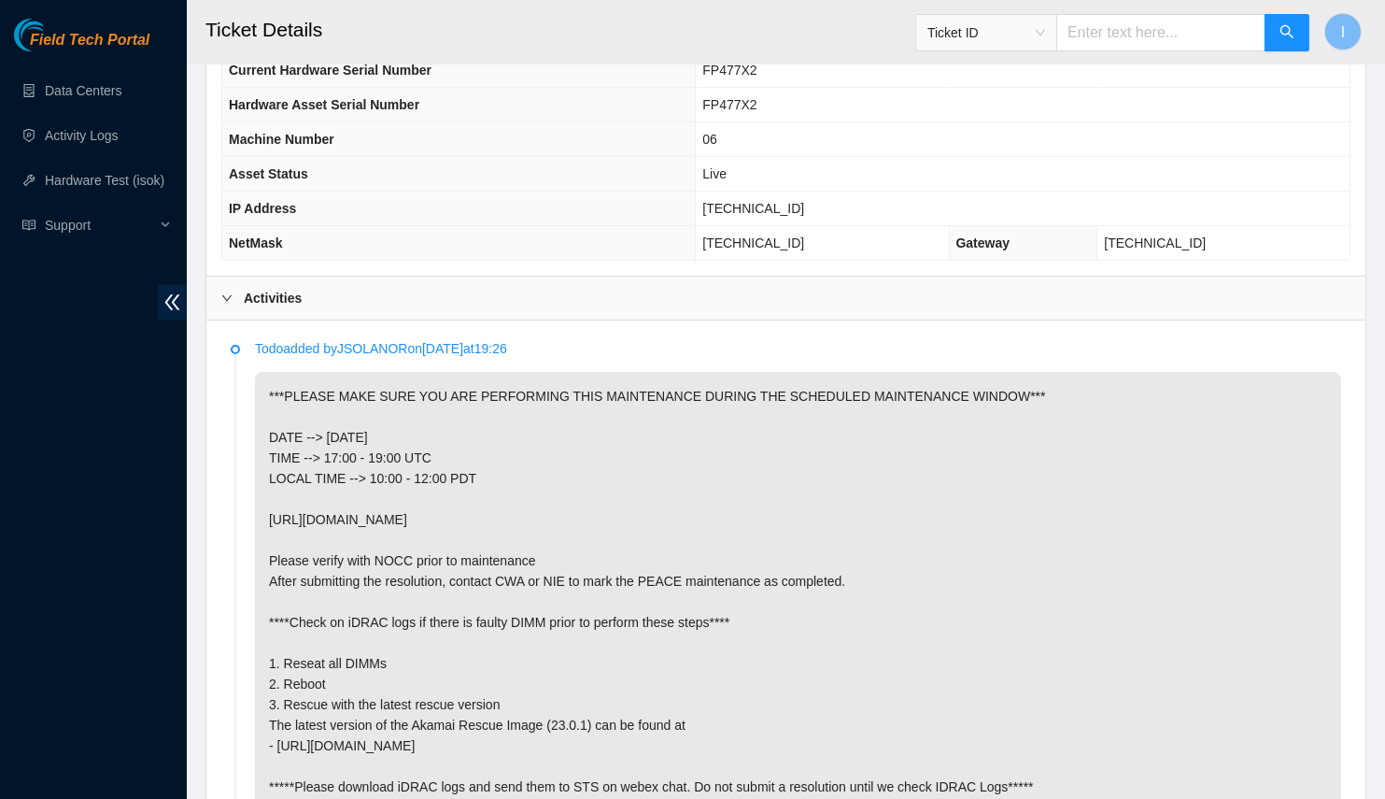
scroll to position [695, 0]
click at [1040, 670] on p "***PLEASE MAKE SURE YOU ARE PERFORMING THIS MAINTENANCE DURING THE SCHEDULED MA…" at bounding box center [798, 592] width 1086 height 439
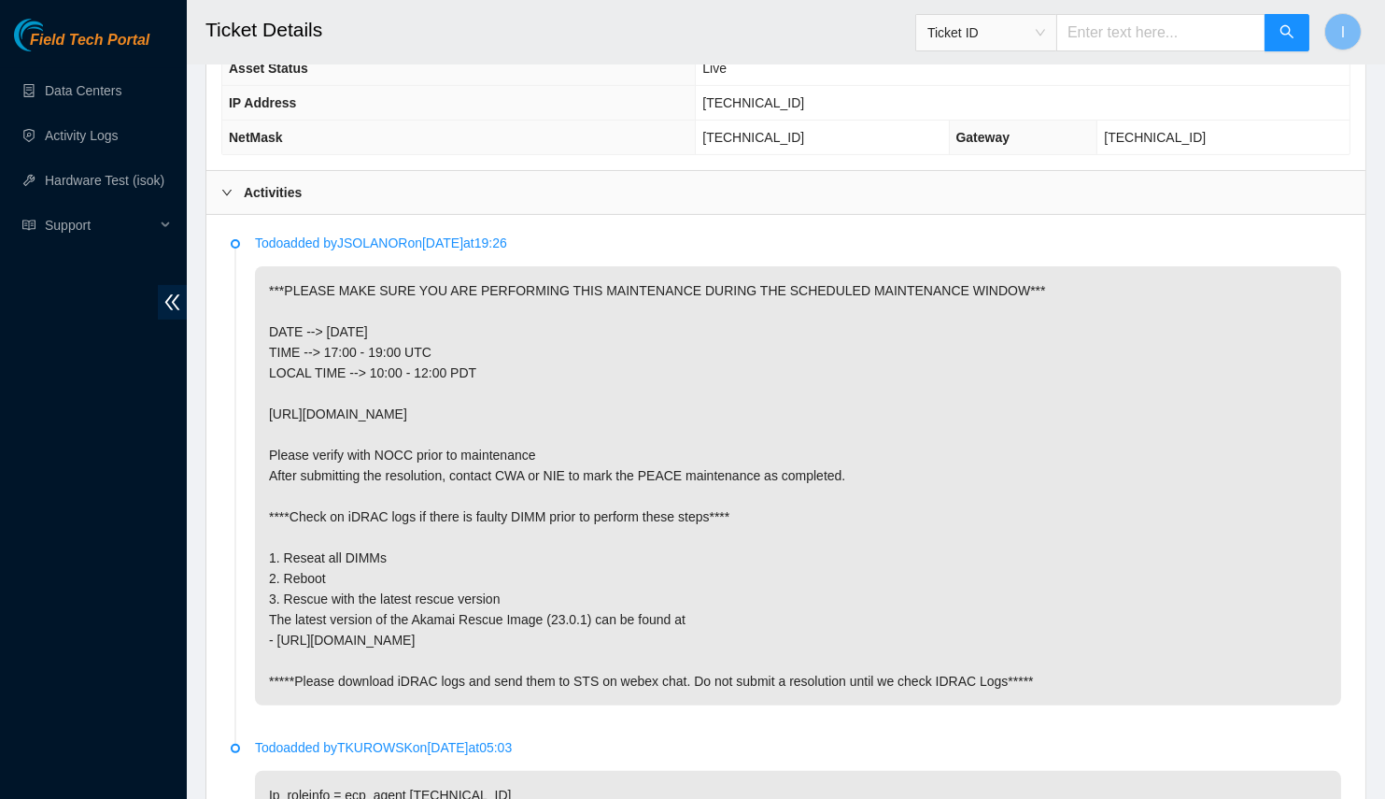
click at [942, 623] on p "***PLEASE MAKE SURE YOU ARE PERFORMING THIS MAINTENANCE DURING THE SCHEDULED MA…" at bounding box center [798, 485] width 1086 height 439
click at [941, 624] on p "***PLEASE MAKE SURE YOU ARE PERFORMING THIS MAINTENANCE DURING THE SCHEDULED MA…" at bounding box center [798, 485] width 1086 height 439
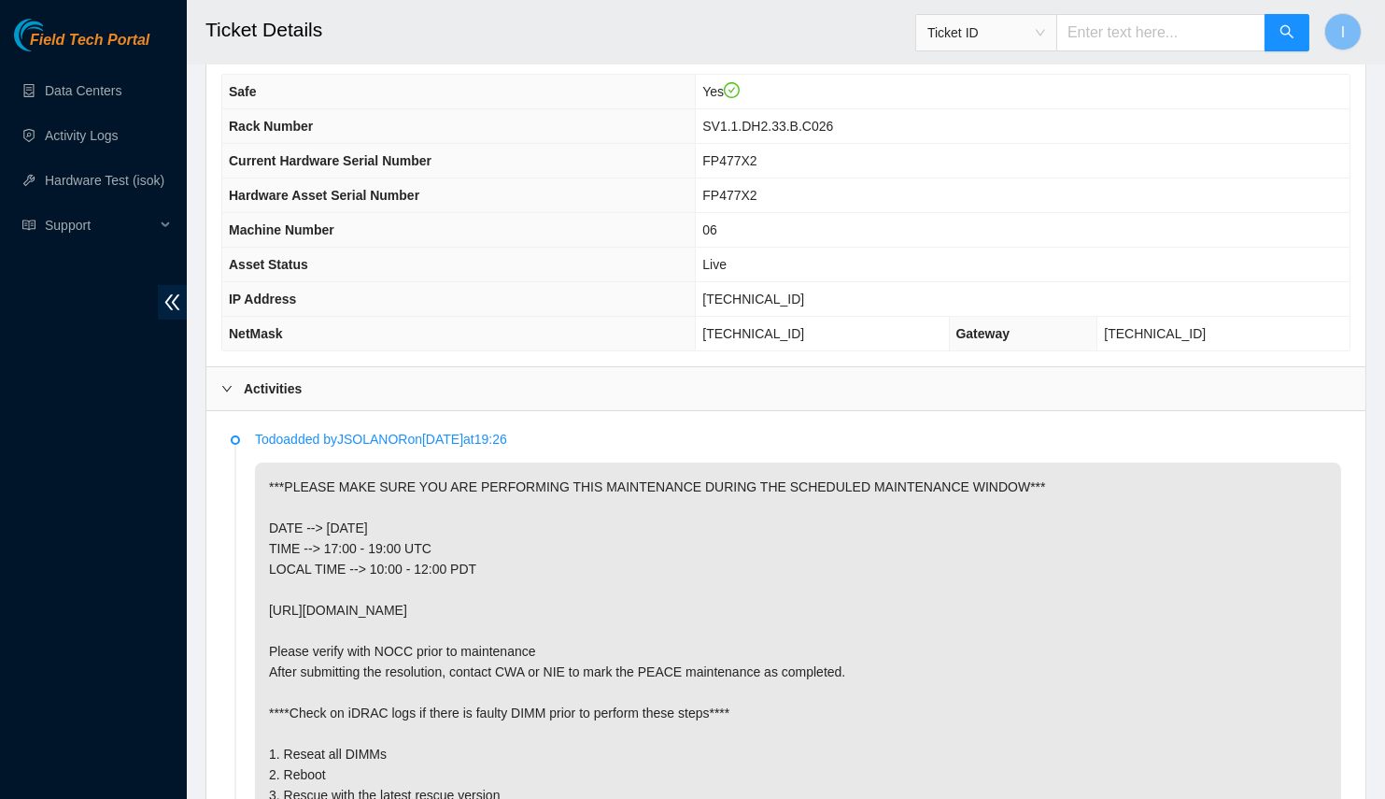
scroll to position [576, 0]
